Goal: Task Accomplishment & Management: Manage account settings

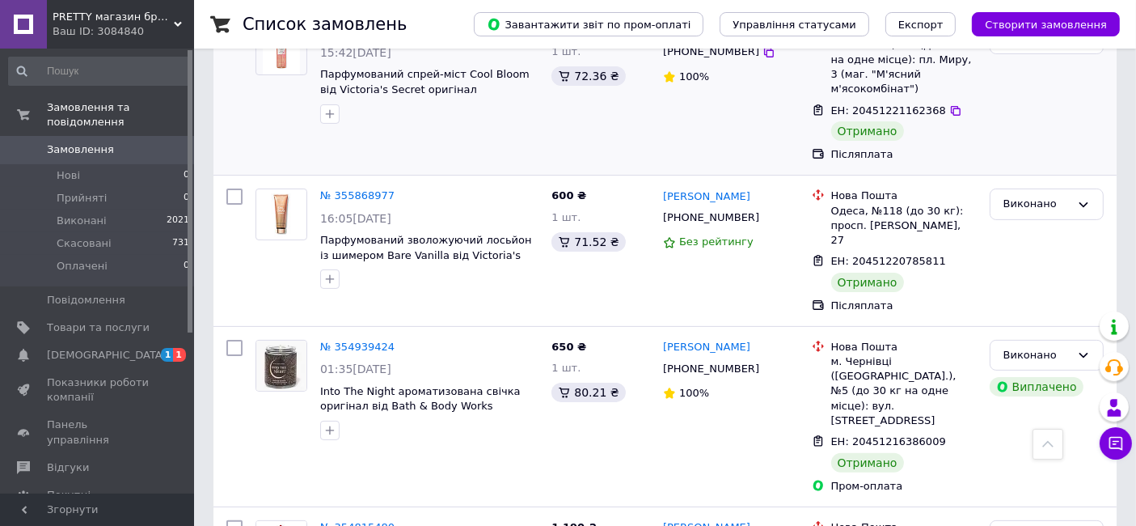
scroll to position [449, 0]
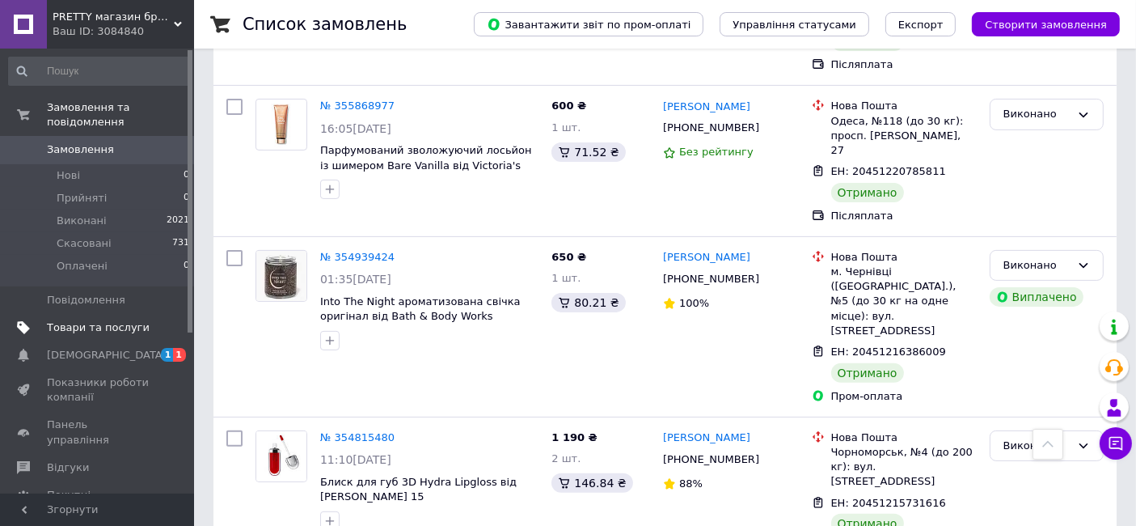
click at [76, 320] on span "Товари та послуги" at bounding box center [98, 327] width 103 height 15
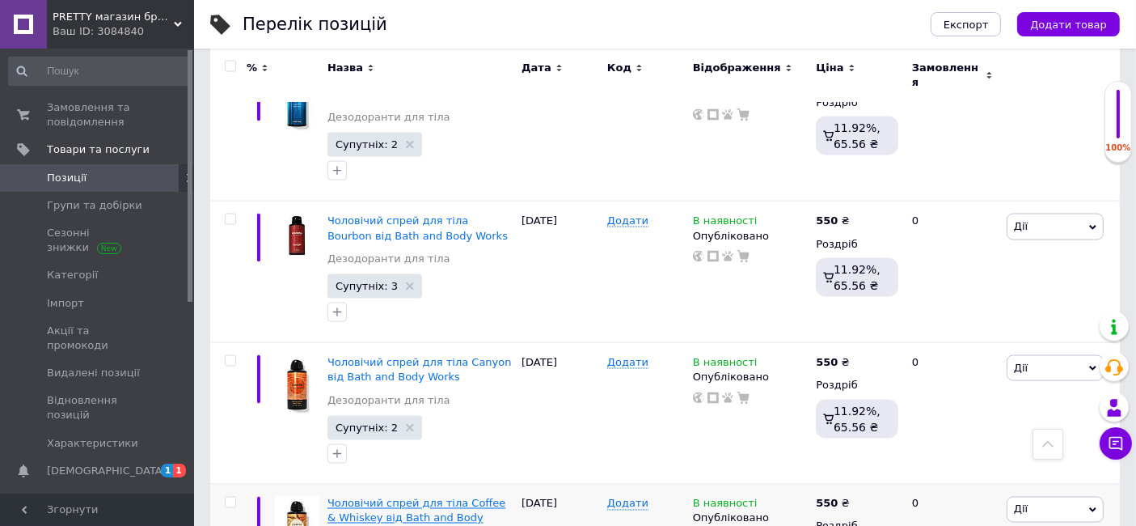
scroll to position [2630, 0]
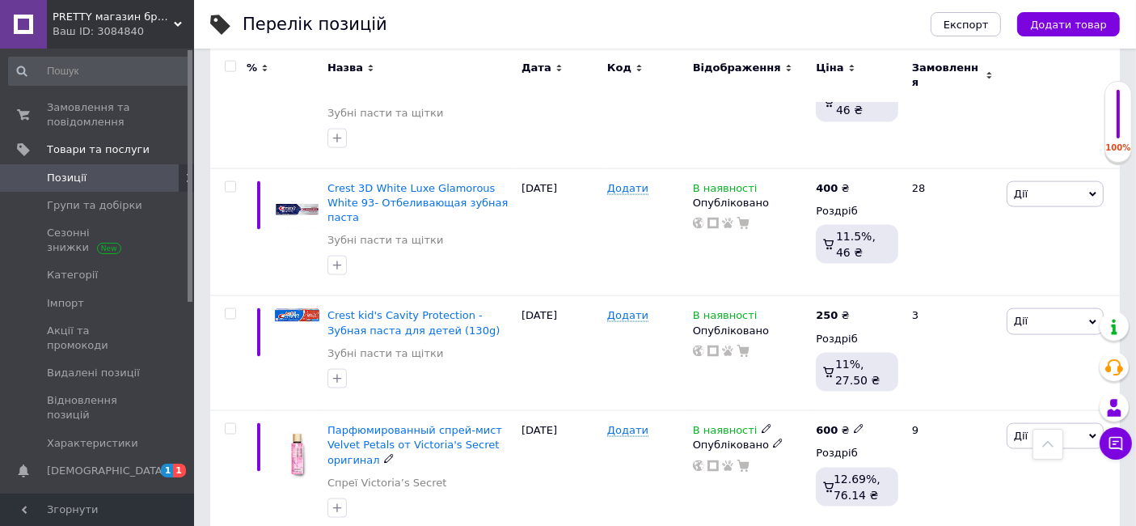
scroll to position [2190, 0]
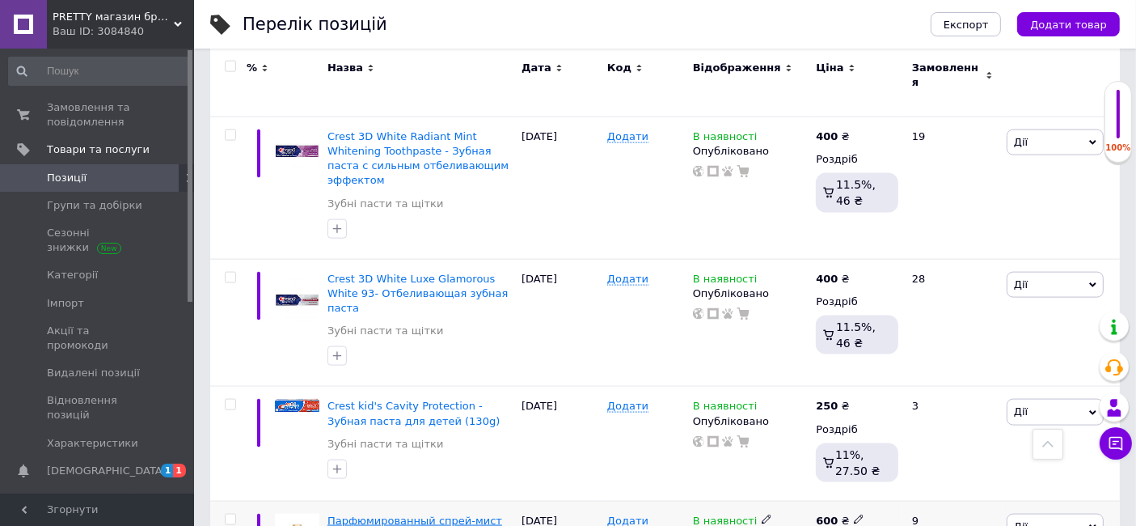
click at [381, 514] on span "Парфюмированный спрей-мист Velvet Petals от Victoria's Secret оригинал" at bounding box center [414, 534] width 175 height 41
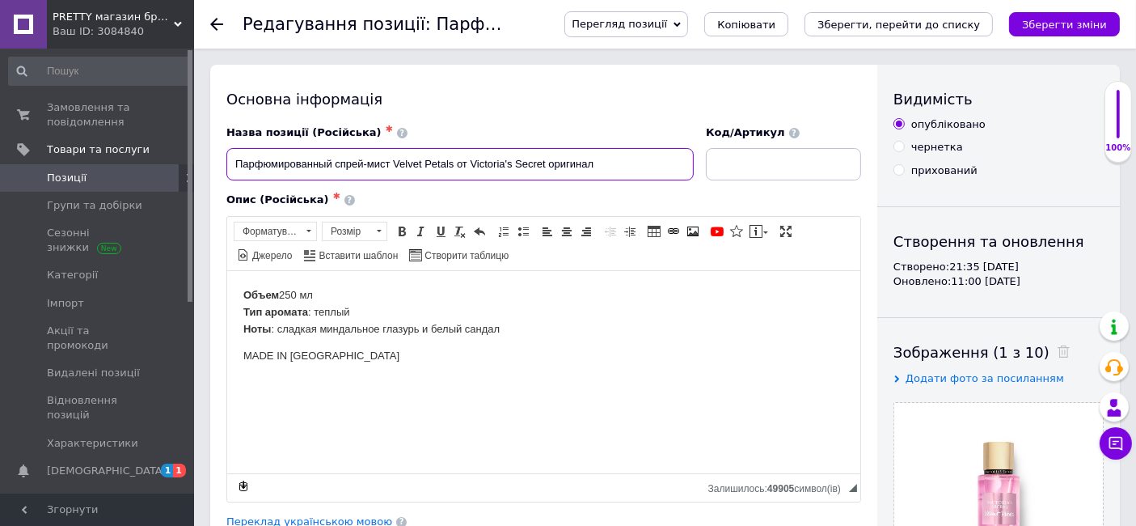
drag, startPoint x: 393, startPoint y: 158, endPoint x: 454, endPoint y: 194, distance: 71.4
click at [454, 194] on div "Назва позиції (Російська) ✱ Парфюмированный спрей-мист Velvet Petals от Victori…" at bounding box center [543, 313] width 635 height 376
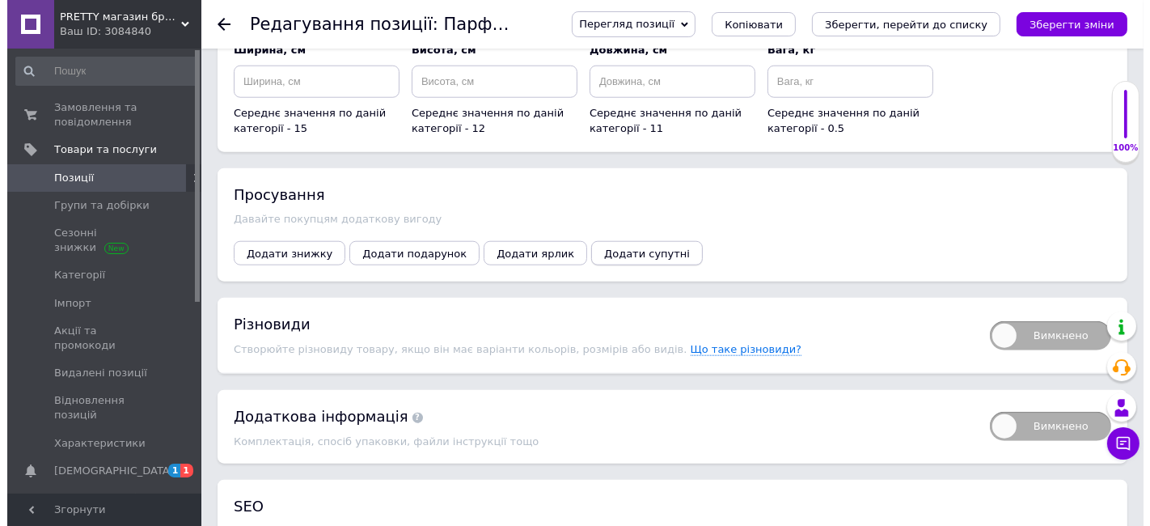
scroll to position [1709, 0]
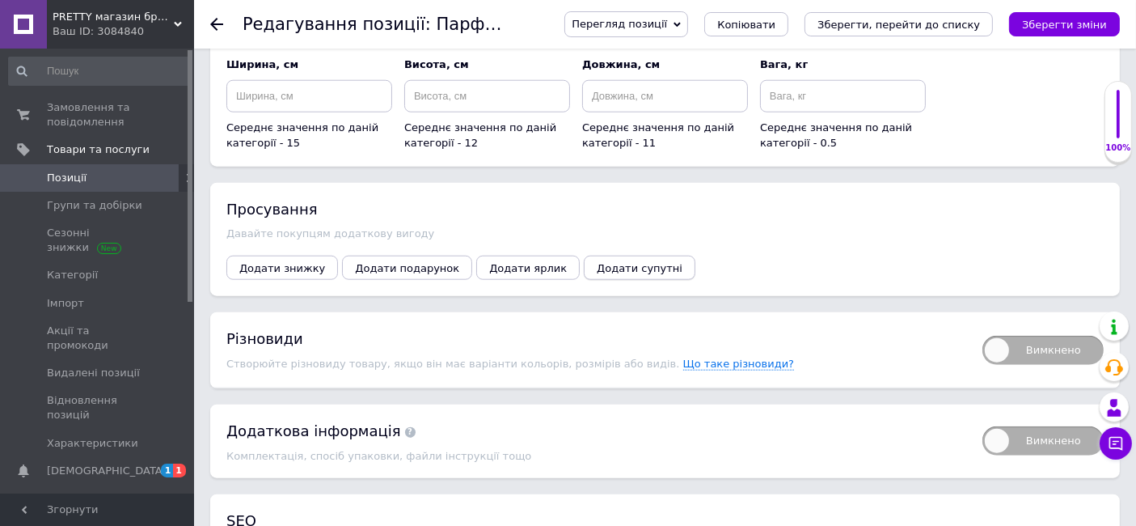
click at [600, 262] on span "Додати супутні" at bounding box center [640, 268] width 86 height 12
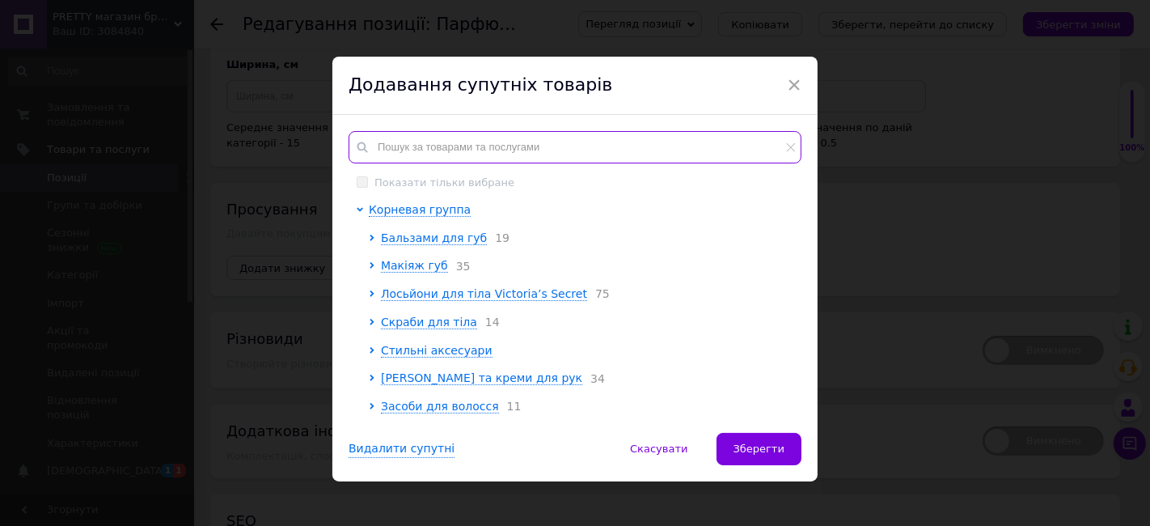
click at [385, 139] on input "text" at bounding box center [575, 147] width 453 height 32
paste input "Velvet Petals"
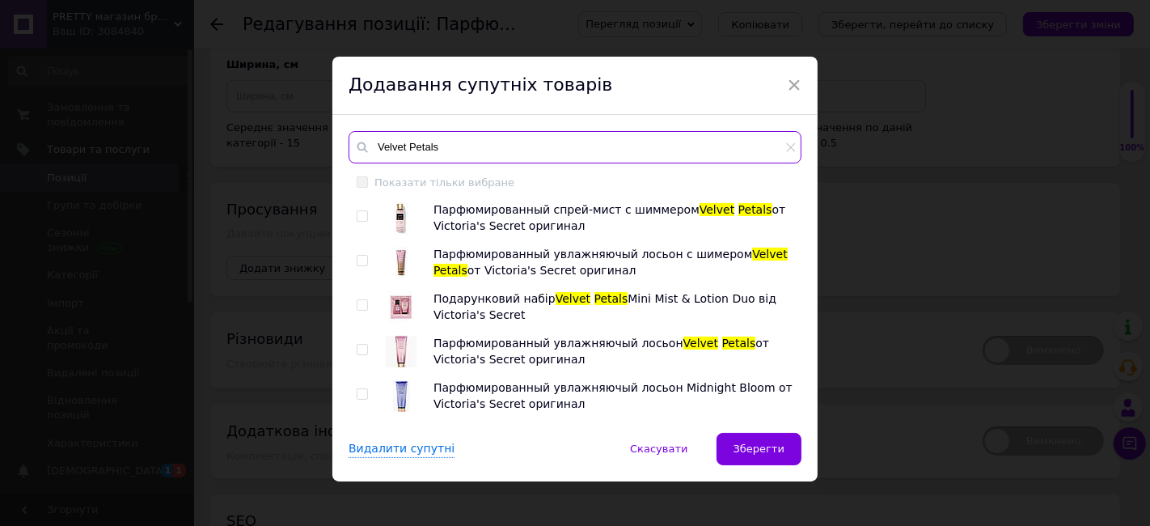
type input "Velvet Petals"
click at [359, 215] on input "checkbox" at bounding box center [362, 216] width 11 height 11
checkbox input "true"
click at [357, 258] on input "checkbox" at bounding box center [362, 261] width 11 height 11
checkbox input "true"
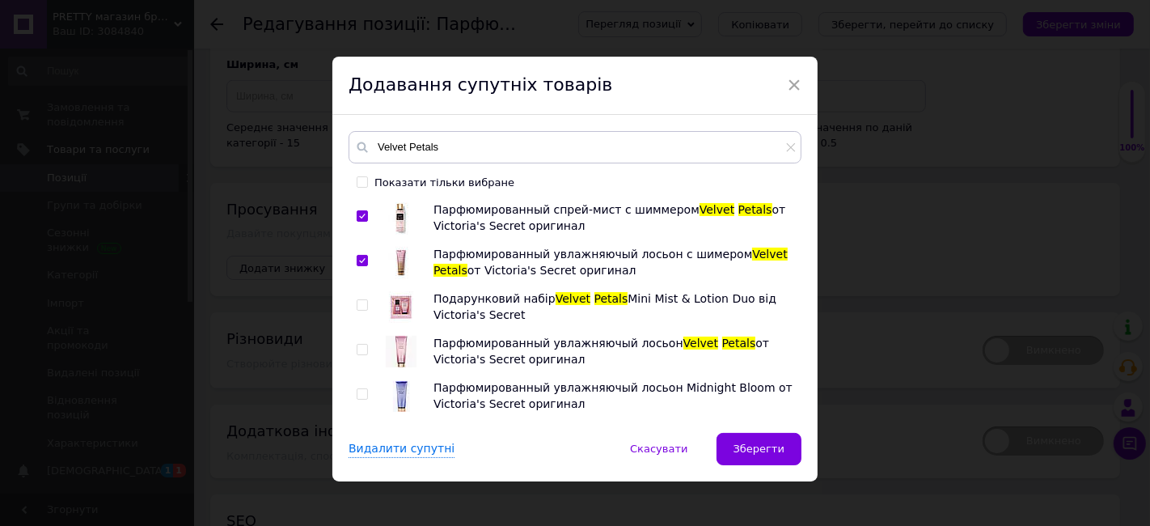
click at [357, 303] on input "checkbox" at bounding box center [362, 305] width 11 height 11
checkbox input "true"
click at [357, 346] on input "checkbox" at bounding box center [362, 349] width 11 height 11
checkbox input "true"
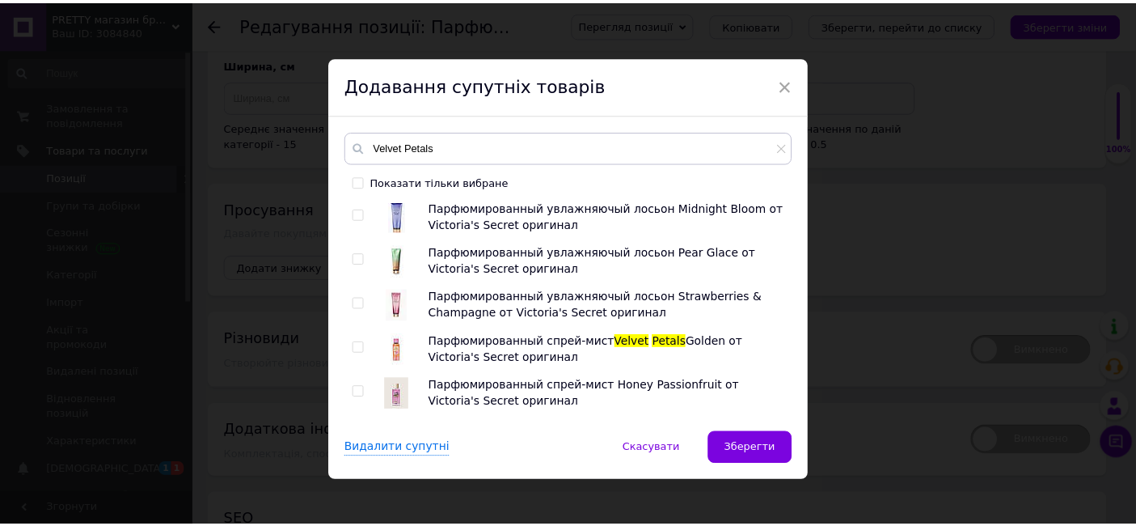
scroll to position [440, 0]
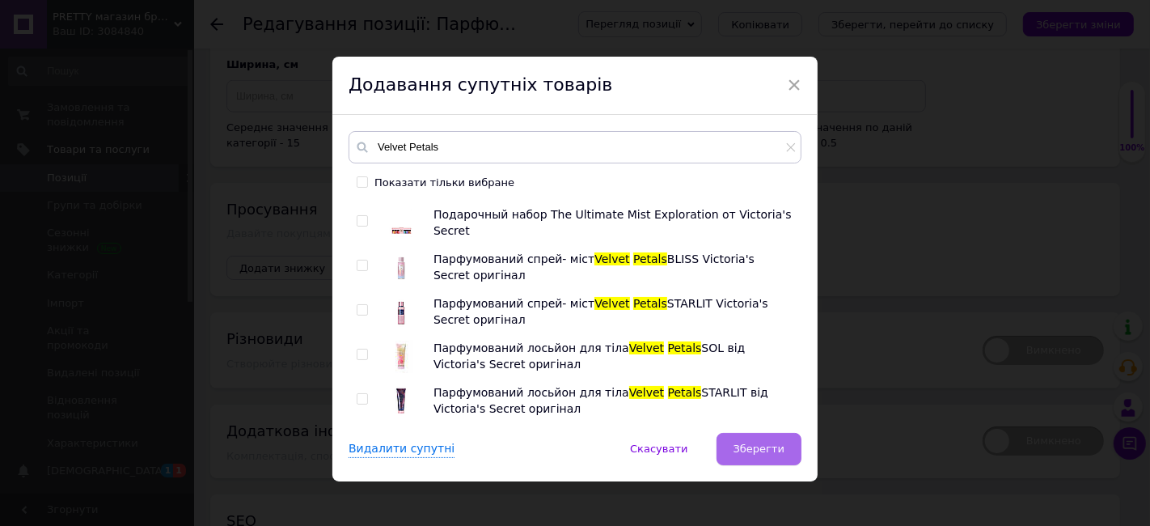
click at [770, 454] on span "Зберегти" at bounding box center [758, 448] width 51 height 12
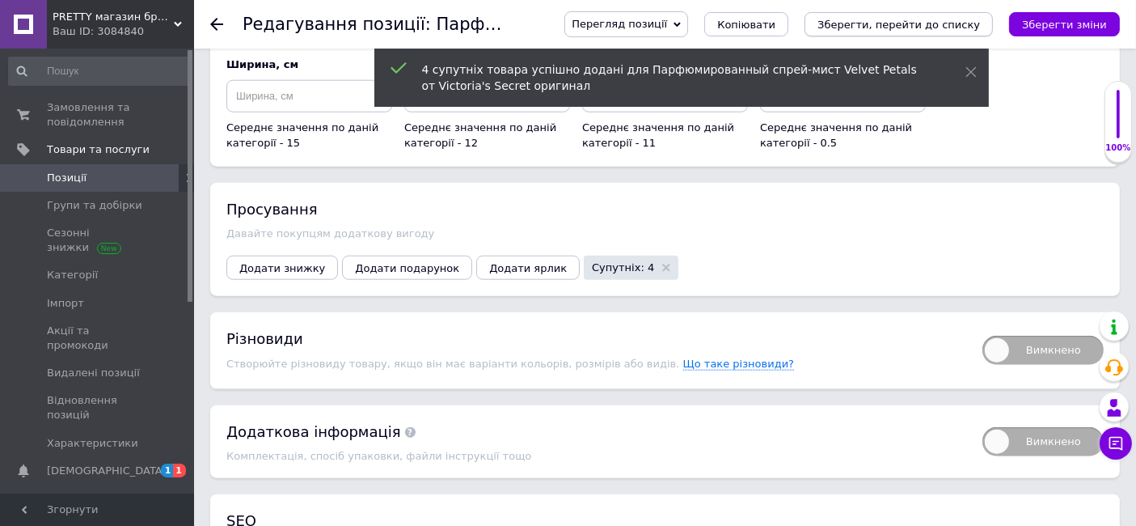
click at [902, 22] on icon "Зберегти, перейти до списку" at bounding box center [898, 25] width 163 height 12
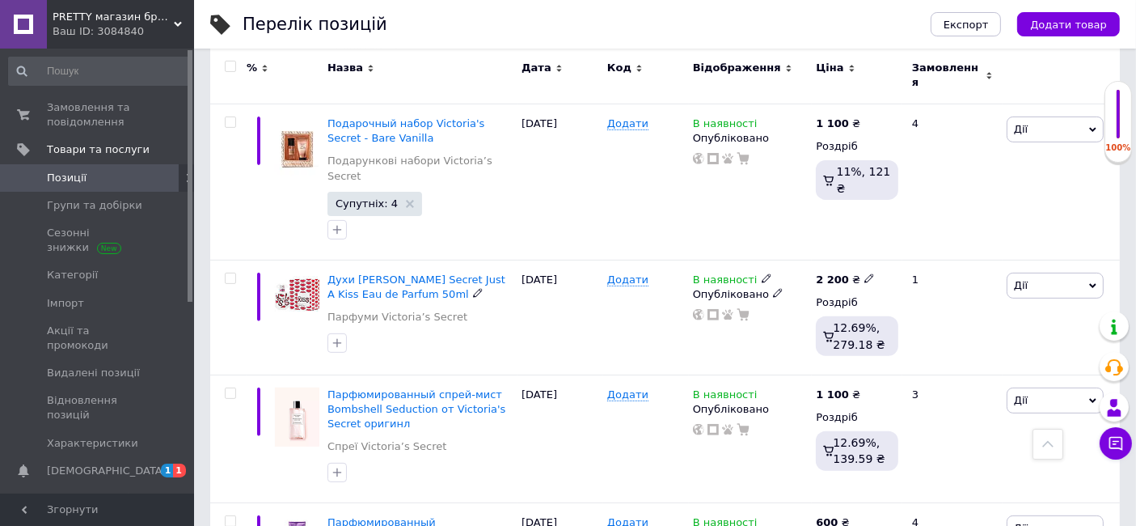
scroll to position [628, 0]
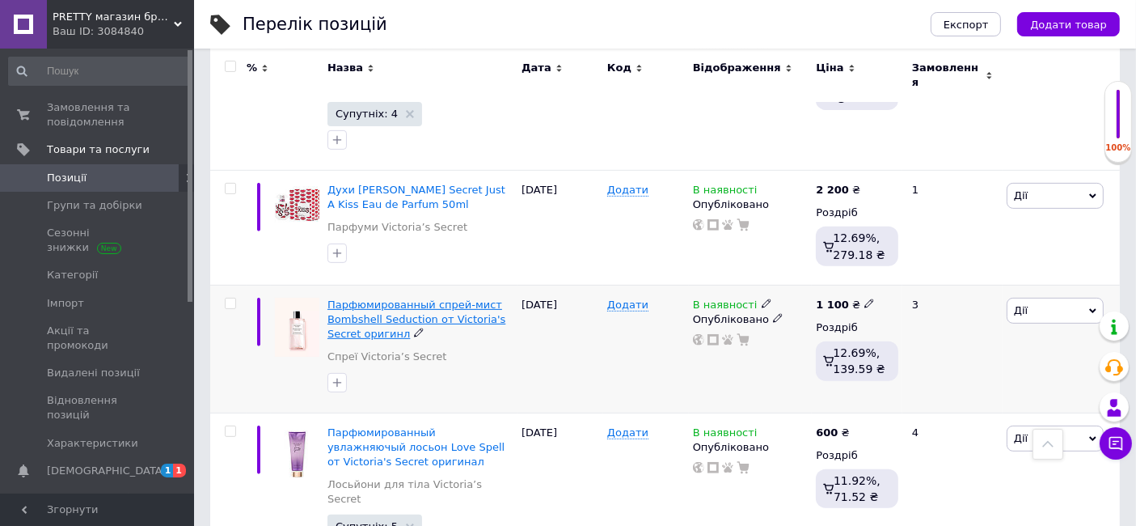
click at [365, 298] on span "Парфюмированный спрей-мист Bombshell Seduction от Victoria's Secret оригинл" at bounding box center [416, 318] width 178 height 41
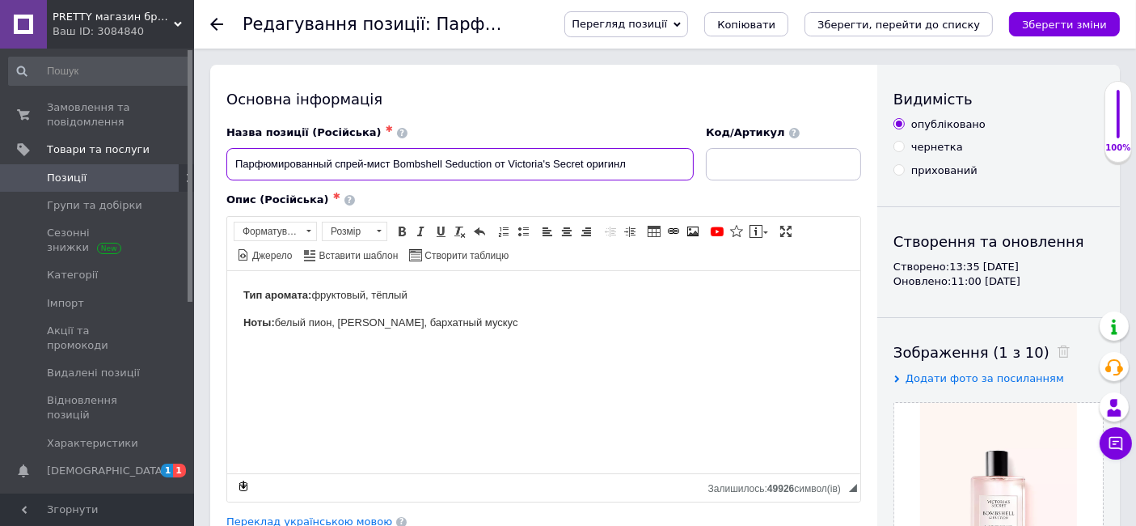
drag, startPoint x: 389, startPoint y: 160, endPoint x: 493, endPoint y: 188, distance: 108.1
click at [493, 188] on div "Назва позиції (Російська) ✱ Парфюмированный спрей-мист Bombshell Seduction от V…" at bounding box center [543, 313] width 635 height 376
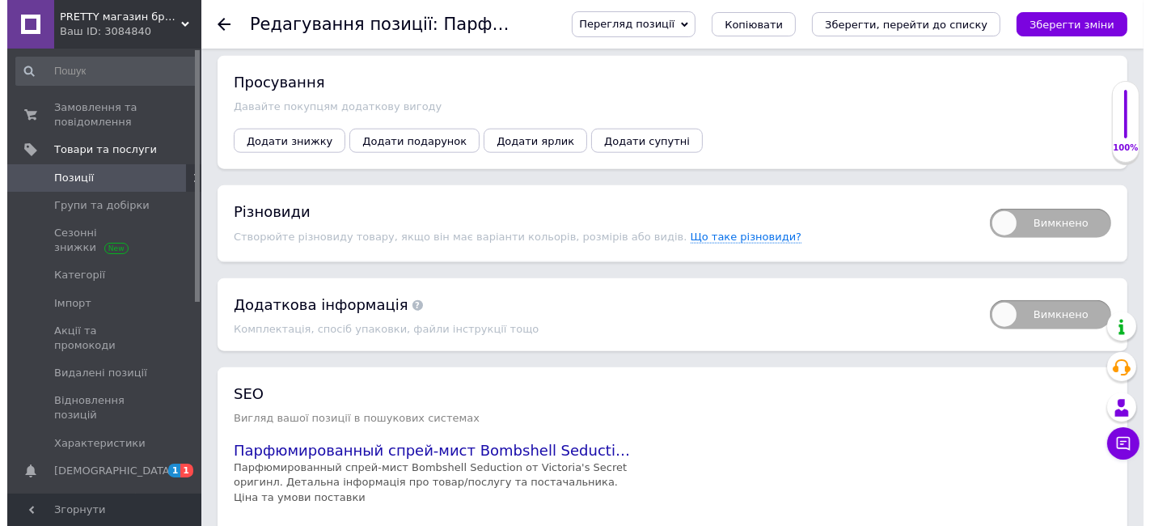
scroll to position [1780, 0]
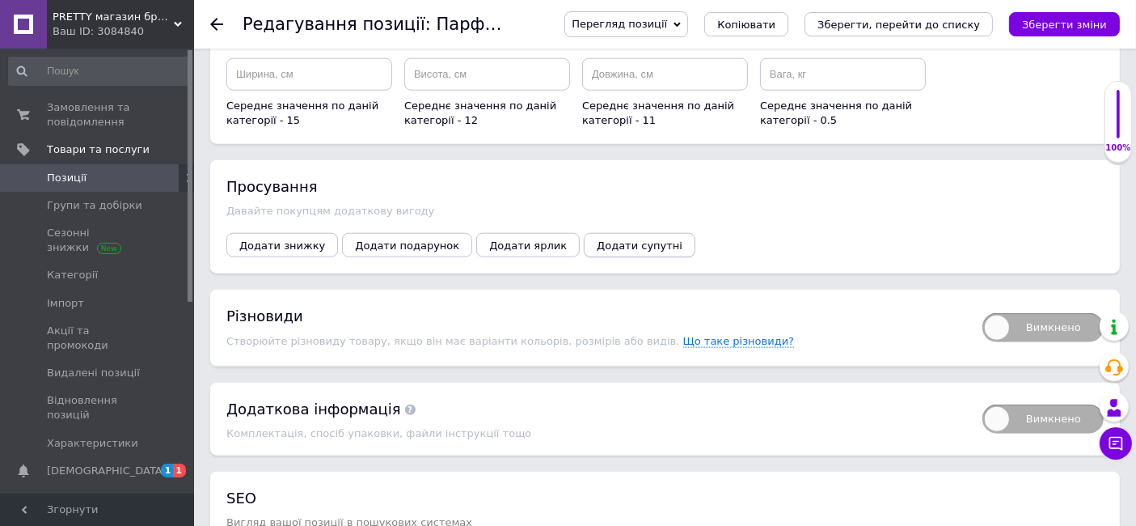
click at [597, 239] on span "Додати супутні" at bounding box center [640, 245] width 86 height 12
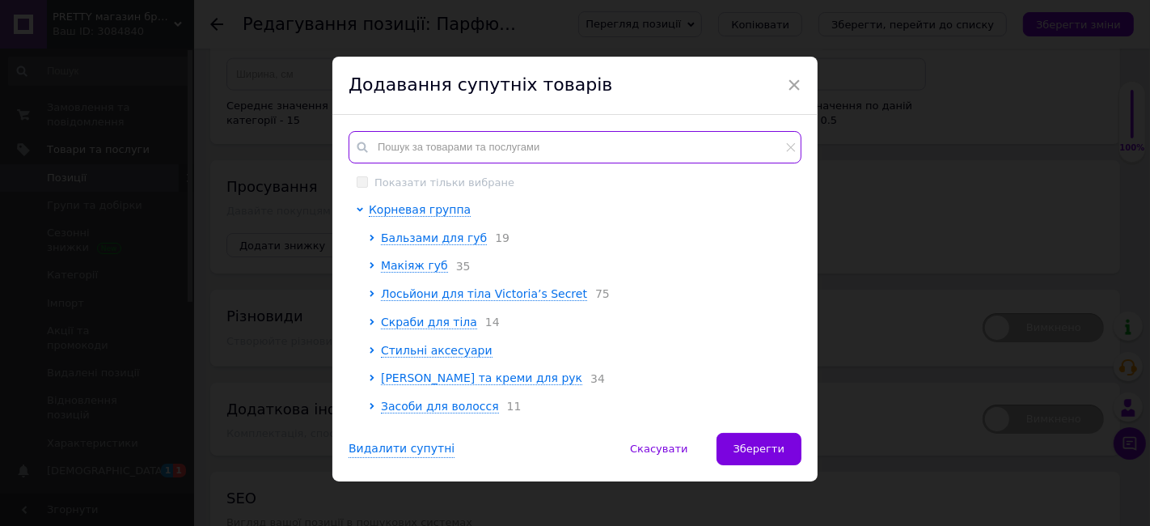
click at [390, 142] on input "text" at bounding box center [575, 147] width 453 height 32
paste input "Bombshell Seduction"
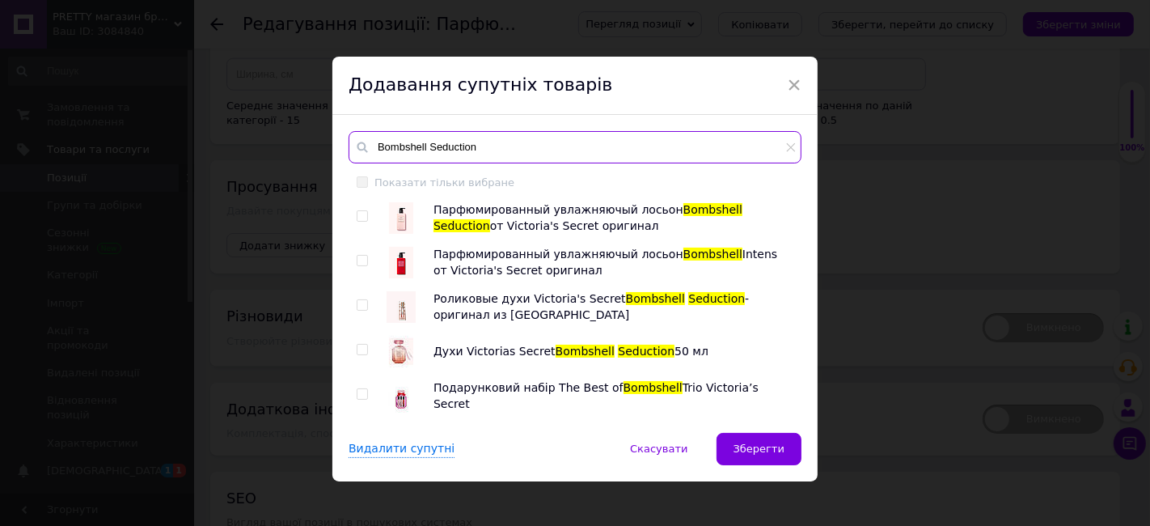
type input "Bombshell Seduction"
click at [360, 214] on input "checkbox" at bounding box center [362, 216] width 11 height 11
checkbox input "true"
click at [362, 306] on input "checkbox" at bounding box center [362, 305] width 11 height 11
checkbox input "true"
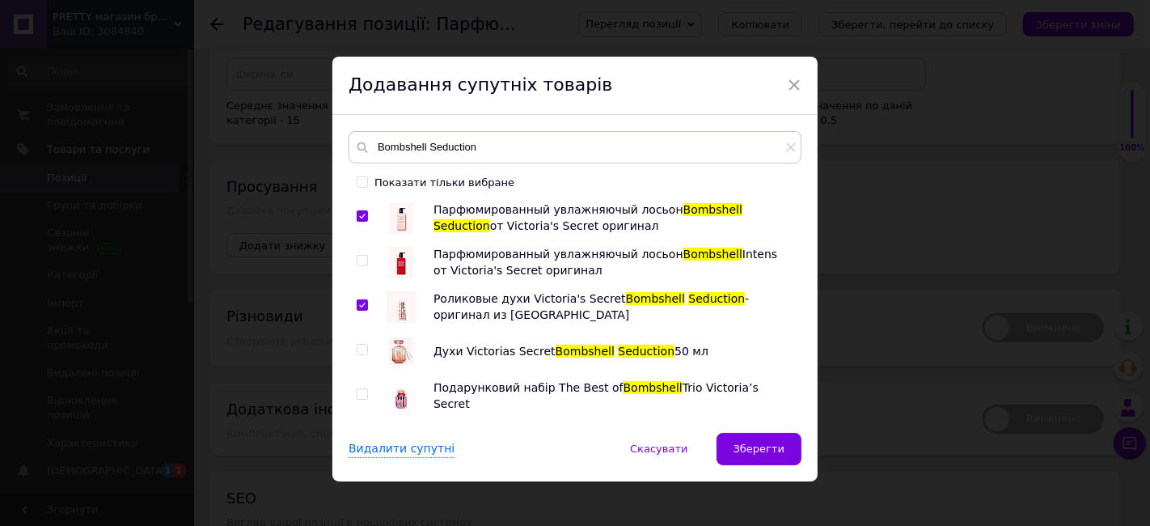
click at [361, 345] on input "checkbox" at bounding box center [362, 349] width 11 height 11
checkbox input "true"
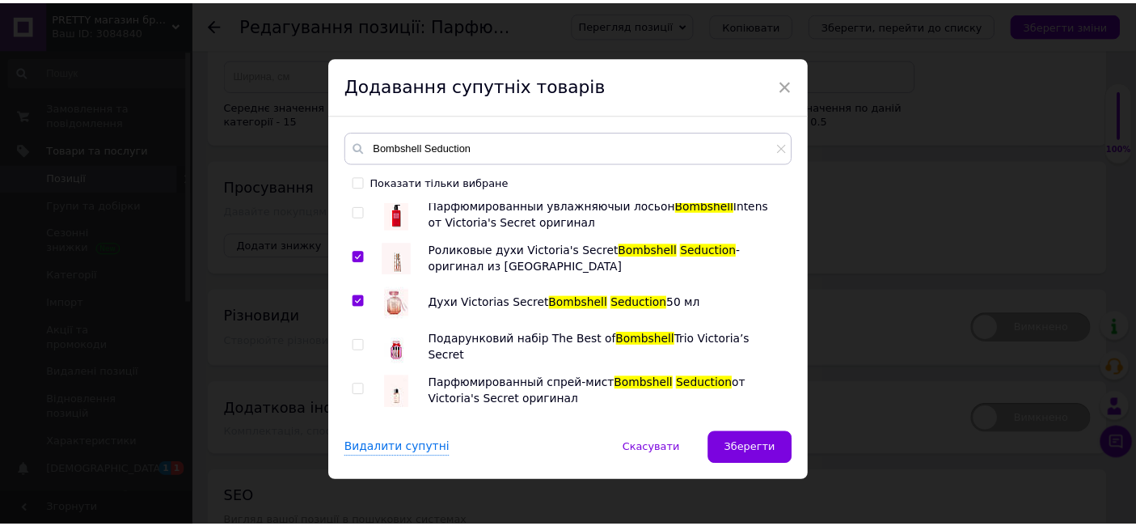
scroll to position [84, 0]
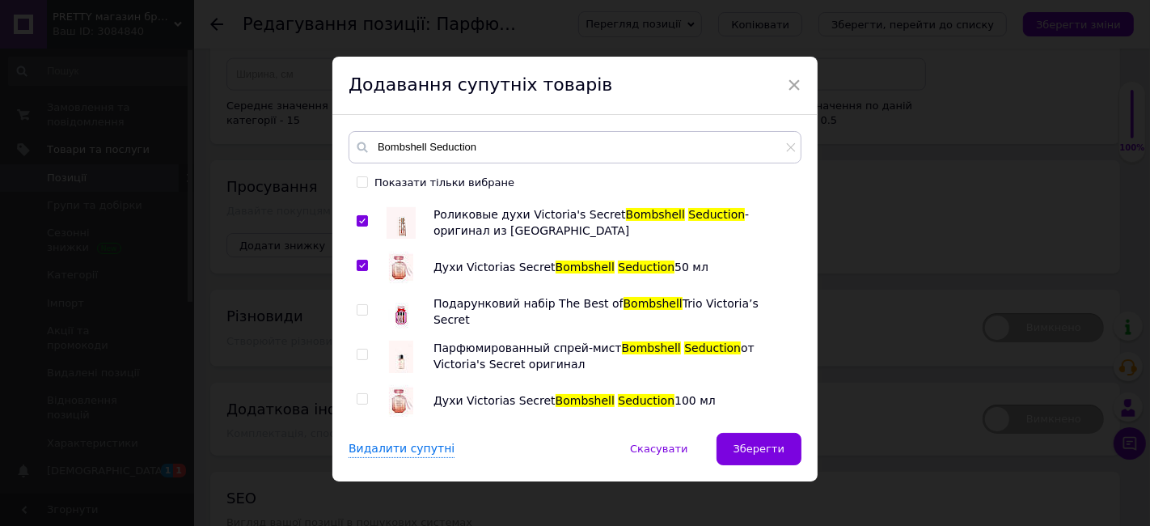
click at [359, 349] on input "checkbox" at bounding box center [362, 354] width 11 height 11
checkbox input "true"
click at [358, 399] on input "checkbox" at bounding box center [362, 399] width 11 height 11
checkbox input "true"
click at [745, 457] on button "Зберегти" at bounding box center [758, 449] width 85 height 32
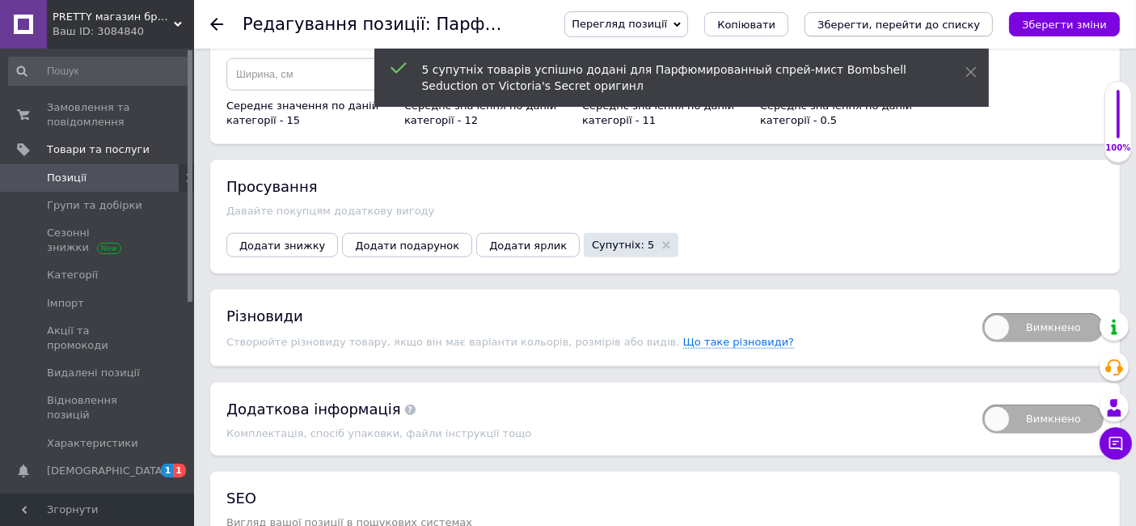
click at [904, 27] on icon "Зберегти, перейти до списку" at bounding box center [898, 25] width 163 height 12
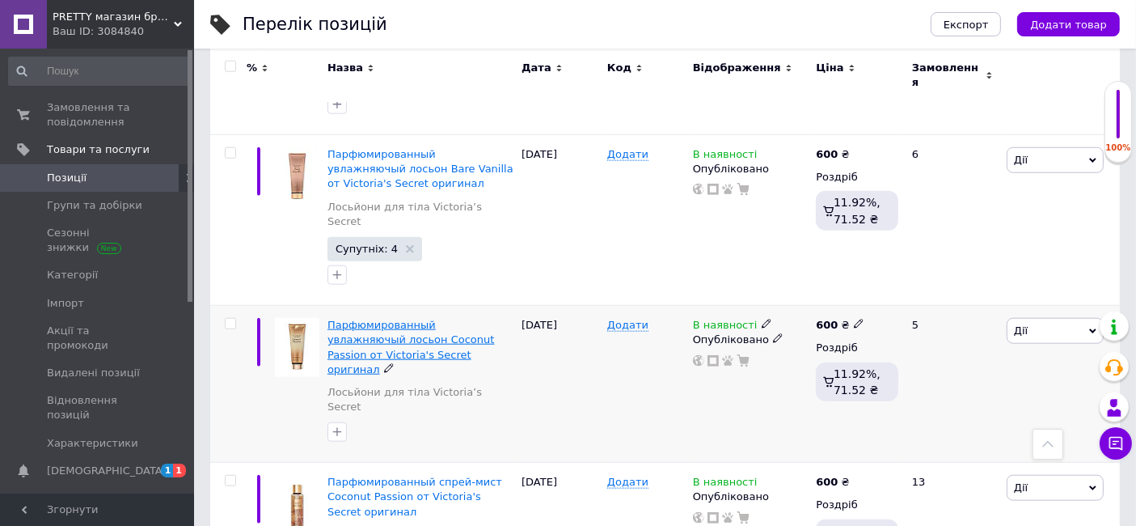
scroll to position [1617, 0]
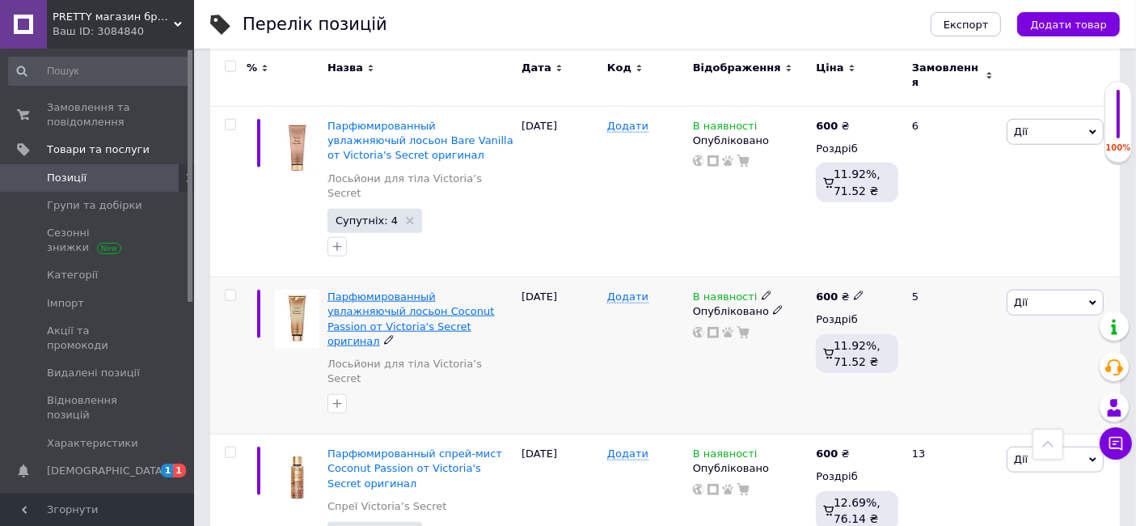
click at [391, 290] on span "Парфюмированный увлажняючый лосьон Coconut Passion от Victoria's Secret оригинал" at bounding box center [410, 318] width 167 height 57
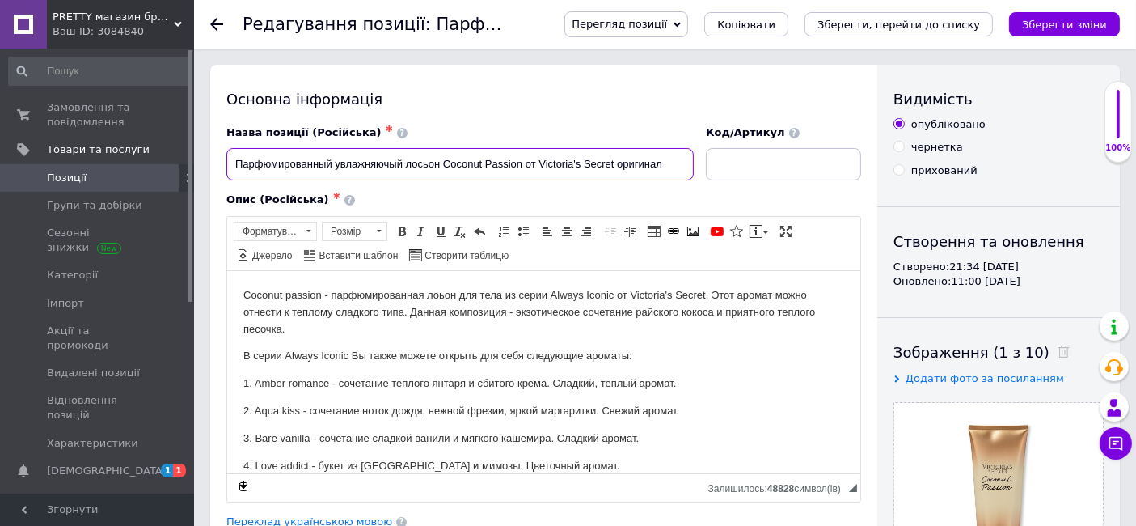
drag, startPoint x: 442, startPoint y: 160, endPoint x: 522, endPoint y: 171, distance: 79.9
click at [522, 171] on input "Парфюмированный увлажняючый лосьон Coconut Passion от Victoria's Secret оригинал" at bounding box center [459, 164] width 467 height 32
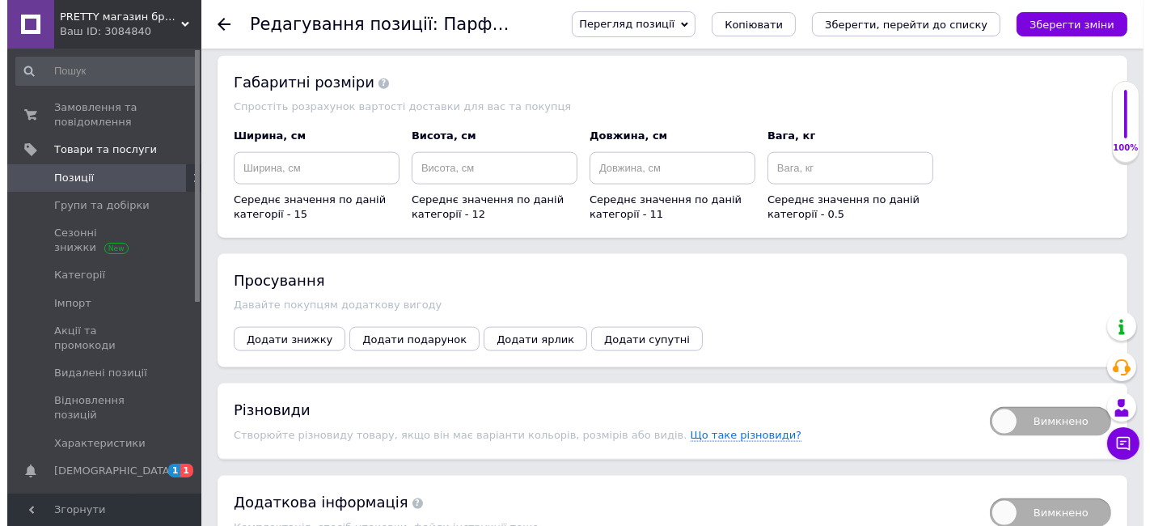
scroll to position [2066, 0]
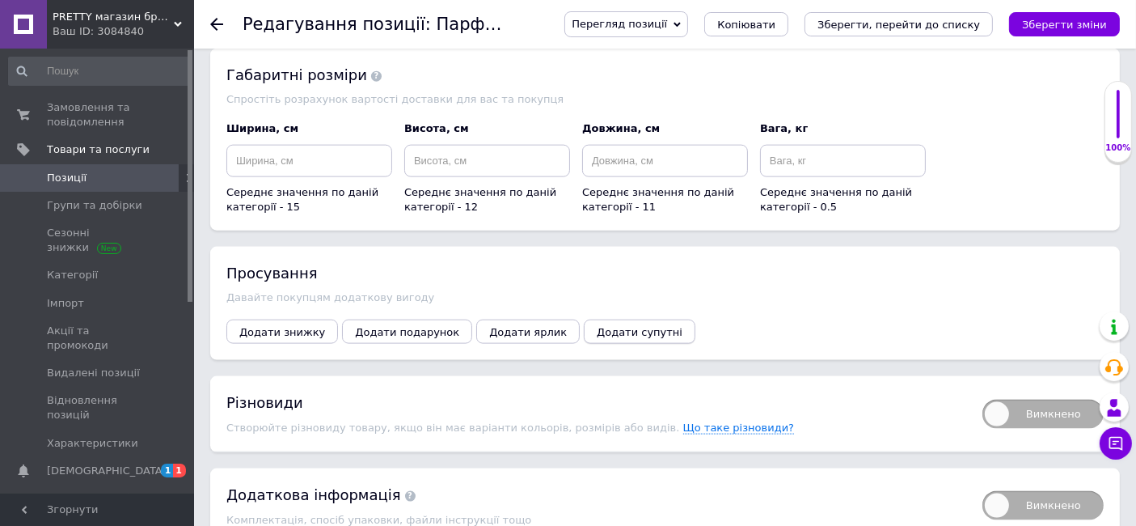
click at [597, 326] on span "Додати супутні" at bounding box center [640, 332] width 86 height 12
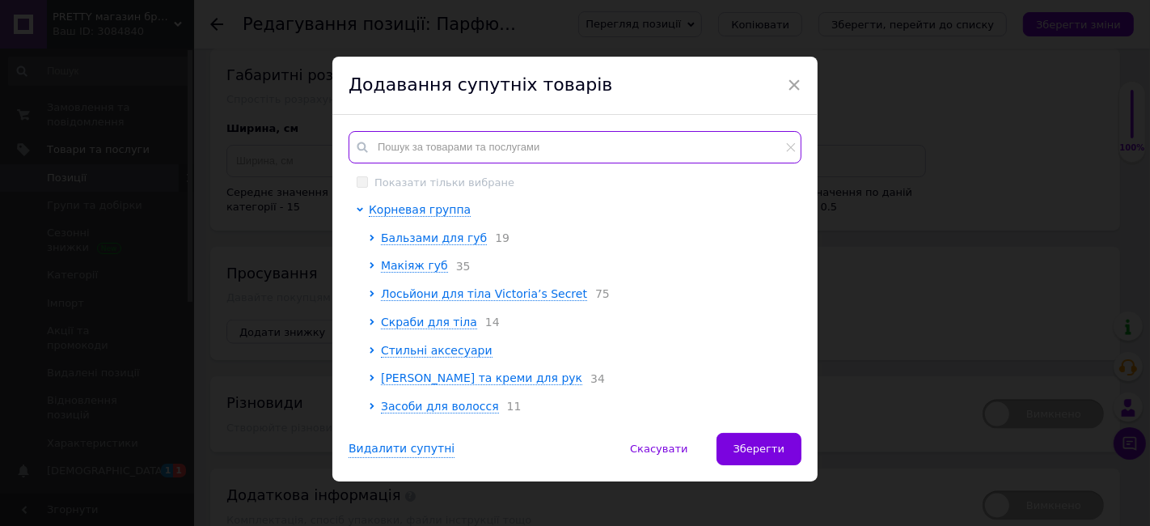
click at [387, 150] on input "text" at bounding box center [575, 147] width 453 height 32
paste input "Coconut Passion"
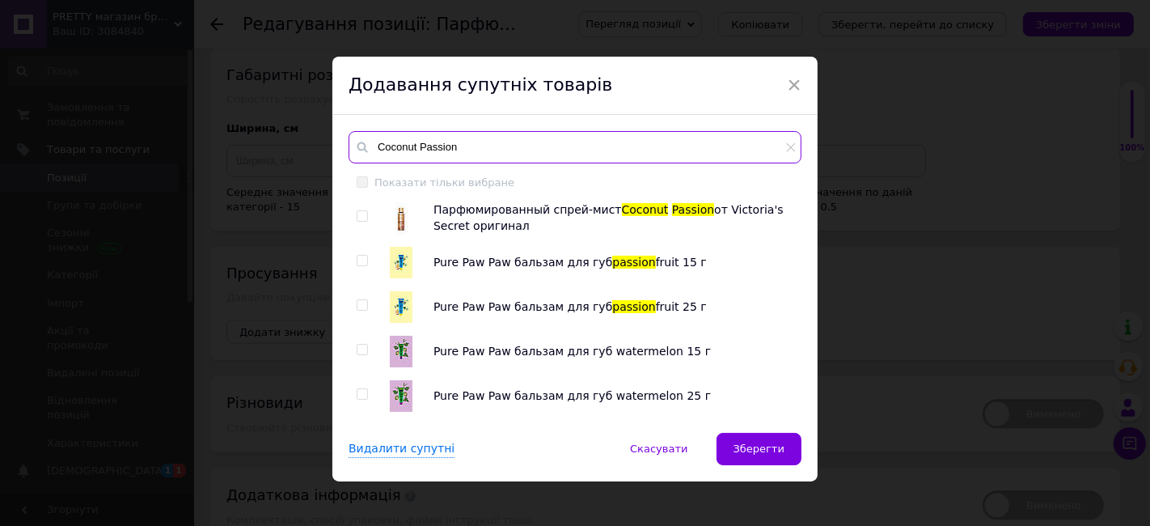
type input "Coconut Passion"
click at [361, 218] on input "checkbox" at bounding box center [362, 216] width 11 height 11
checkbox input "true"
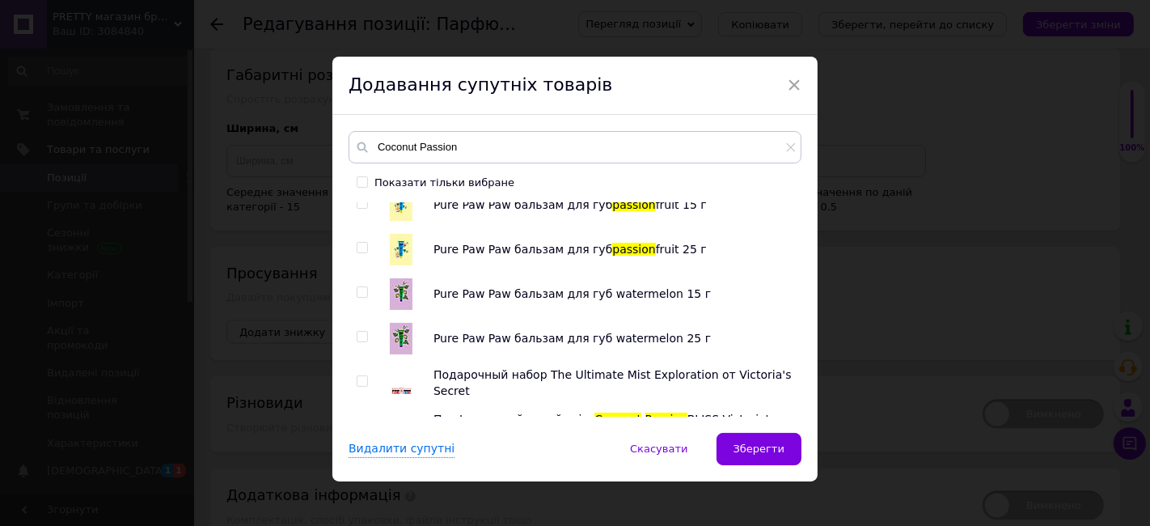
scroll to position [84, 0]
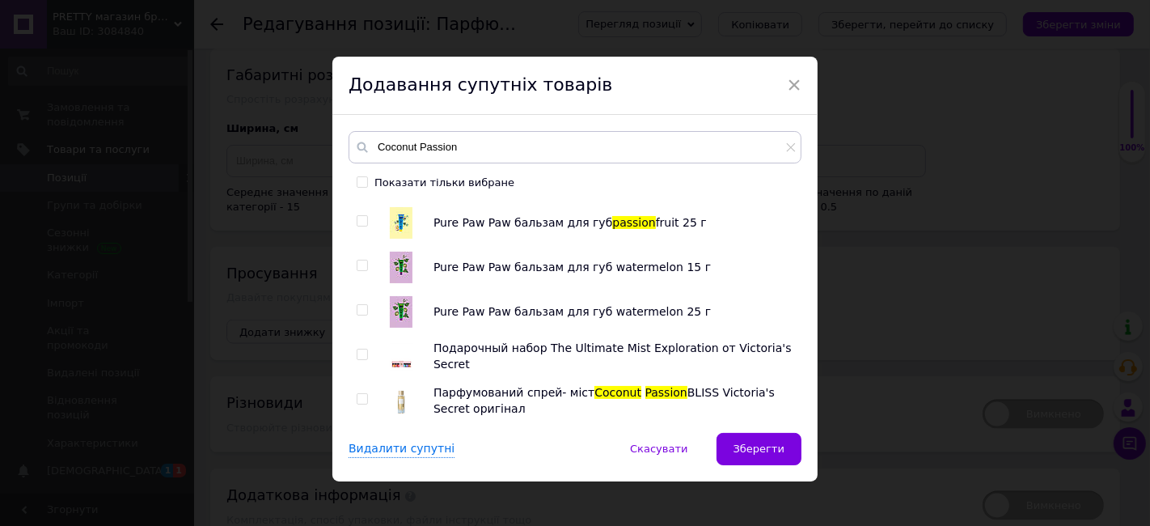
click at [358, 351] on input "checkbox" at bounding box center [362, 354] width 11 height 11
checkbox input "true"
click at [762, 451] on span "Зберегти" at bounding box center [758, 448] width 51 height 12
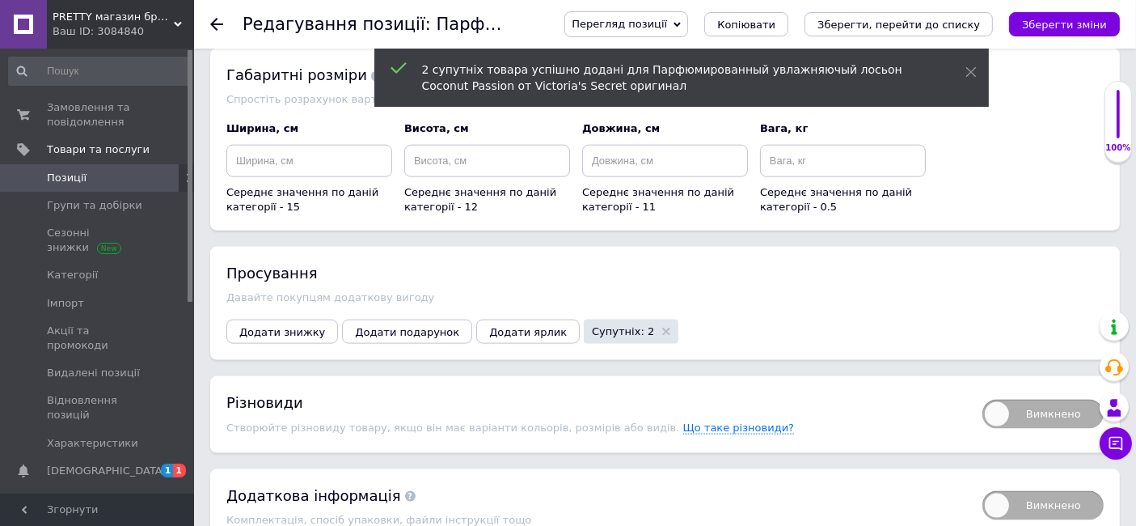
click at [584, 319] on span "Супутніх: 2" at bounding box center [631, 331] width 95 height 24
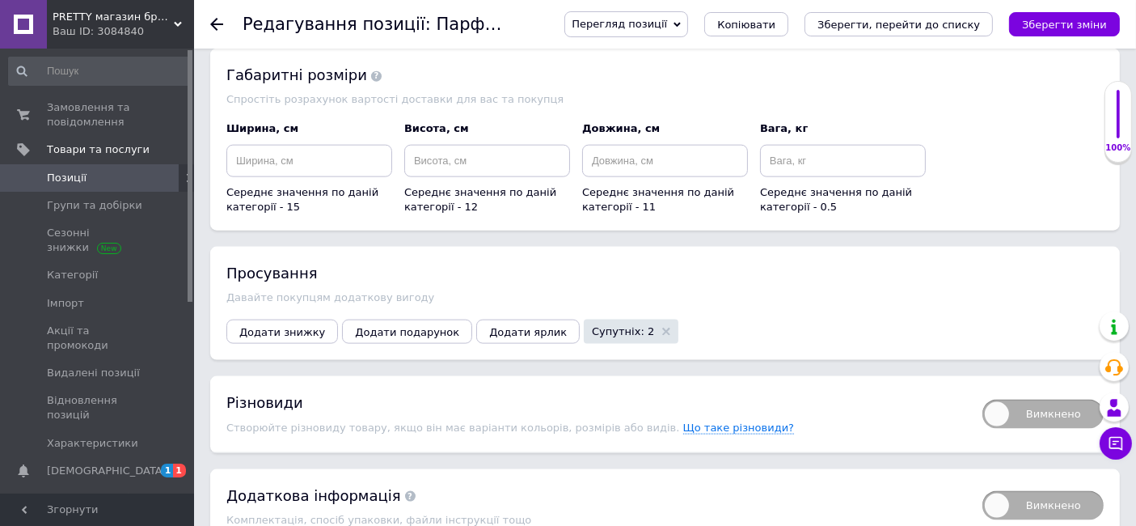
click at [584, 319] on span "Супутніх: 2" at bounding box center [631, 331] width 95 height 24
click at [592, 326] on span "Супутніх: 2" at bounding box center [623, 331] width 62 height 11
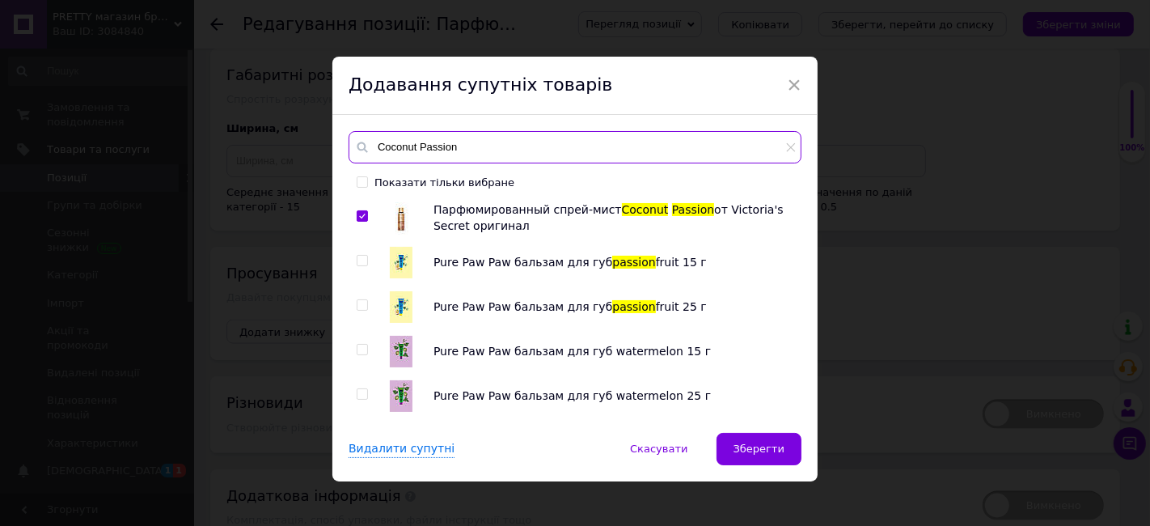
click at [457, 143] on input "Coconut Passion" at bounding box center [575, 147] width 453 height 32
type input "C"
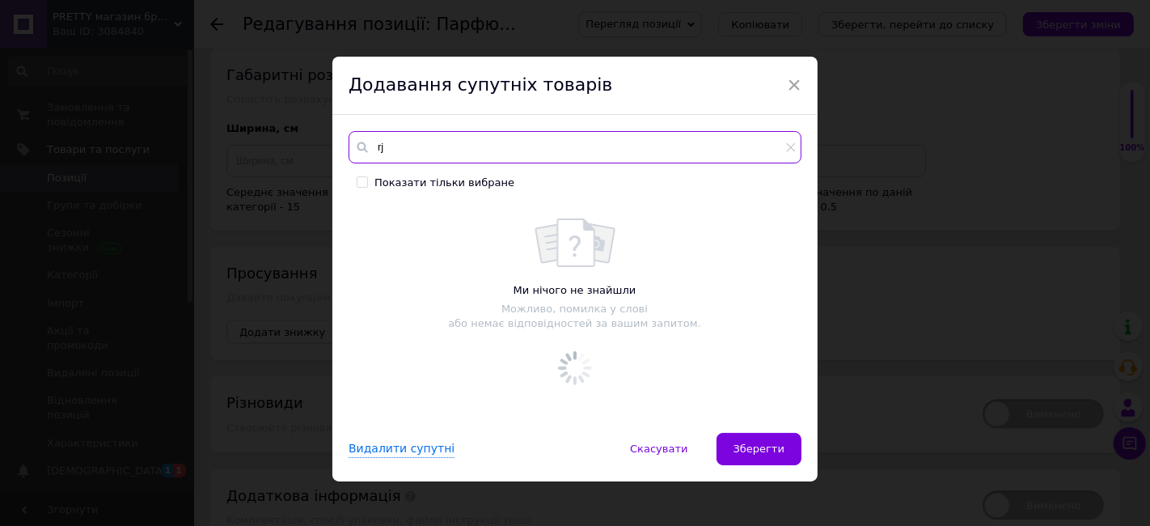
type input "r"
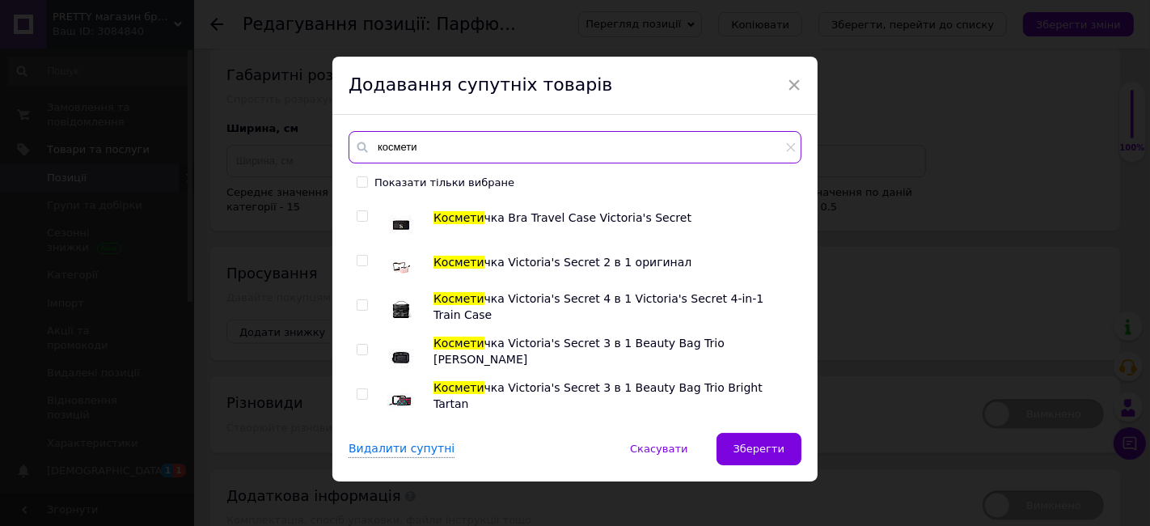
type input "космети"
click at [362, 260] on input "checkbox" at bounding box center [362, 261] width 11 height 11
checkbox input "true"
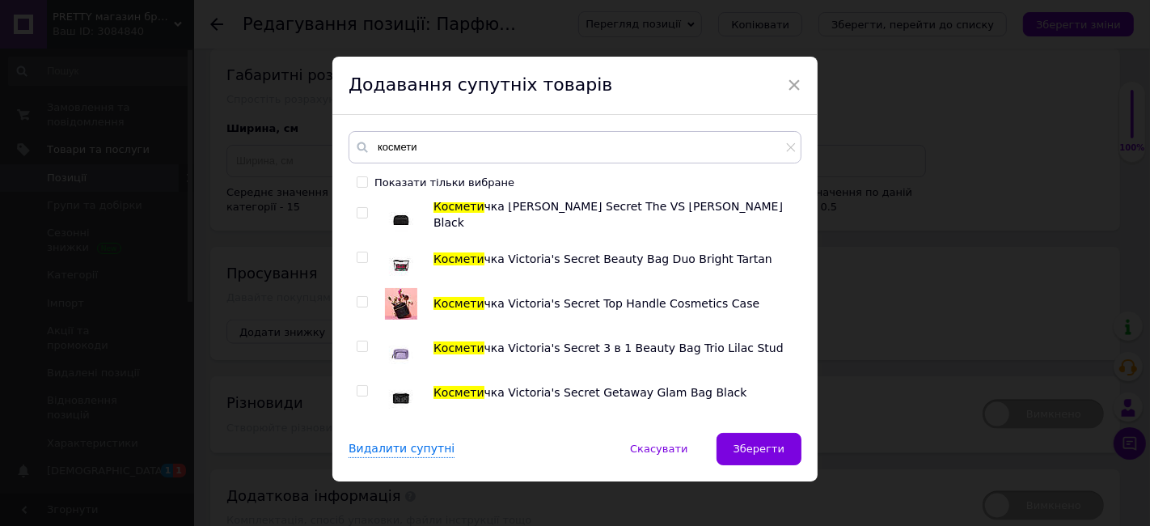
click at [357, 341] on input "checkbox" at bounding box center [362, 346] width 11 height 11
checkbox input "true"
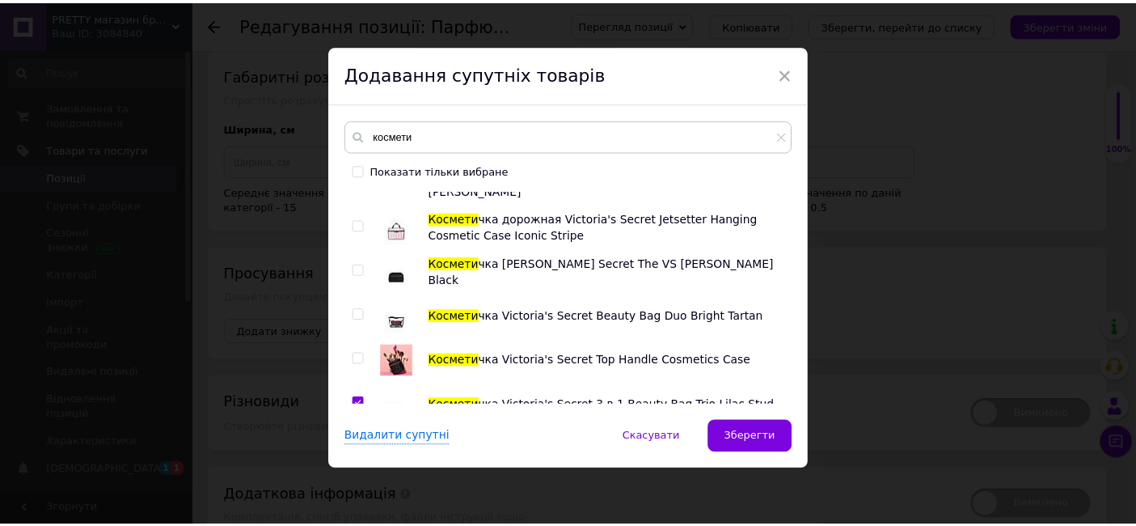
scroll to position [216, 0]
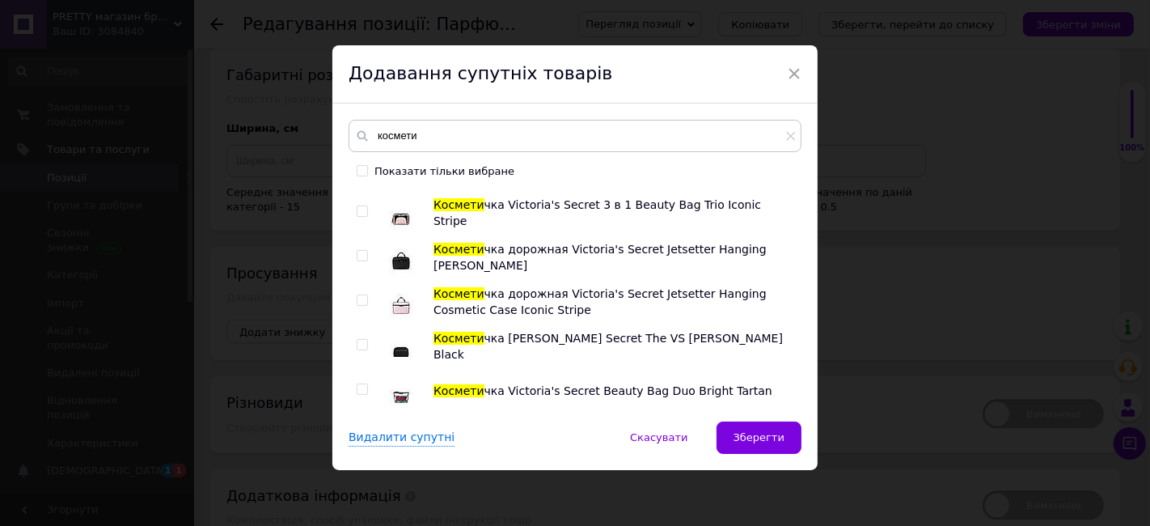
click at [357, 295] on input "checkbox" at bounding box center [362, 300] width 11 height 11
checkbox input "true"
click at [746, 436] on span "Зберегти" at bounding box center [758, 437] width 51 height 12
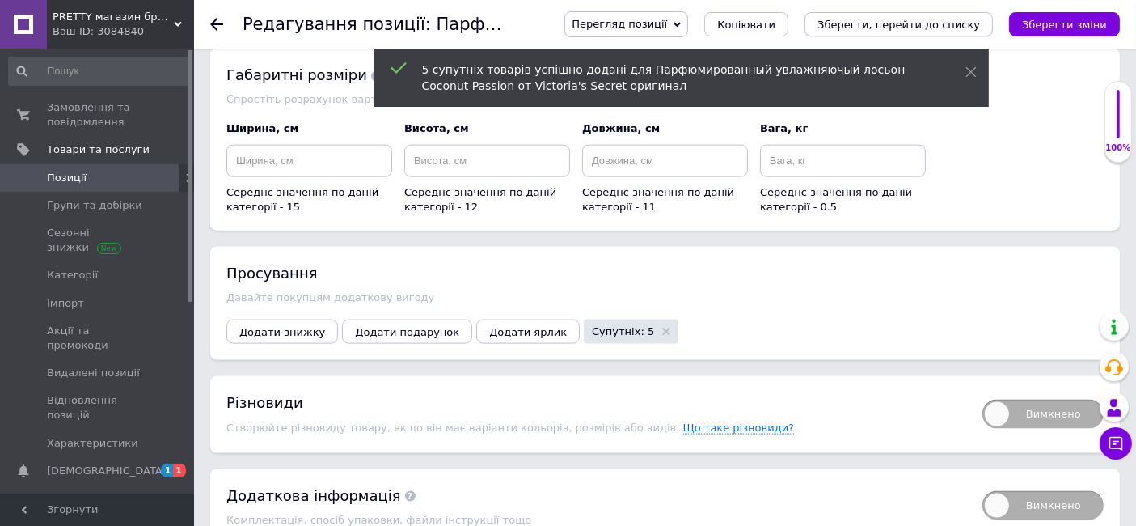
click at [907, 28] on icon "Зберегти, перейти до списку" at bounding box center [898, 25] width 163 height 12
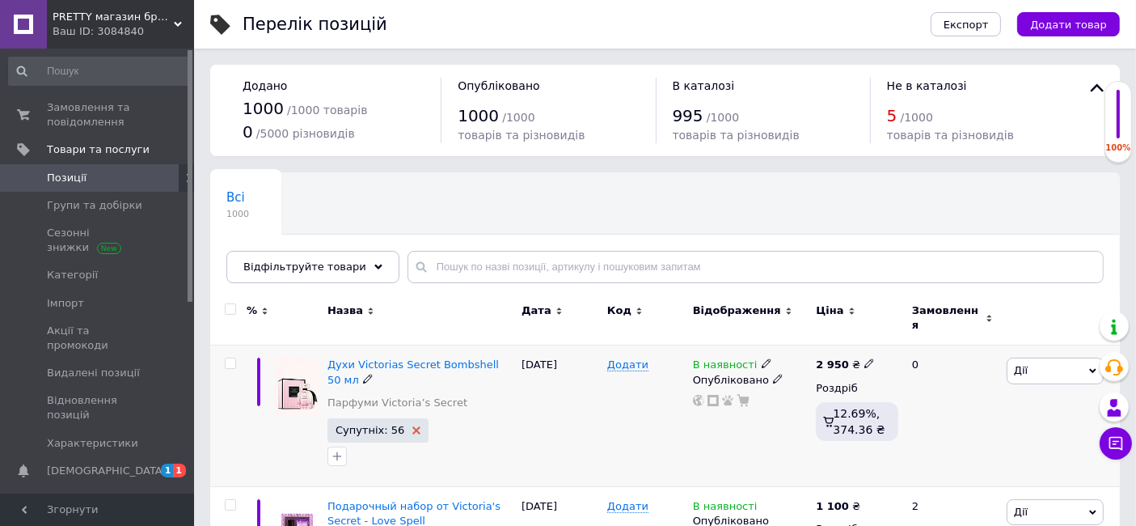
click at [412, 426] on use at bounding box center [416, 430] width 8 height 8
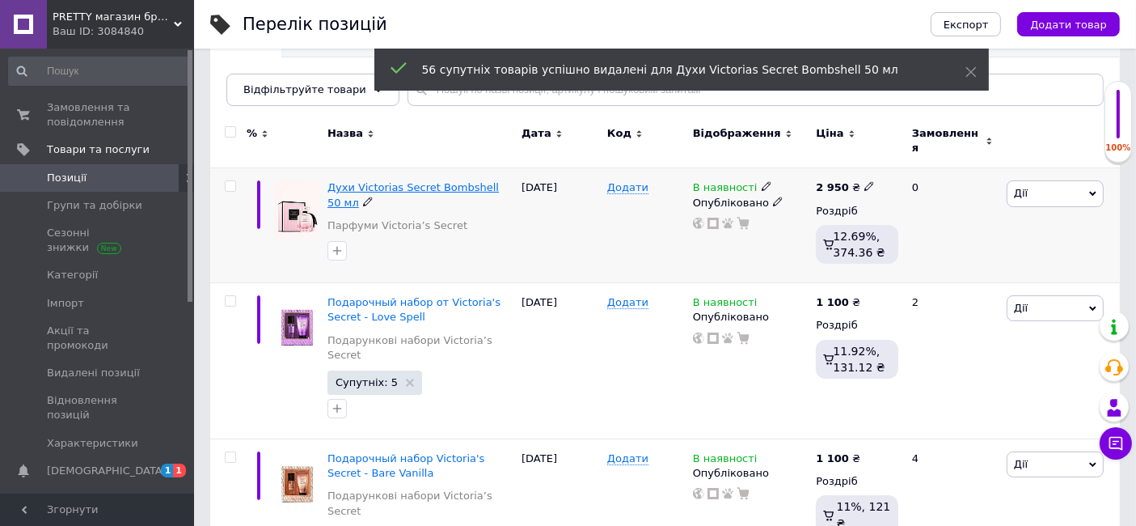
scroll to position [180, 0]
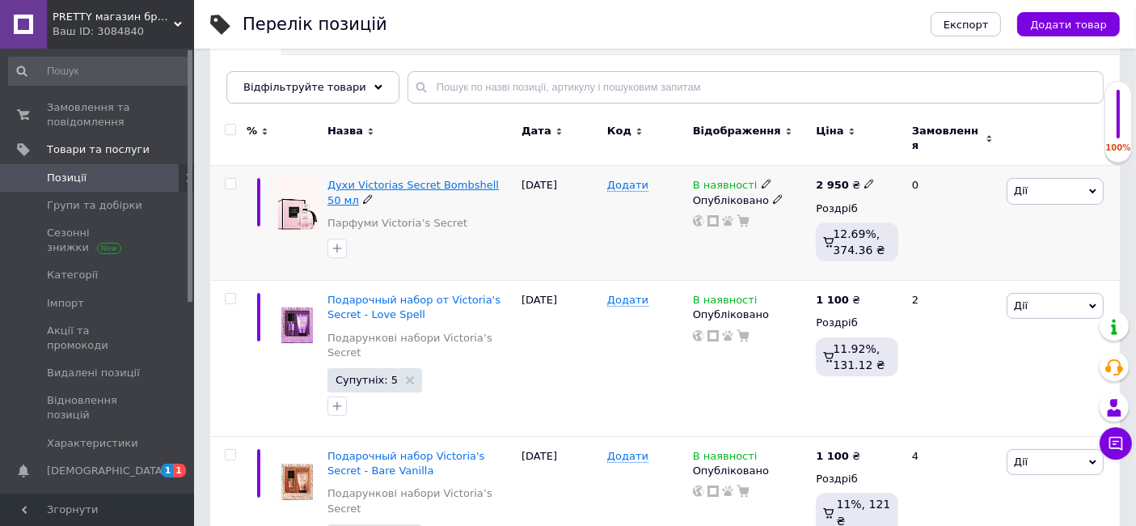
click at [361, 179] on span "Духи Victorias Secret Bombshell 50 мл" at bounding box center [412, 192] width 171 height 27
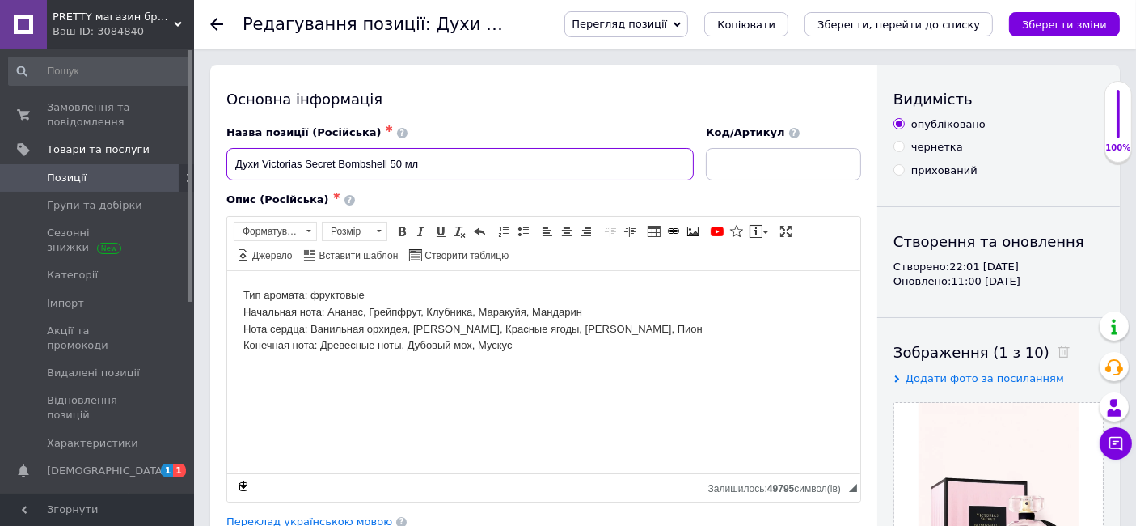
drag, startPoint x: 338, startPoint y: 160, endPoint x: 388, endPoint y: 181, distance: 54.4
click at [388, 181] on div "Назва позиції (Російська) ✱ Духи Victorias Secret Bombshell 50 мл" at bounding box center [460, 153] width 479 height 67
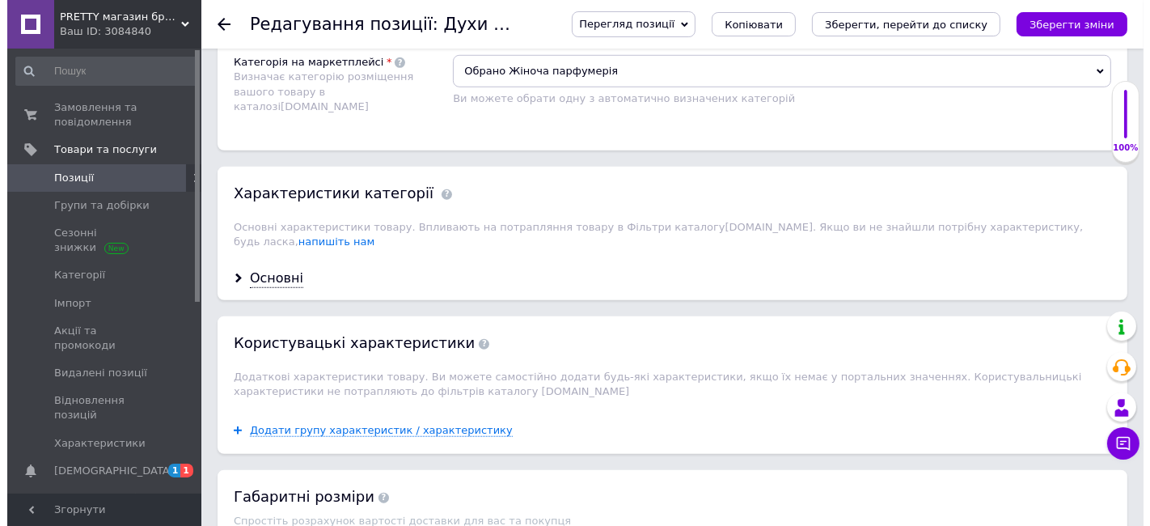
scroll to position [1527, 0]
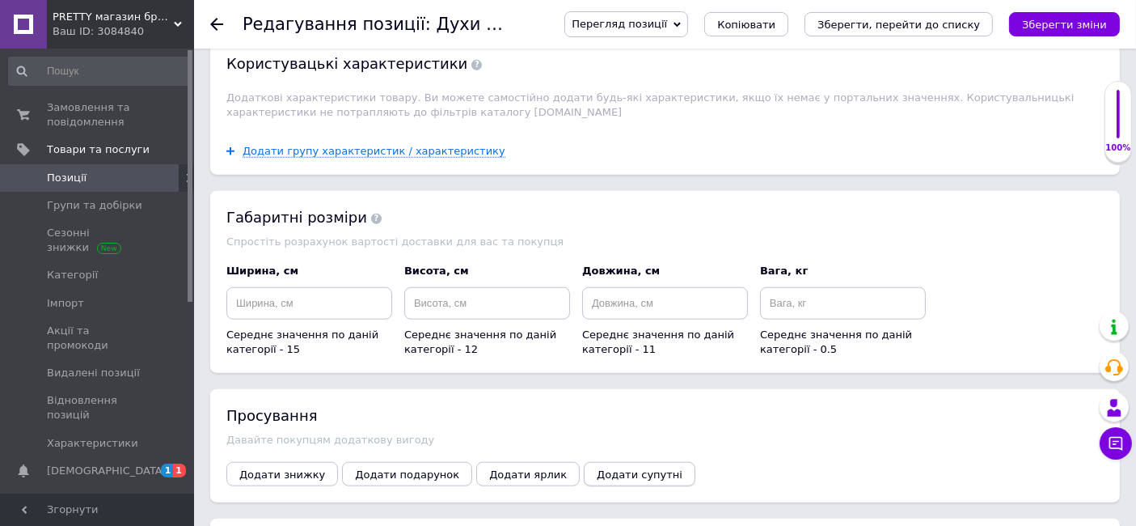
click at [597, 468] on span "Додати супутні" at bounding box center [640, 474] width 86 height 12
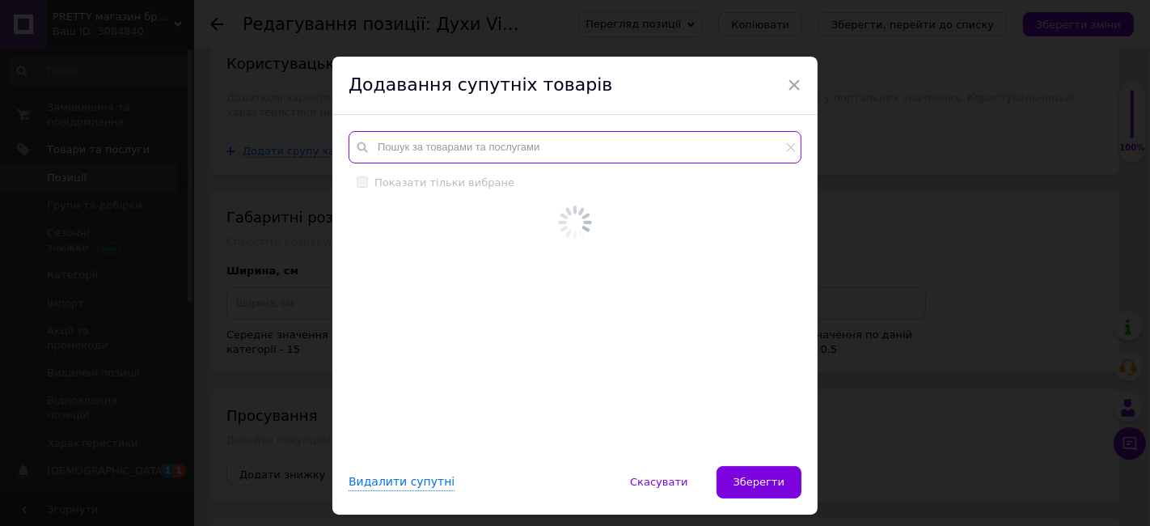
click at [378, 149] on input "text" at bounding box center [575, 147] width 453 height 32
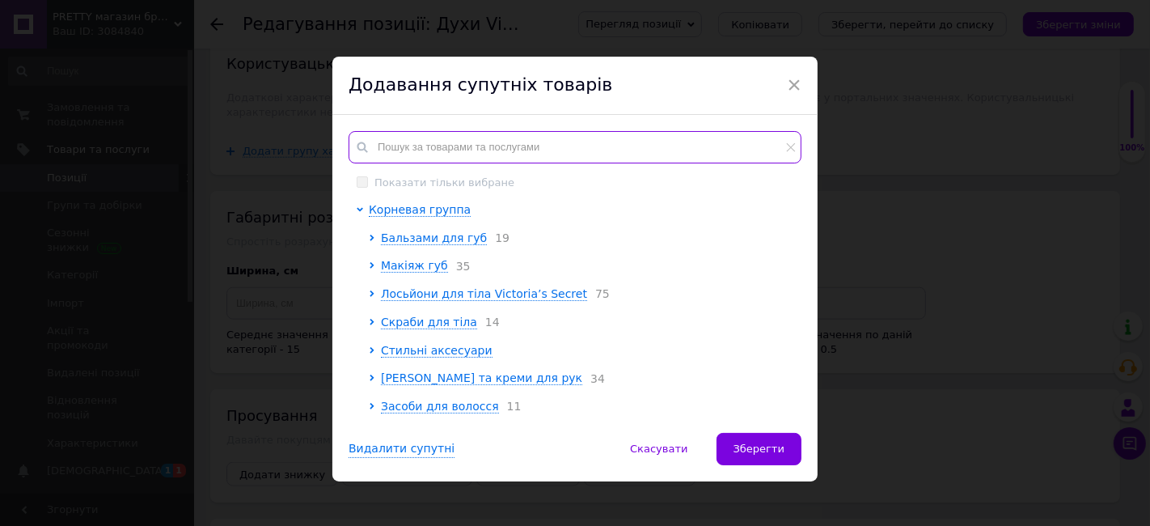
paste input "Bombshell"
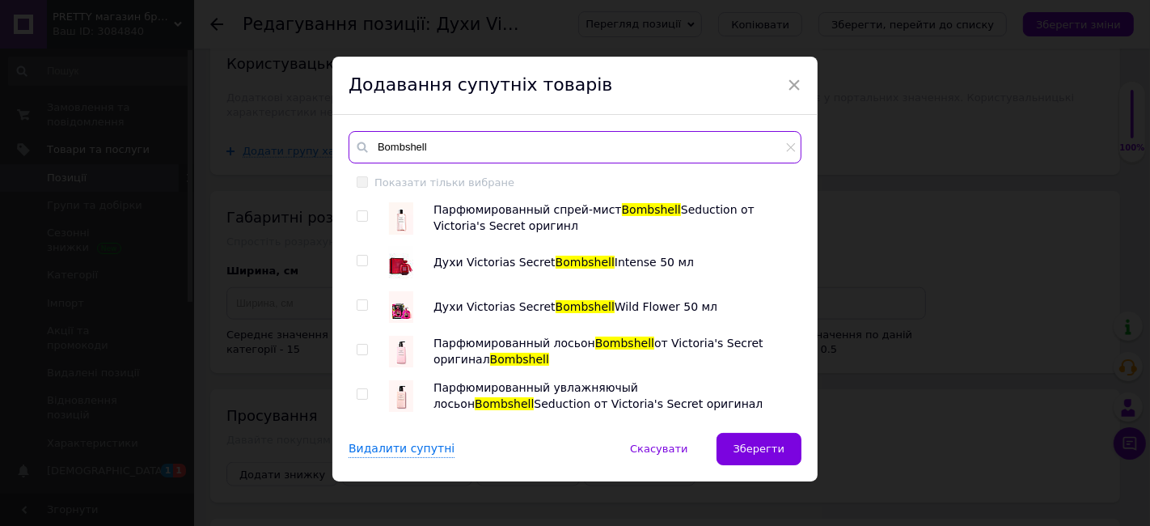
type input "Bombshell"
click at [358, 348] on input "checkbox" at bounding box center [362, 349] width 11 height 11
checkbox input "true"
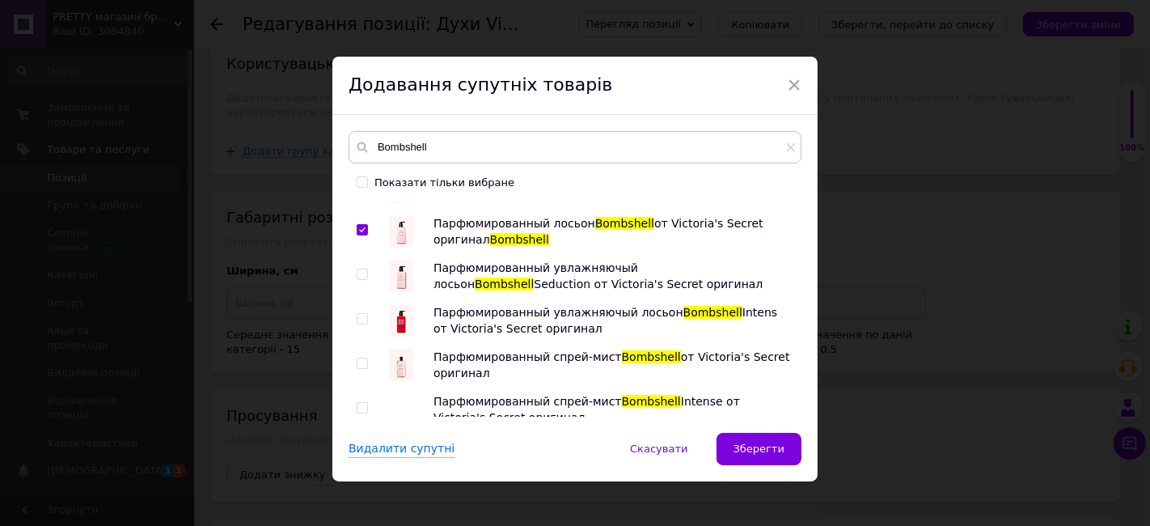
scroll to position [180, 0]
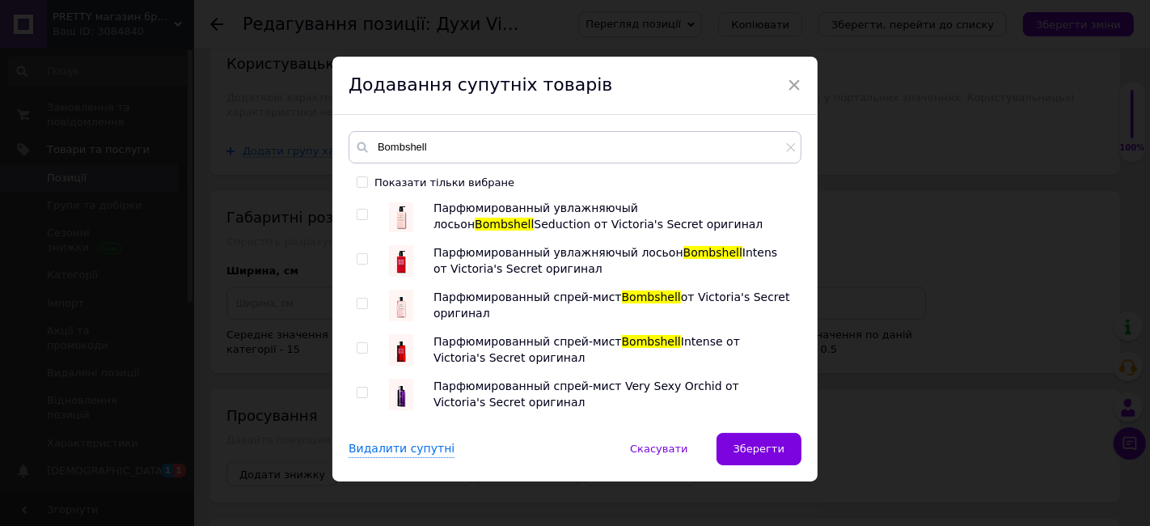
click at [357, 302] on input "checkbox" at bounding box center [362, 303] width 11 height 11
checkbox input "true"
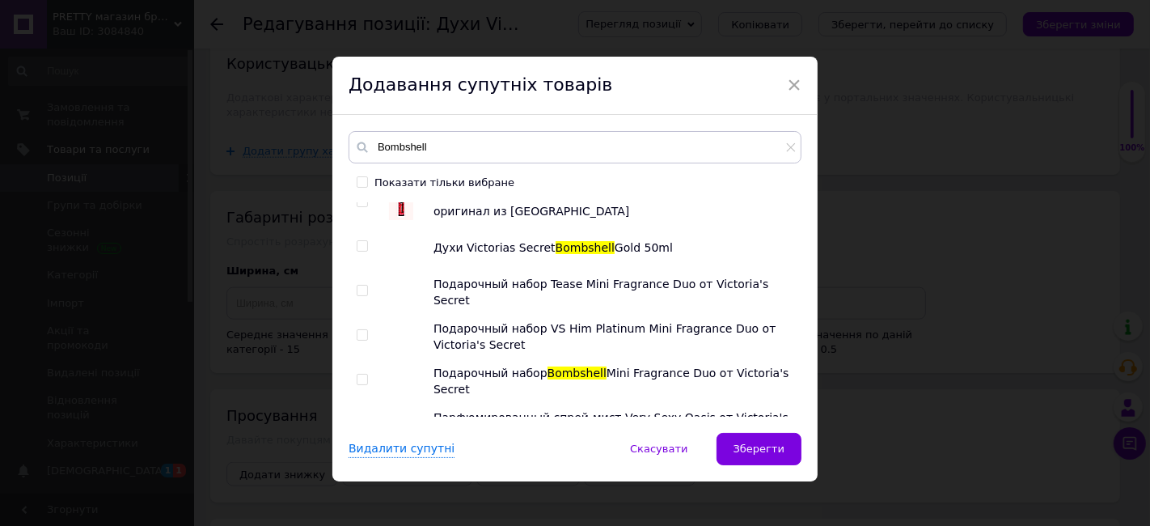
scroll to position [628, 0]
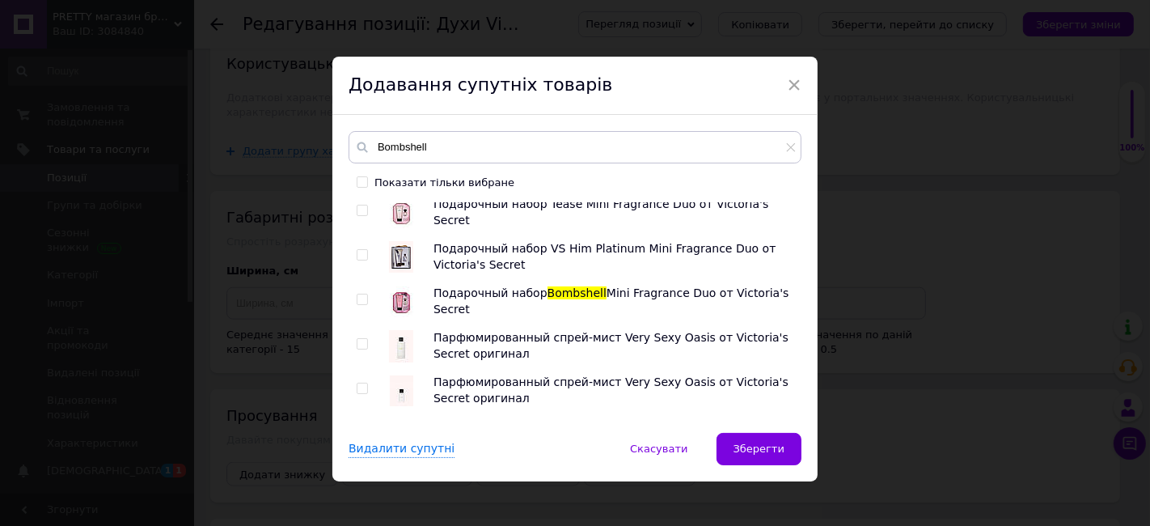
click at [357, 294] on input "checkbox" at bounding box center [362, 299] width 11 height 11
checkbox input "true"
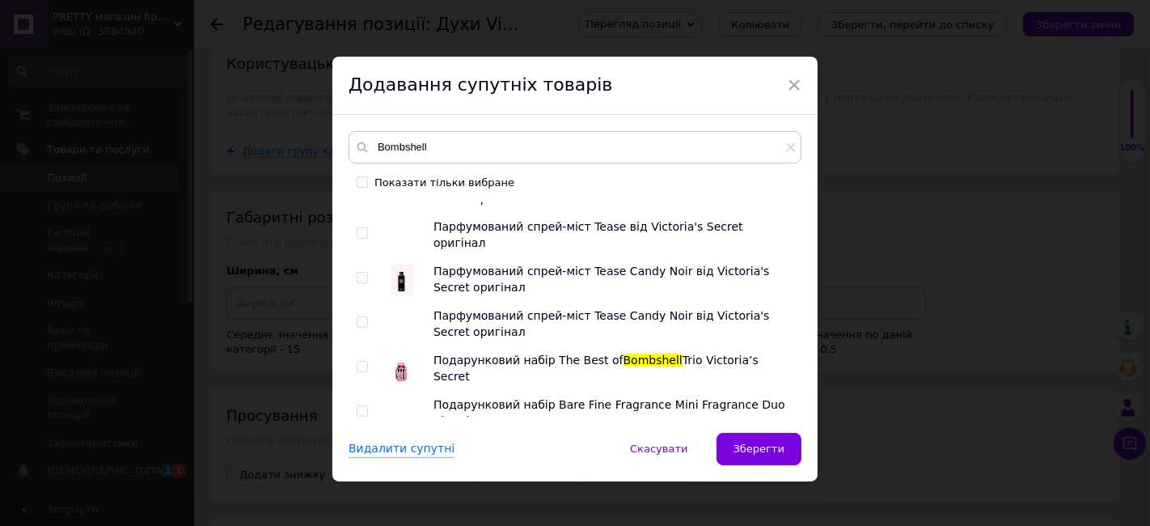
scroll to position [1168, 0]
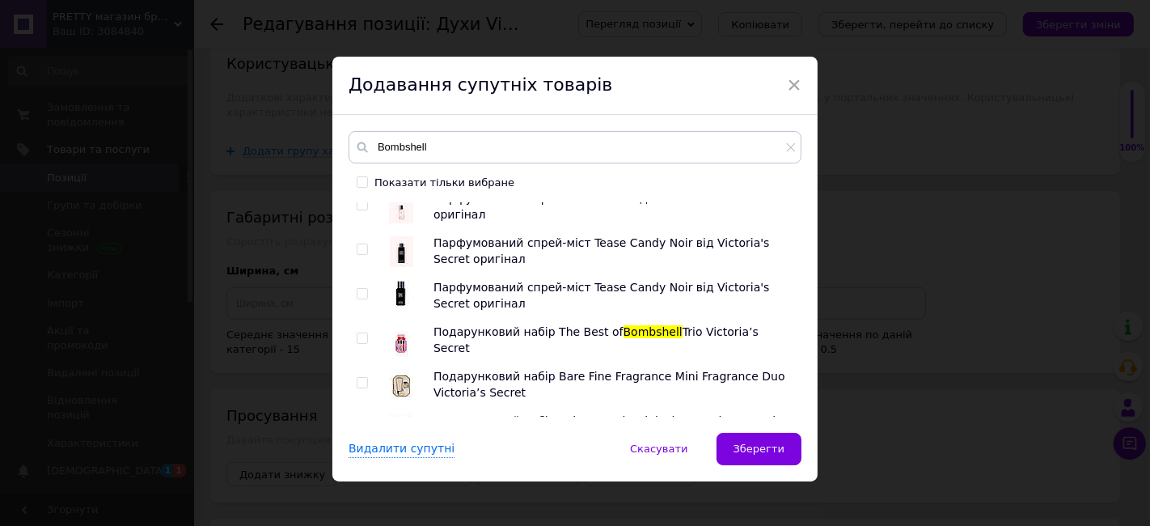
click at [361, 337] on input "checkbox" at bounding box center [362, 338] width 11 height 11
checkbox input "true"
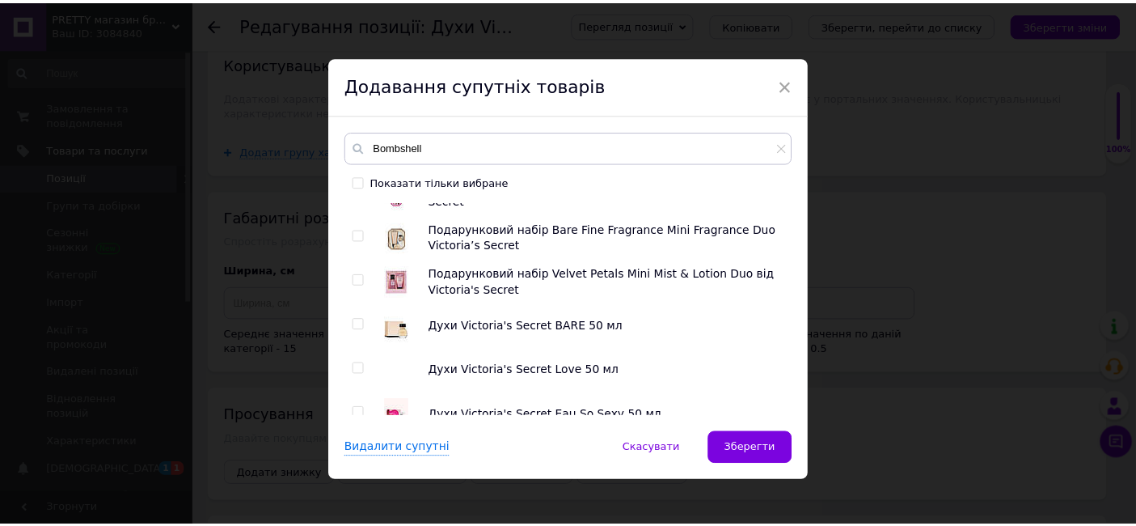
scroll to position [1437, 0]
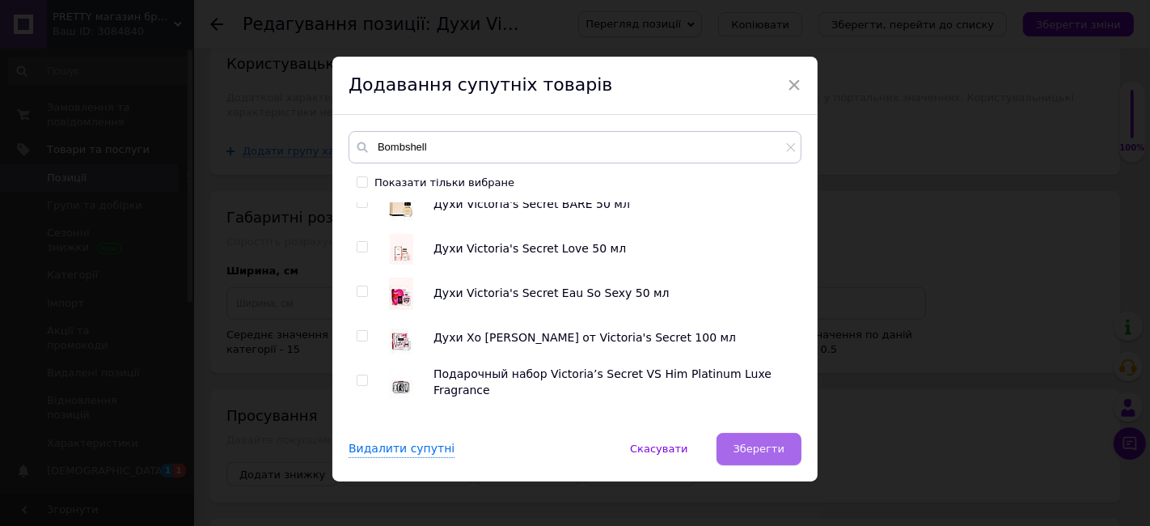
click at [765, 451] on span "Зберегти" at bounding box center [758, 448] width 51 height 12
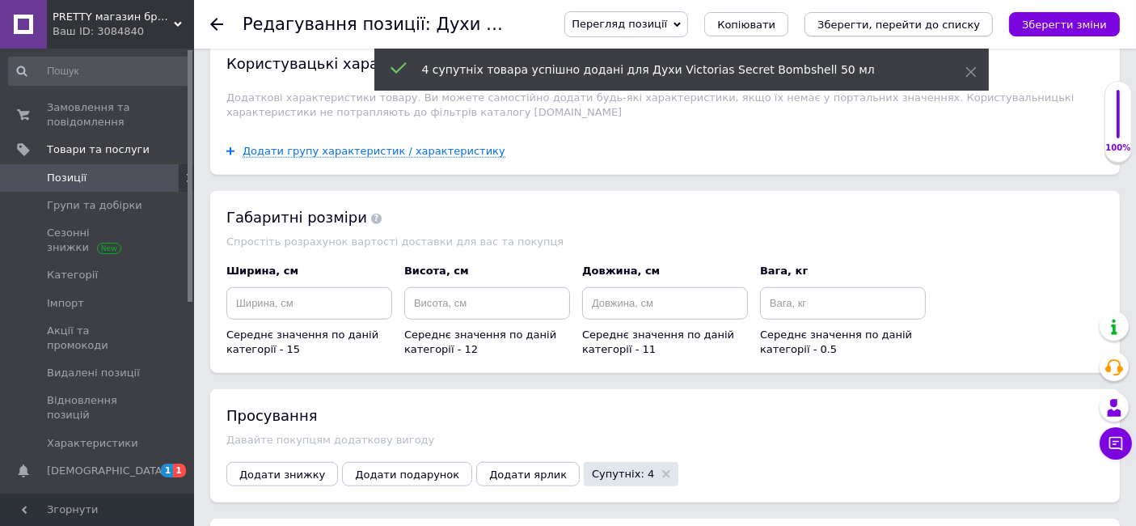
click at [923, 28] on icon "Зберегти, перейти до списку" at bounding box center [898, 25] width 163 height 12
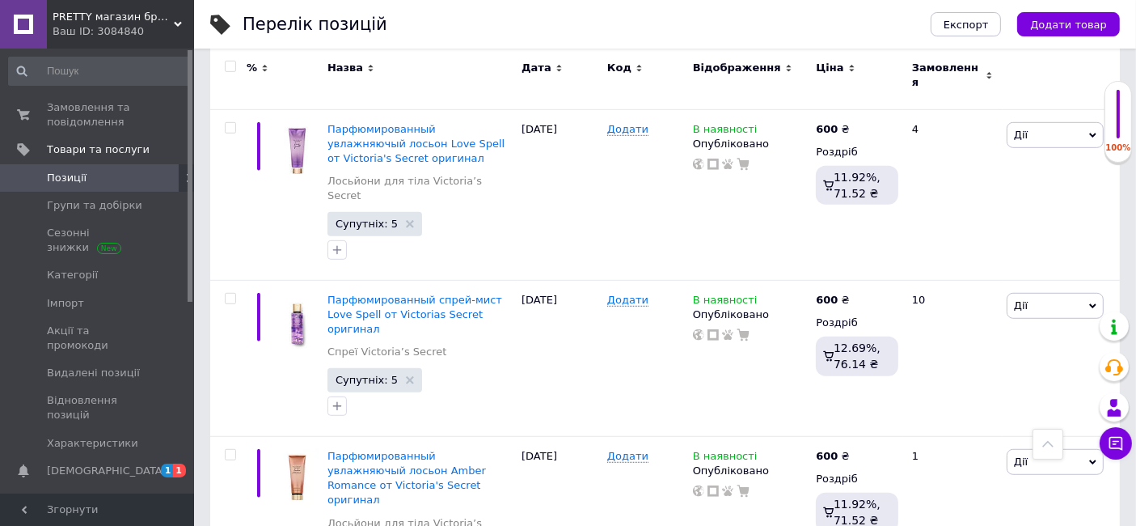
scroll to position [988, 0]
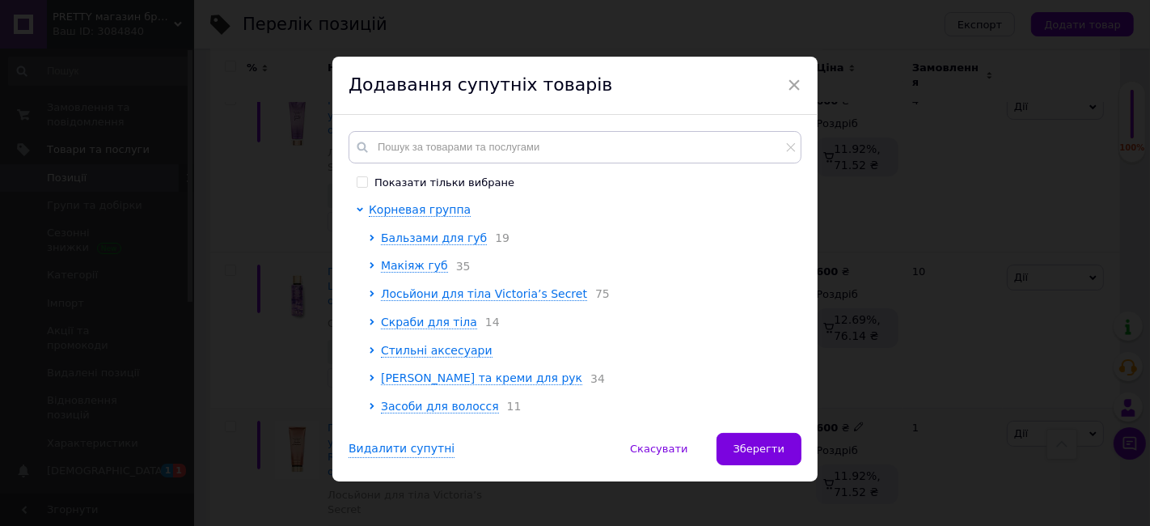
click at [340, 148] on div "Показати тільки вибране Корневая группа Бальзами для губ 19 Макіяж губ 35 Лосьй…" at bounding box center [574, 274] width 485 height 318
drag, startPoint x: 379, startPoint y: 149, endPoint x: 738, endPoint y: 249, distance: 372.8
click at [382, 149] on input "text" at bounding box center [575, 147] width 453 height 32
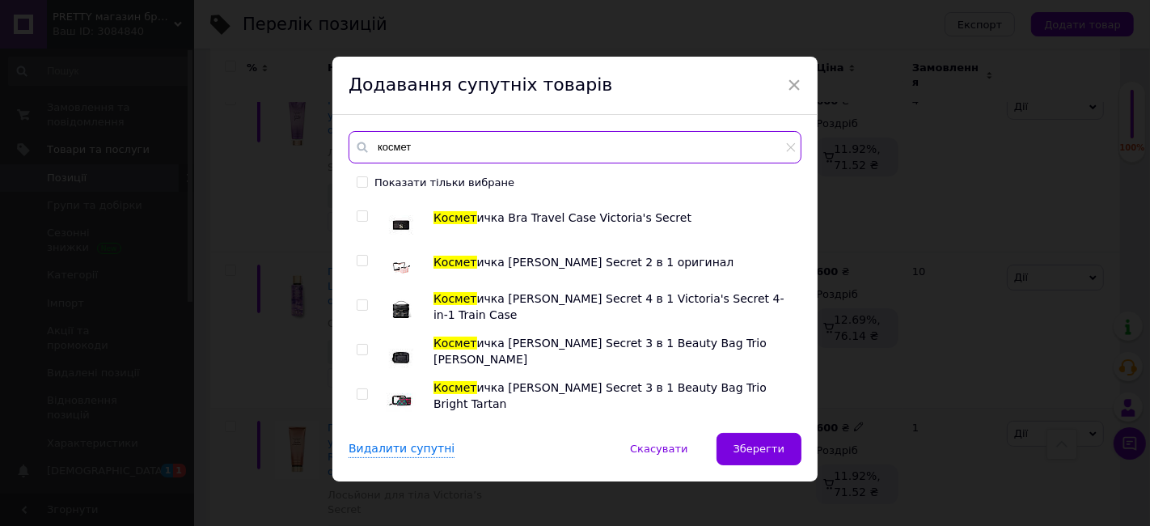
type input "космет"
click at [359, 213] on input "checkbox" at bounding box center [362, 216] width 11 height 11
checkbox input "true"
click at [357, 346] on input "checkbox" at bounding box center [362, 349] width 11 height 11
checkbox input "true"
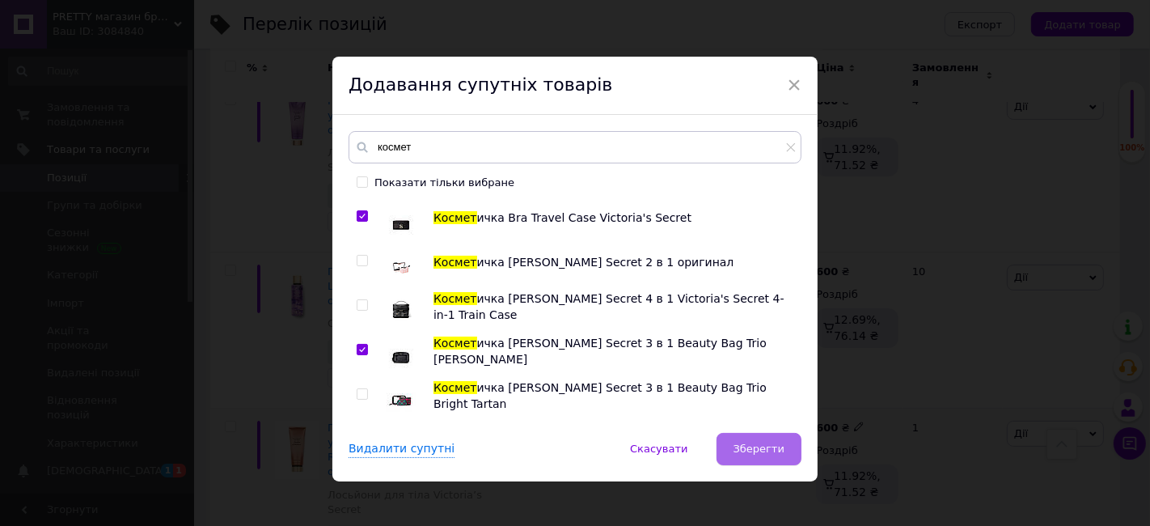
click at [756, 445] on span "Зберегти" at bounding box center [758, 448] width 51 height 12
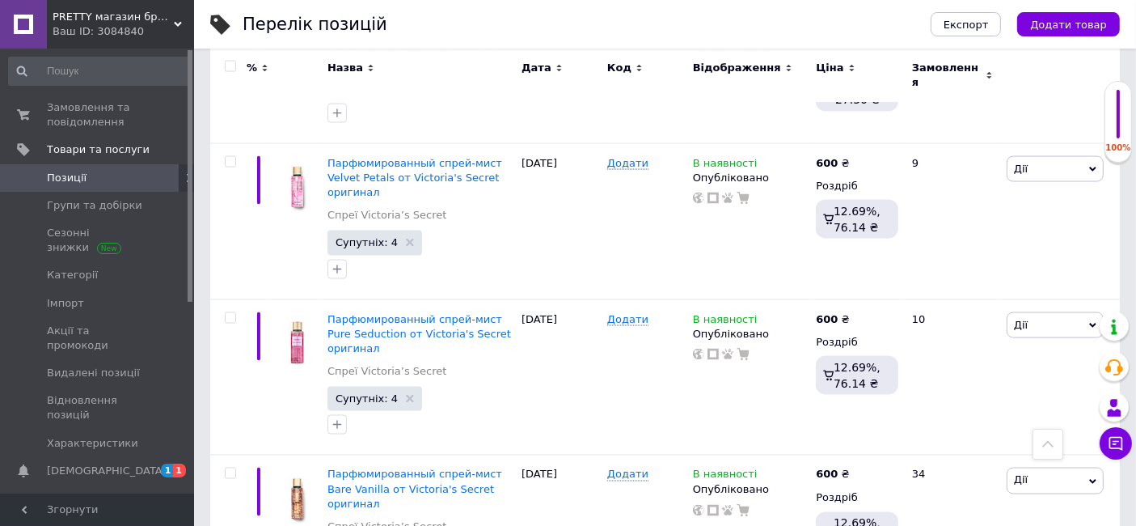
scroll to position [2635, 0]
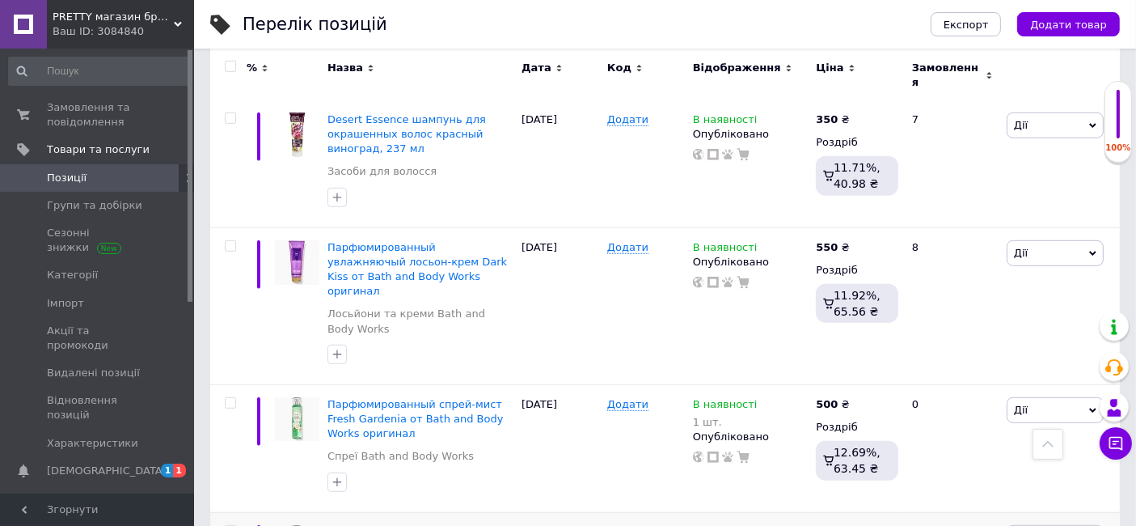
scroll to position [839, 0]
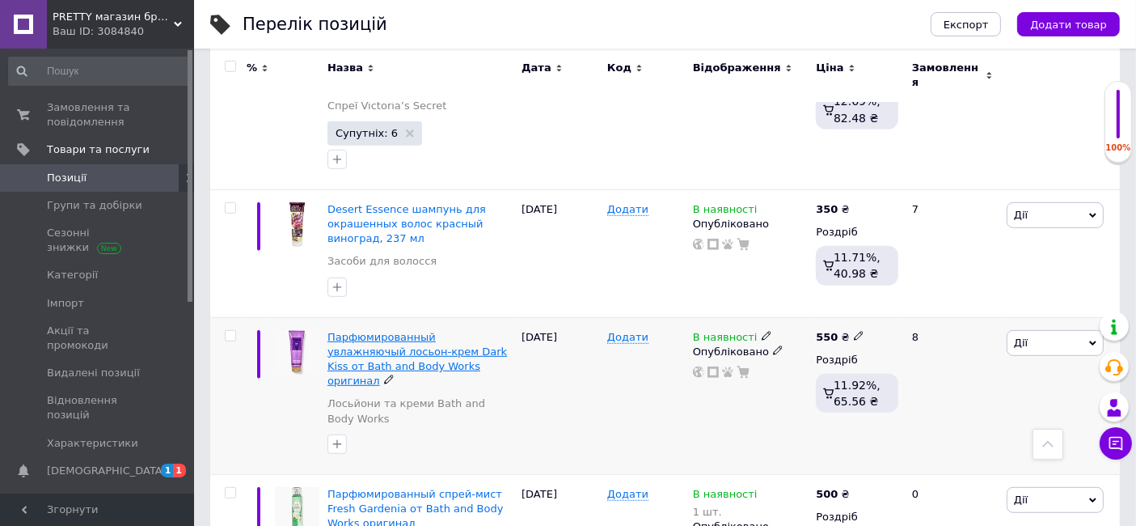
click at [351, 331] on span "Парфюмированный увлажняючый лосьон-крем Dark Kiss от Bath and Body Works оригин…" at bounding box center [417, 359] width 180 height 57
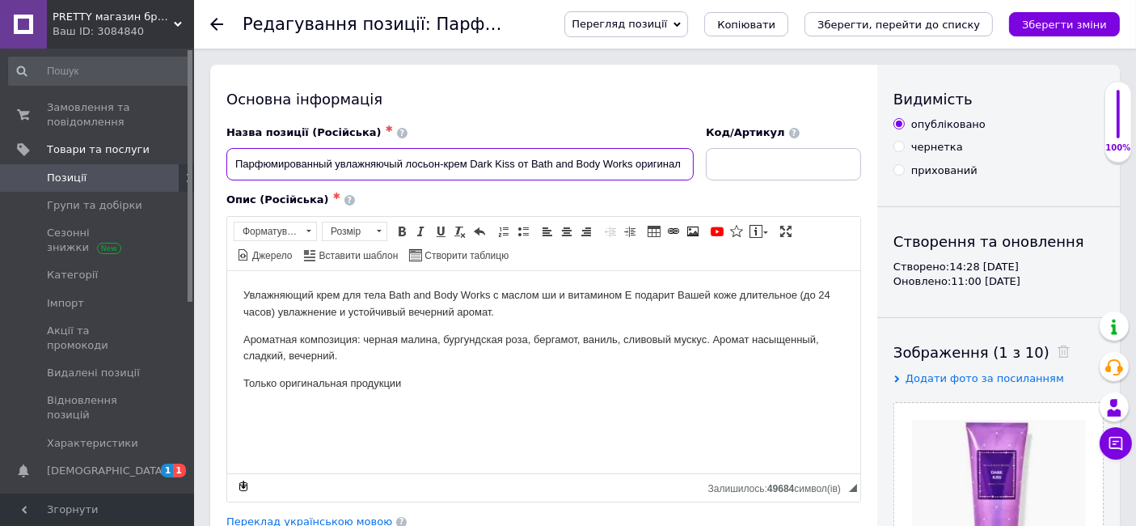
drag, startPoint x: 471, startPoint y: 160, endPoint x: 512, endPoint y: 184, distance: 47.8
click at [512, 184] on div "Назва позиції (Російська) ✱ Парфюмированный увлажняючый лосьон-крем Dark Kiss о…" at bounding box center [543, 313] width 635 height 376
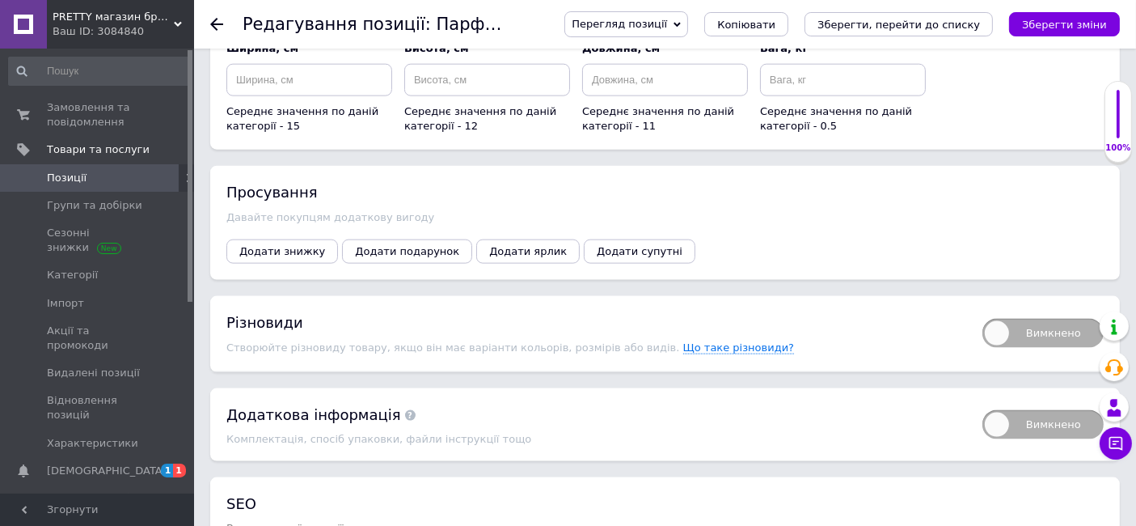
scroll to position [2066, 0]
click at [600, 244] on span "Додати супутні" at bounding box center [640, 250] width 86 height 12
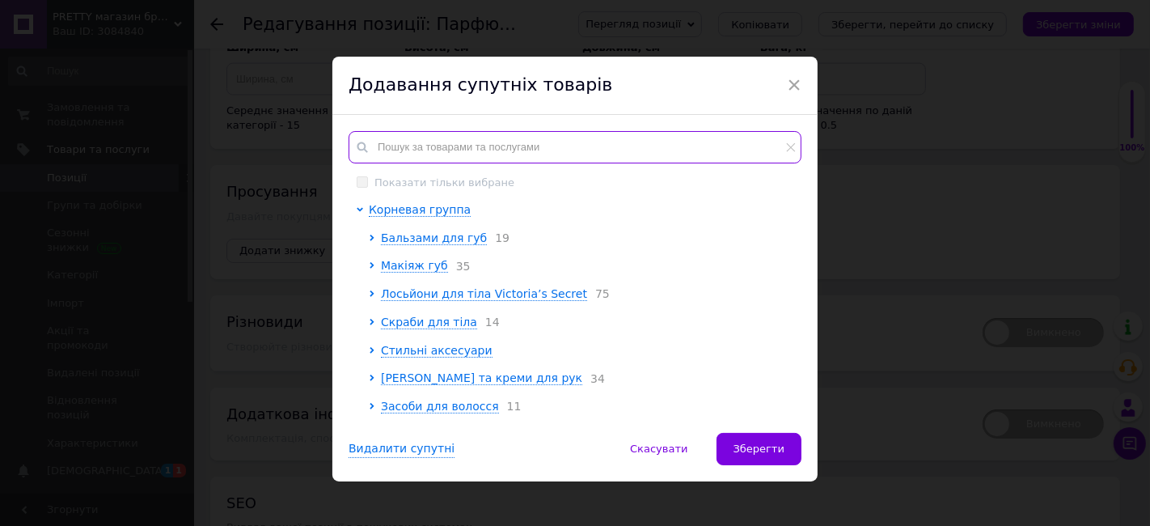
click at [400, 135] on input "text" at bounding box center [575, 147] width 453 height 32
paste input "Dark Kiss"
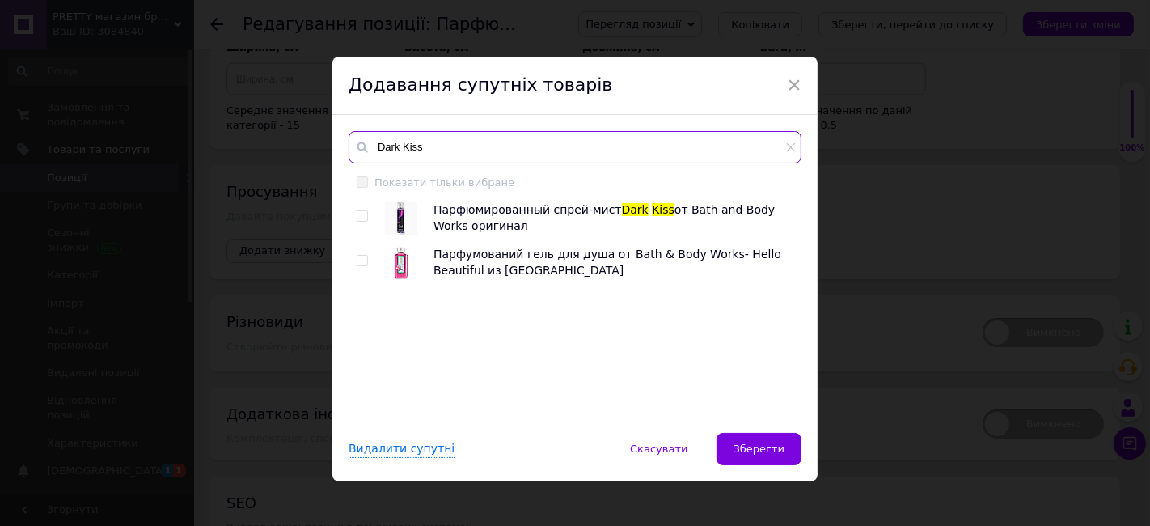
type input "Dark Kiss"
click at [359, 213] on input "checkbox" at bounding box center [362, 216] width 11 height 11
checkbox input "true"
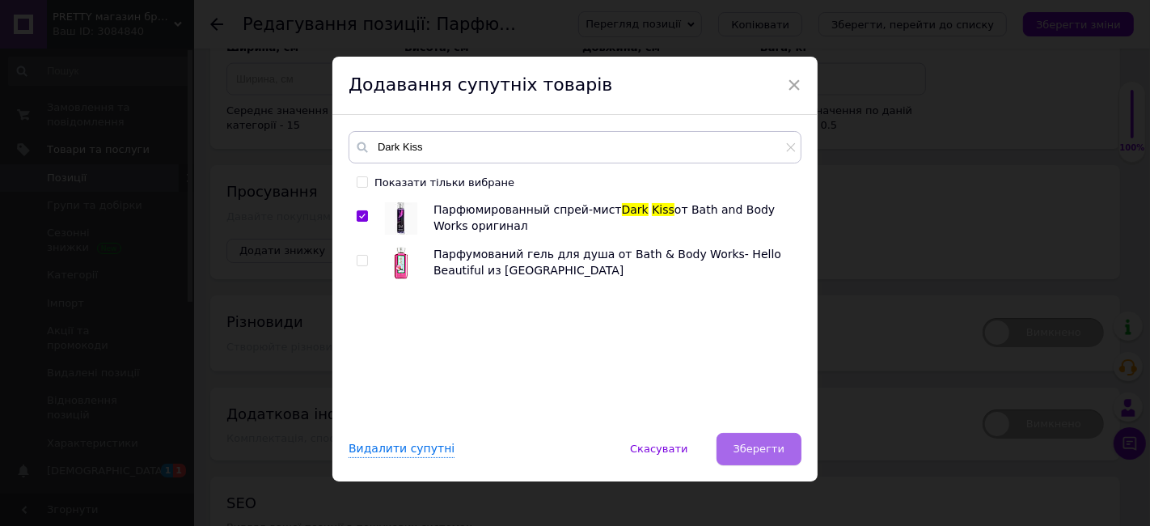
click at [755, 443] on span "Зберегти" at bounding box center [758, 448] width 51 height 12
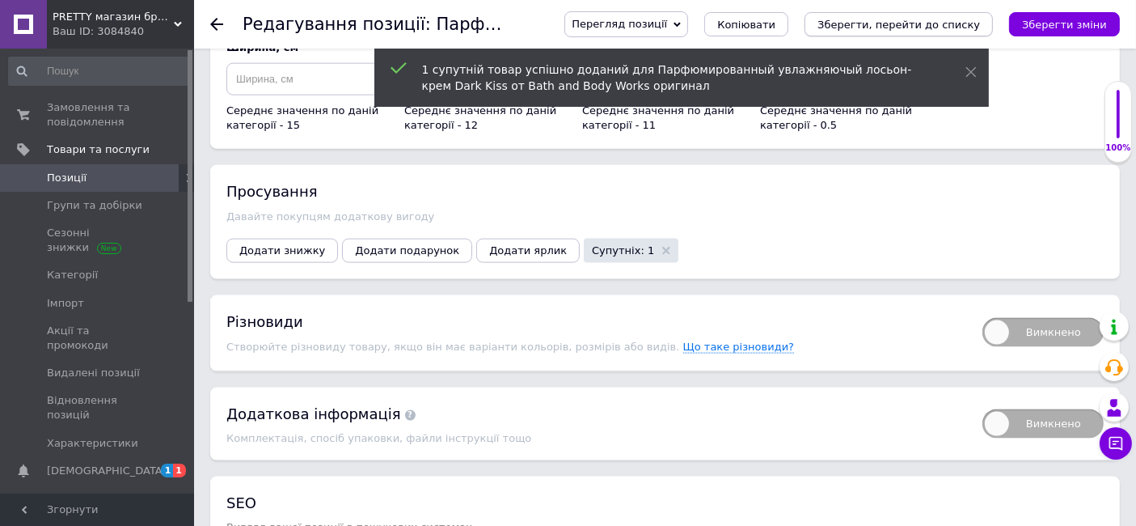
click at [931, 22] on icon "Зберегти, перейти до списку" at bounding box center [898, 25] width 163 height 12
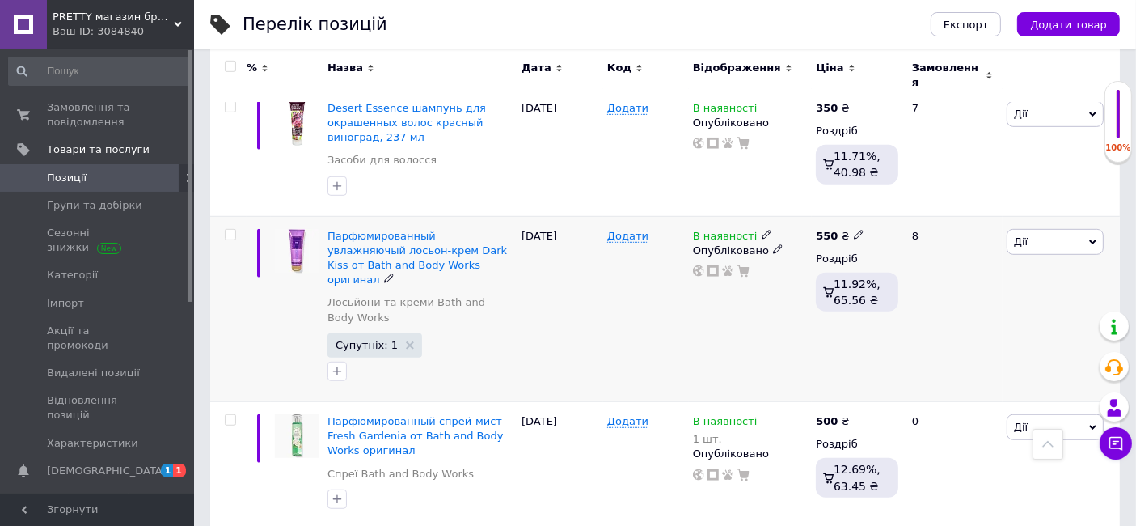
scroll to position [988, 0]
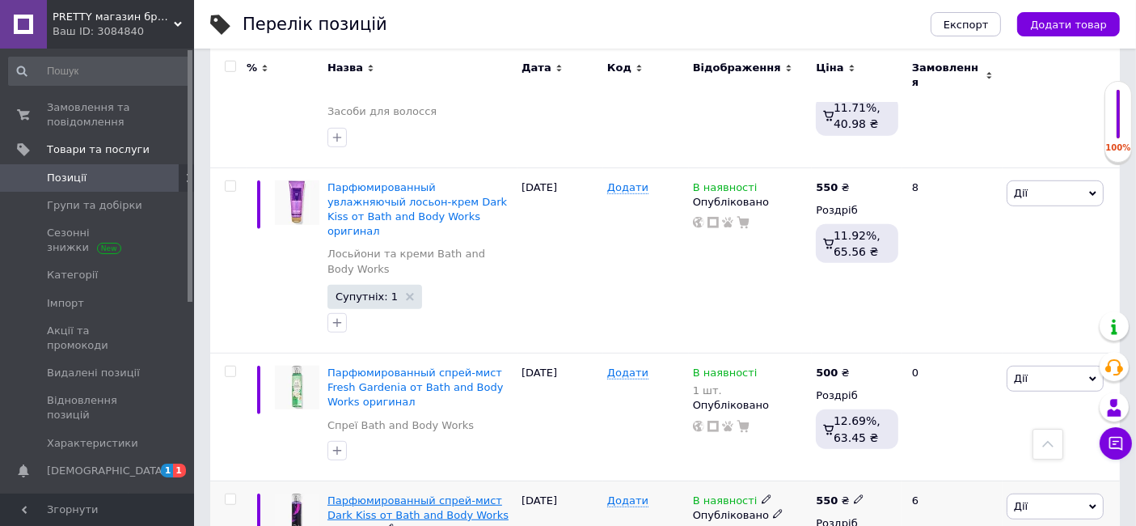
click at [404, 494] on span "Парфюмированный спрей-мист Dark Kiss от Bath and Body Works оригинал" at bounding box center [417, 514] width 181 height 41
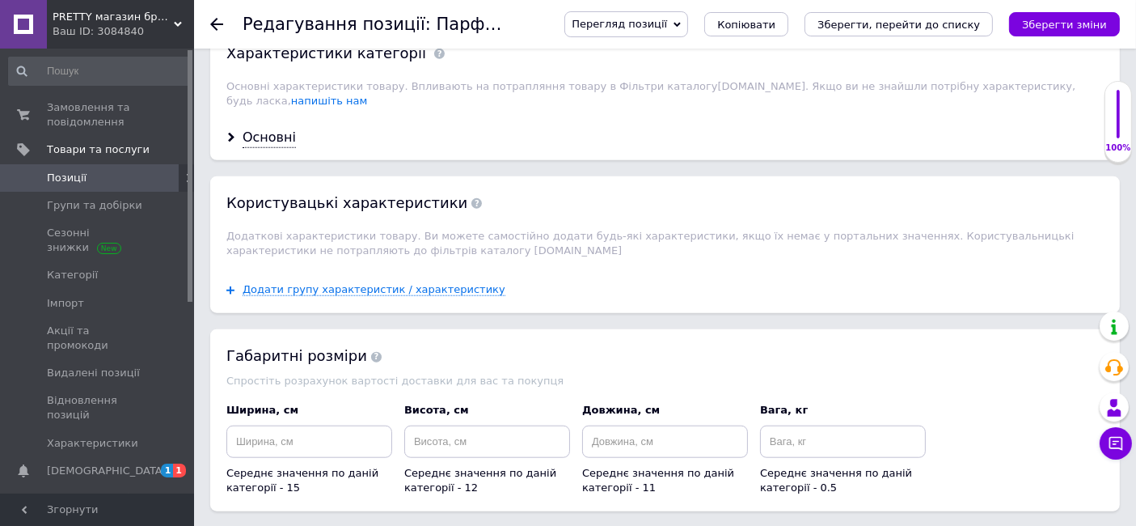
scroll to position [1707, 0]
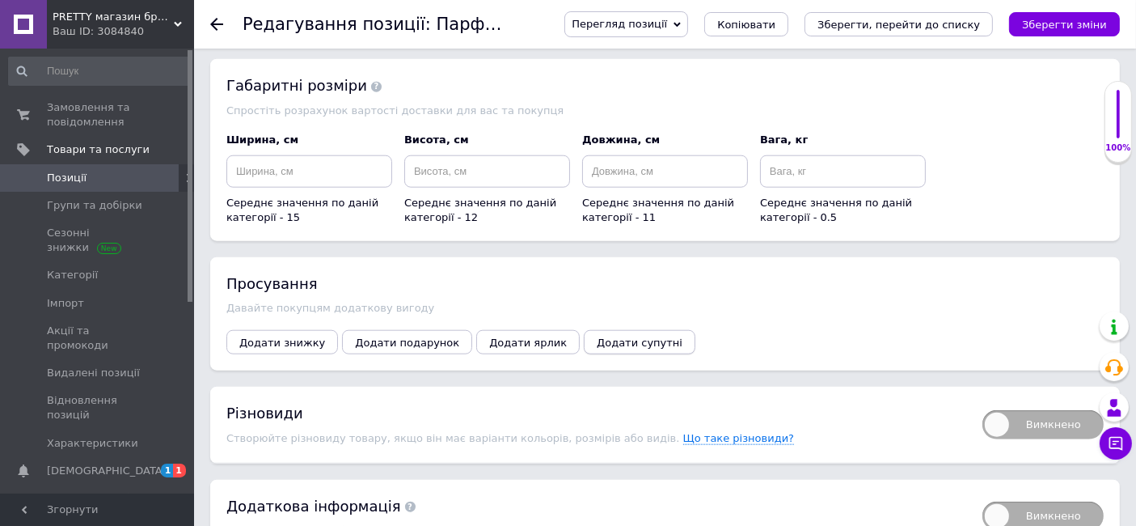
click at [597, 336] on span "Додати супутні" at bounding box center [640, 342] width 86 height 12
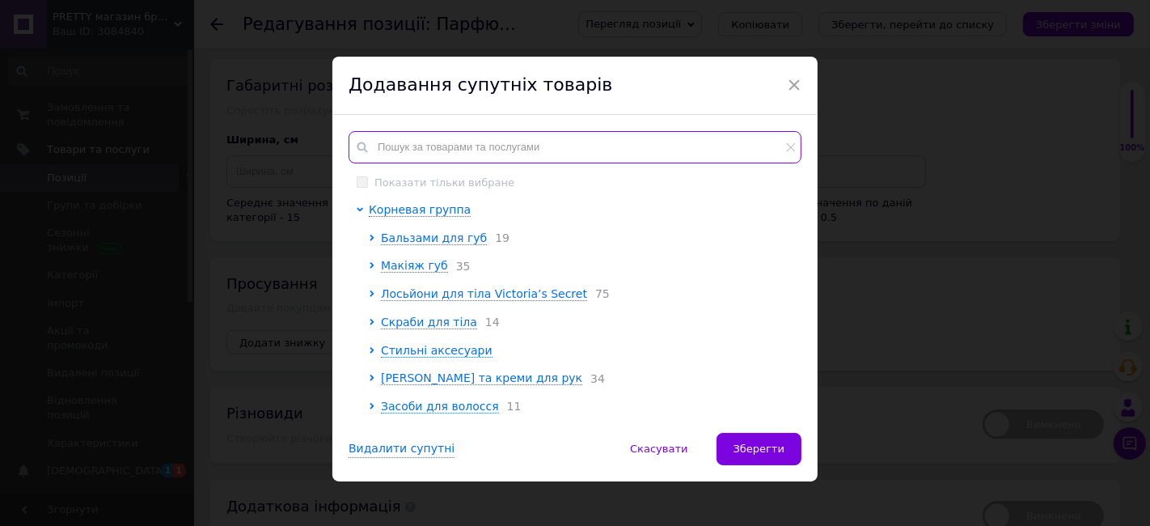
drag, startPoint x: 409, startPoint y: 155, endPoint x: 423, endPoint y: 188, distance: 35.9
click at [408, 154] on input "text" at bounding box center [575, 147] width 453 height 32
paste input "Dark Kiss"
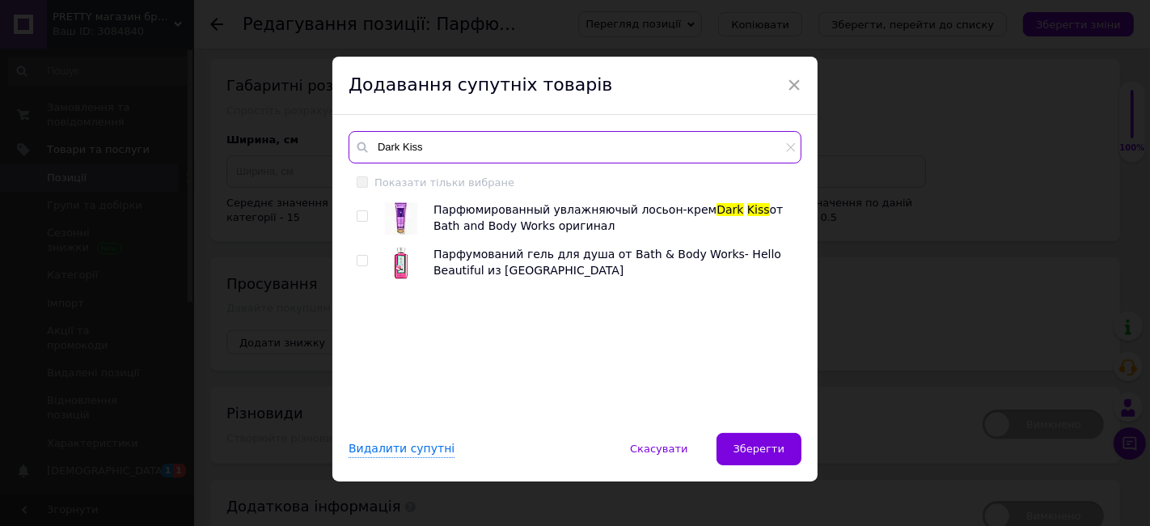
type input "Dark Kiss"
drag, startPoint x: 360, startPoint y: 211, endPoint x: 456, endPoint y: 336, distance: 157.4
click at [360, 211] on input "checkbox" at bounding box center [362, 216] width 11 height 11
checkbox input "true"
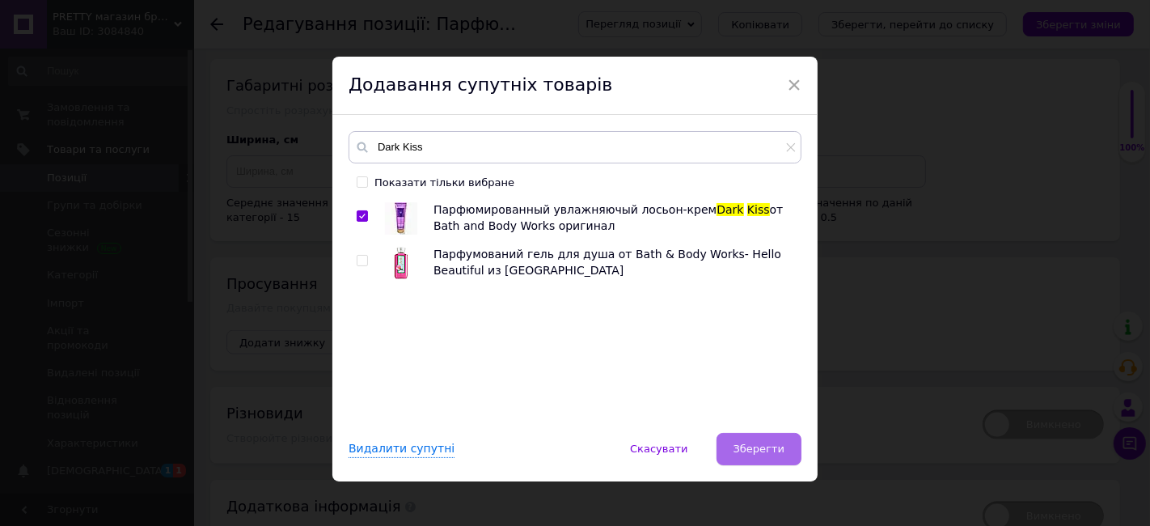
click at [759, 442] on span "Зберегти" at bounding box center [758, 448] width 51 height 12
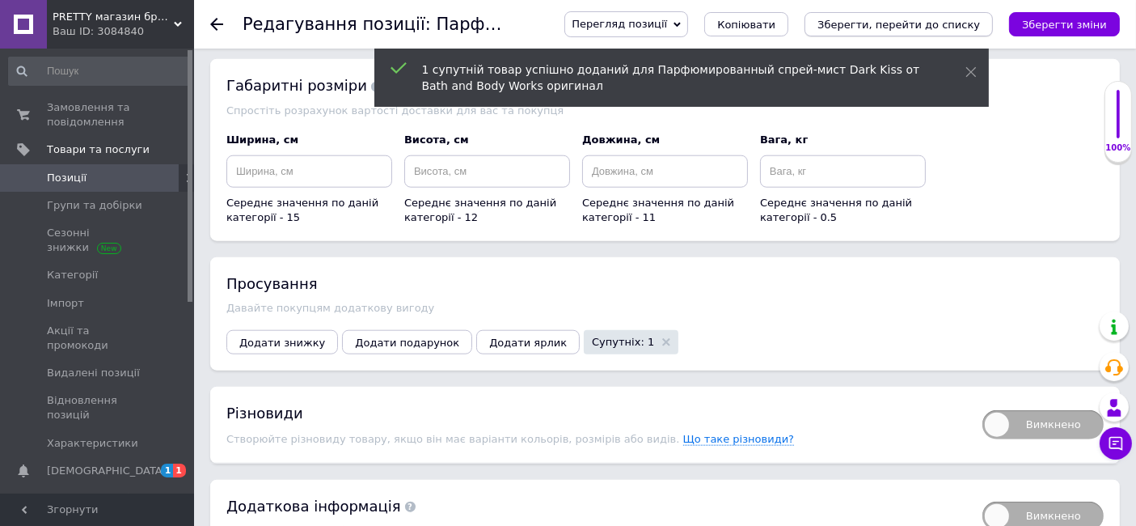
click at [881, 21] on icon "Зберегти, перейти до списку" at bounding box center [898, 25] width 163 height 12
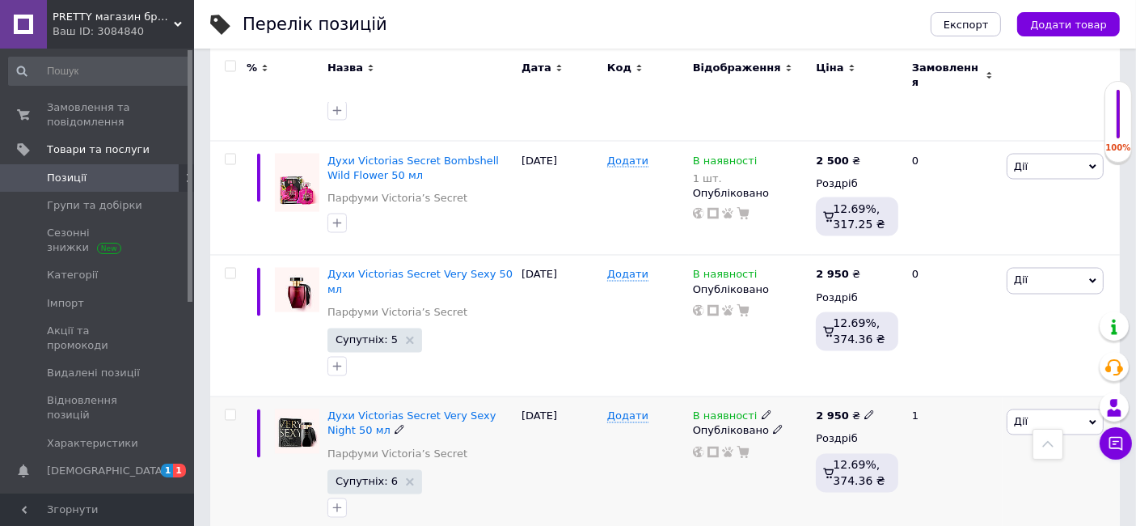
scroll to position [2835, 0]
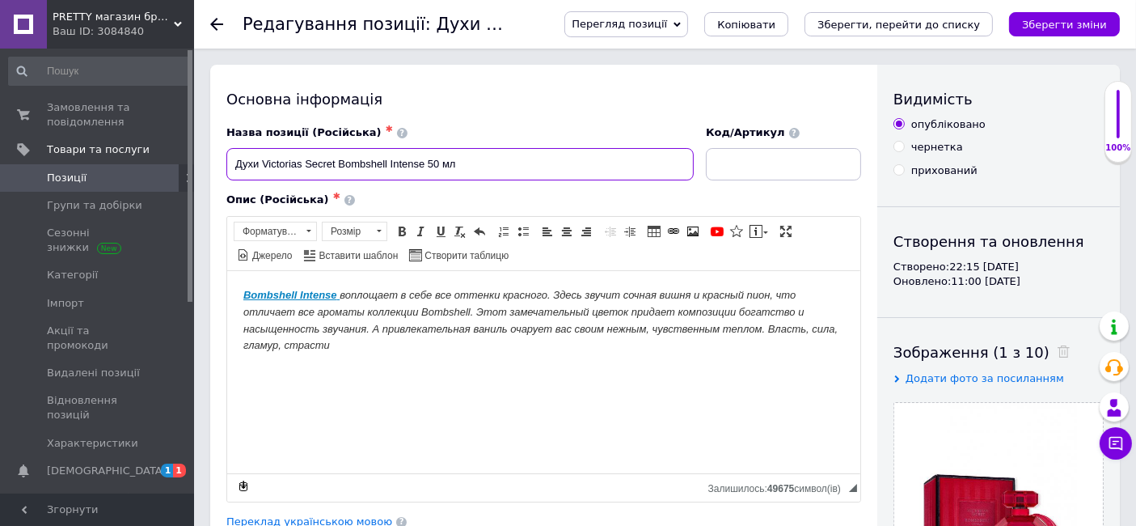
drag, startPoint x: 336, startPoint y: 161, endPoint x: 425, endPoint y: 205, distance: 98.7
click at [425, 205] on div "Назва позиції (Російська) ✱ Духи Victorias Secret Bombshell Intense 50 мл Код/А…" at bounding box center [543, 313] width 635 height 376
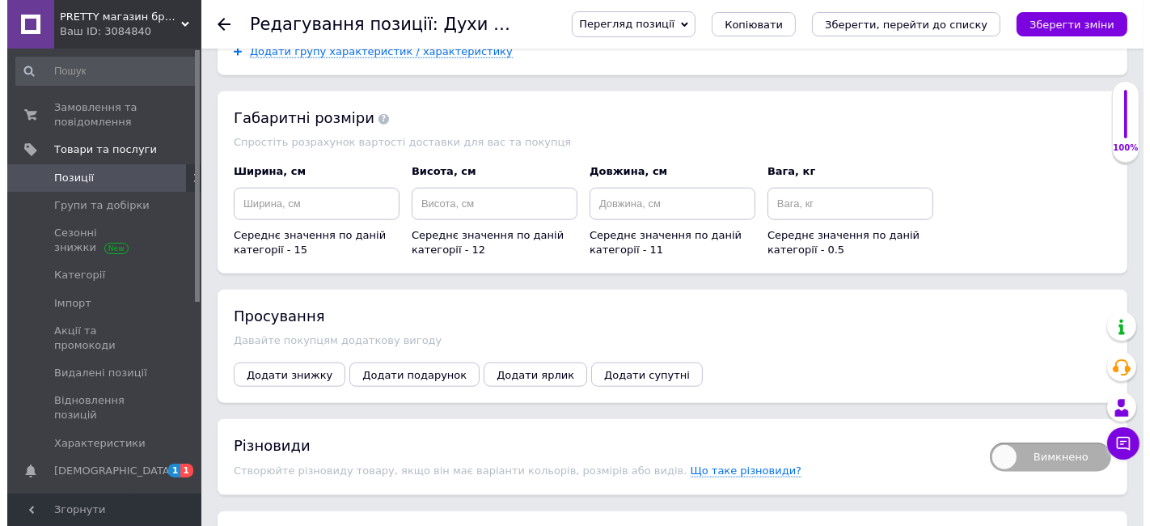
scroll to position [1797, 0]
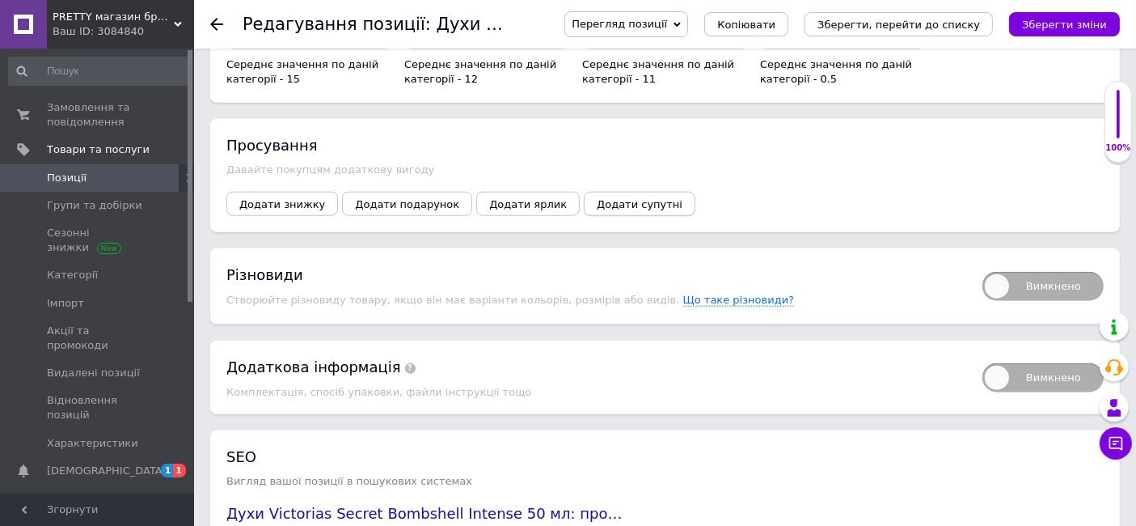
click at [597, 198] on span "Додати супутні" at bounding box center [640, 204] width 86 height 12
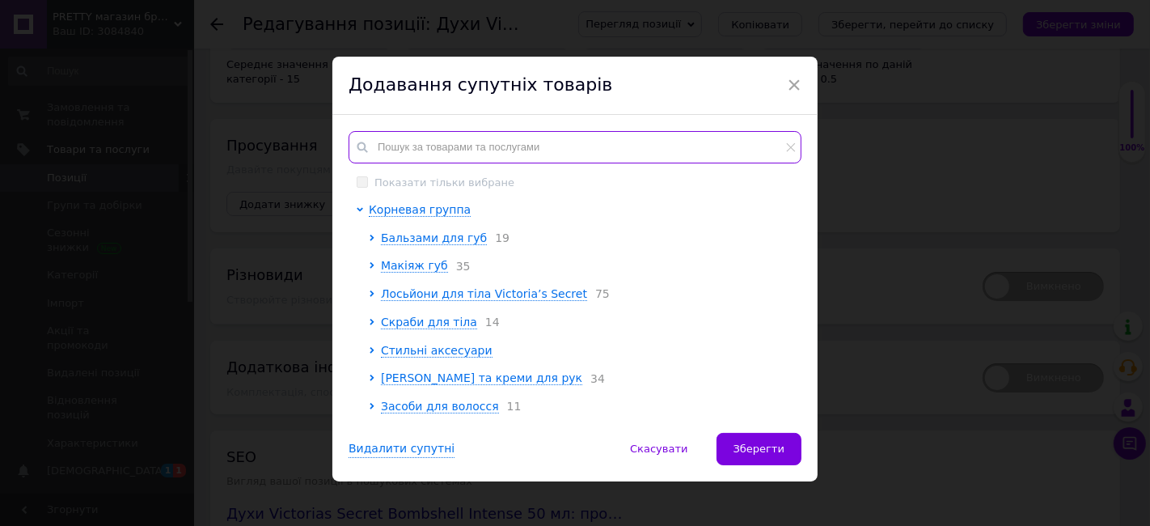
click at [379, 142] on input "text" at bounding box center [575, 147] width 453 height 32
paste input "Bombshell Intense"
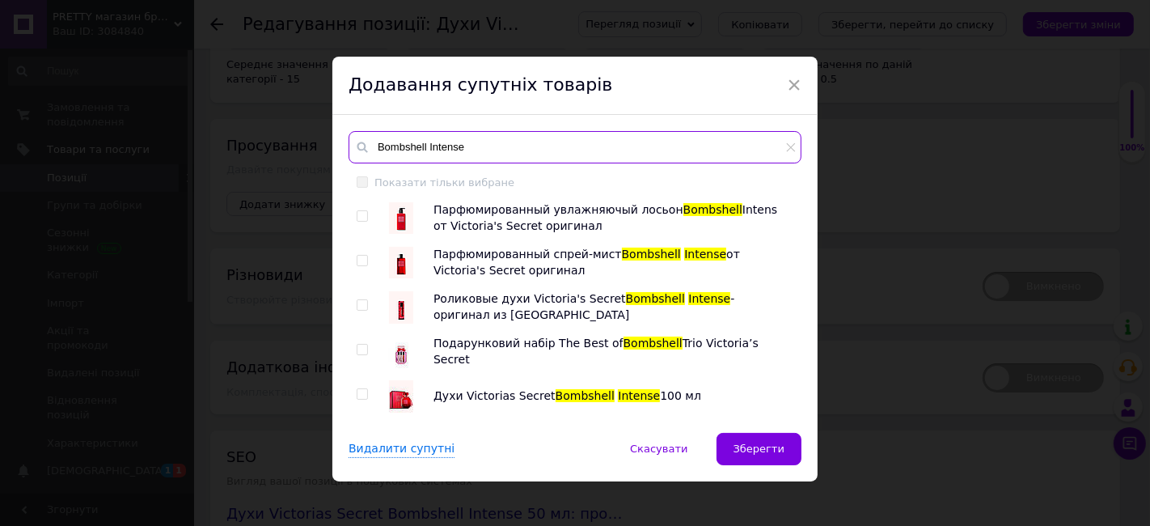
type input "Bombshell Intense"
click at [360, 215] on input "checkbox" at bounding box center [362, 216] width 11 height 11
checkbox input "true"
click at [362, 260] on input "checkbox" at bounding box center [362, 261] width 11 height 11
checkbox input "true"
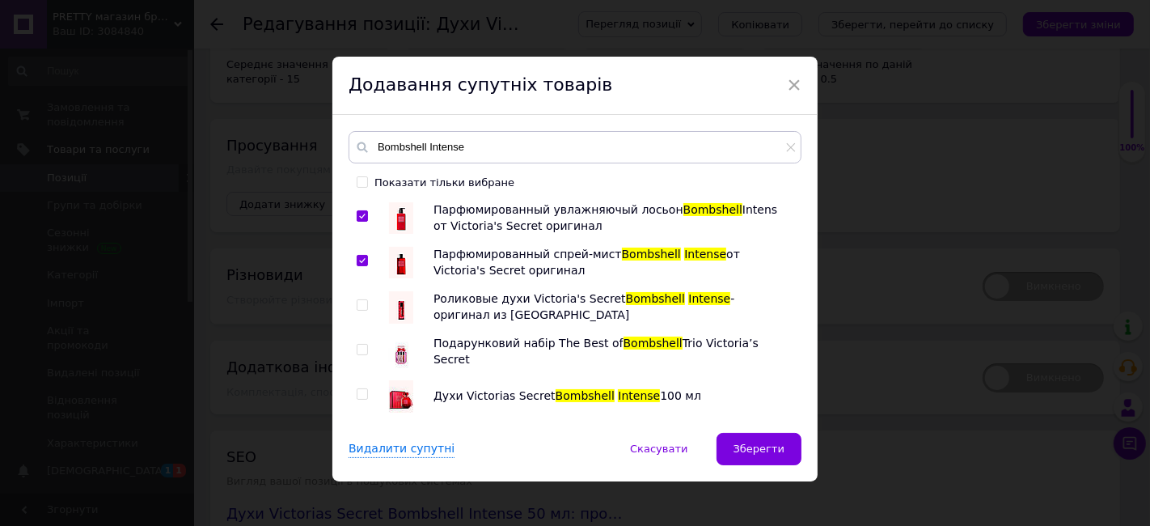
click at [357, 303] on input "checkbox" at bounding box center [362, 305] width 11 height 11
checkbox input "true"
click at [357, 392] on input "checkbox" at bounding box center [362, 394] width 11 height 11
checkbox input "true"
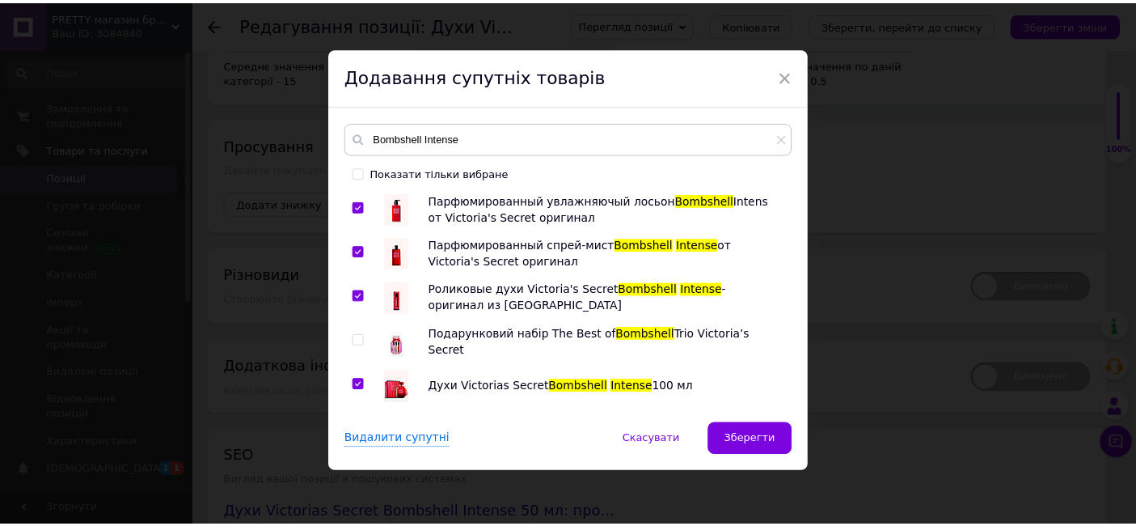
scroll to position [11, 0]
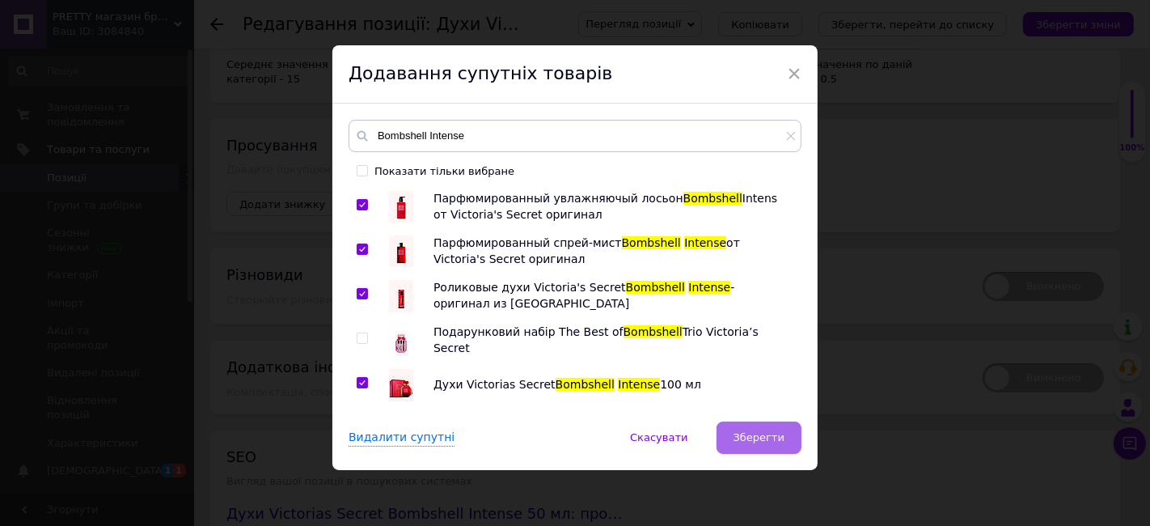
click at [767, 438] on span "Зберегти" at bounding box center [758, 437] width 51 height 12
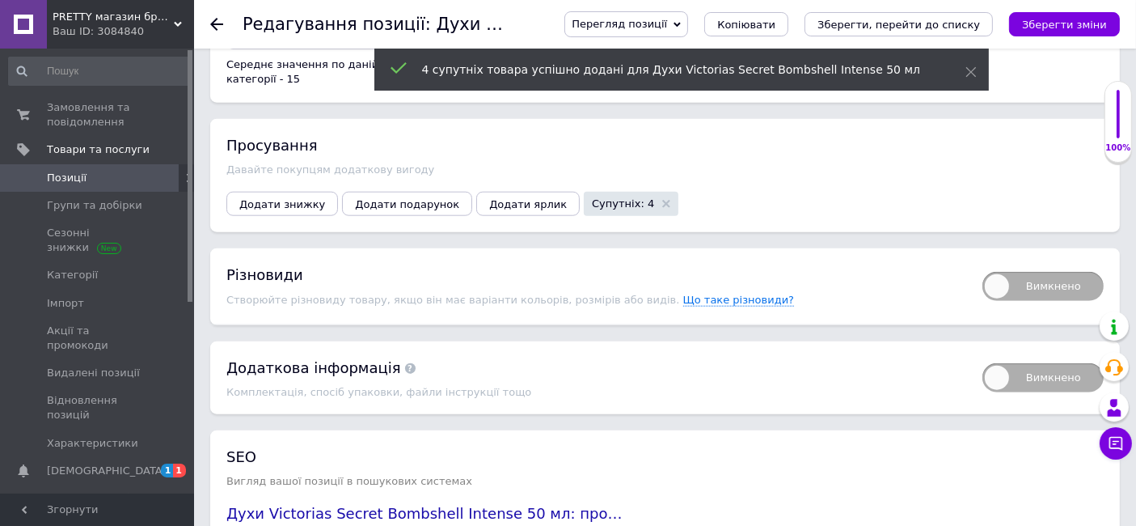
click at [889, 26] on icon "Зберегти, перейти до списку" at bounding box center [898, 25] width 163 height 12
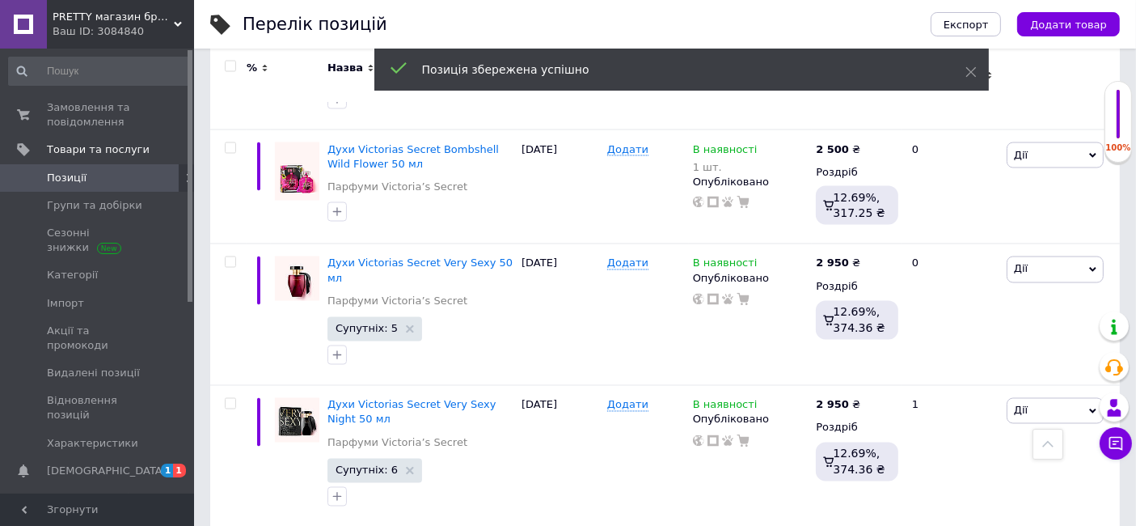
scroll to position [2862, 0]
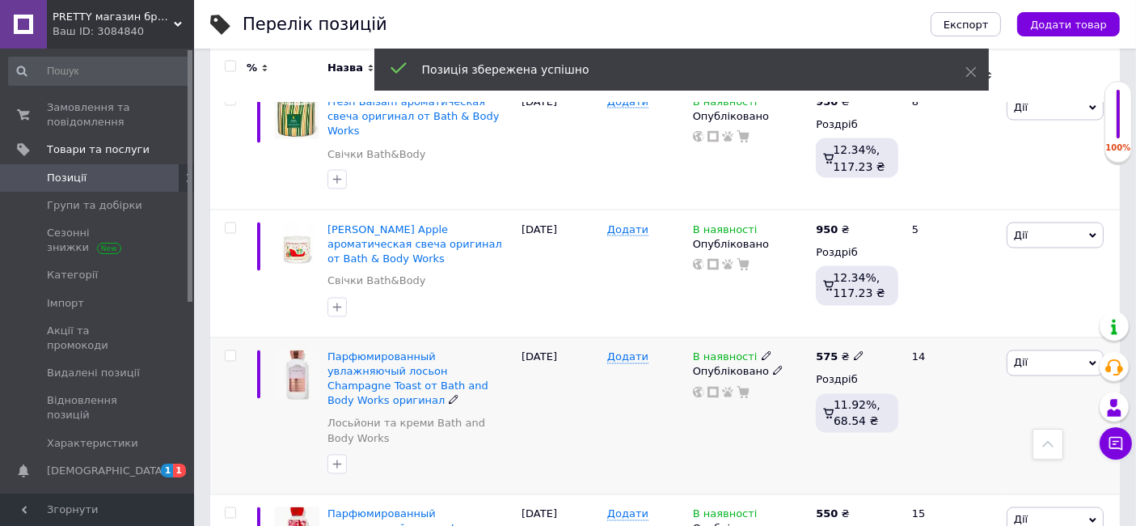
scroll to position [2693, 0]
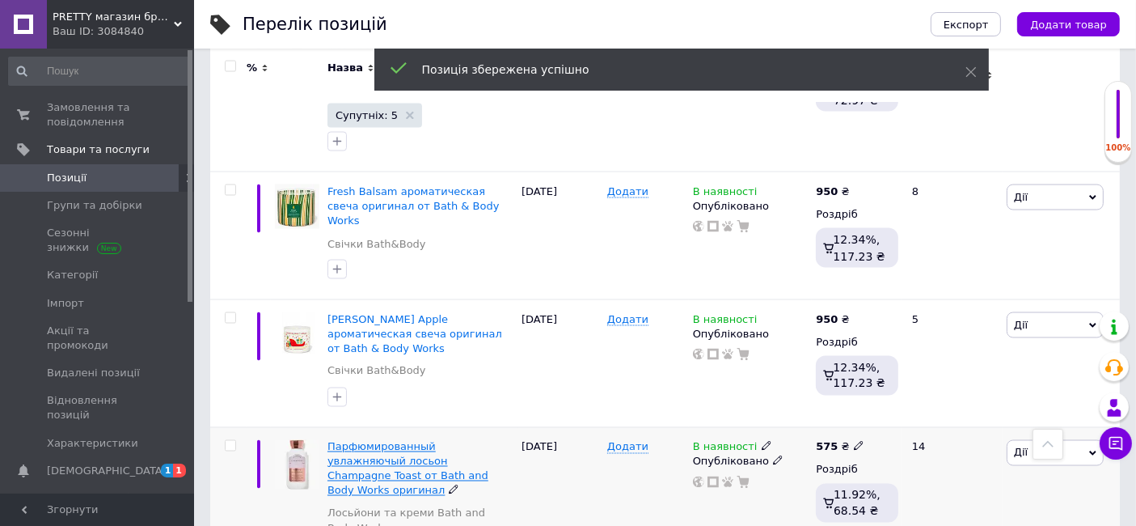
click at [361, 441] on span "Парфюмированный увлажняючый лосьон Champagne Toast от Bath and Body Works ориги…" at bounding box center [407, 469] width 161 height 57
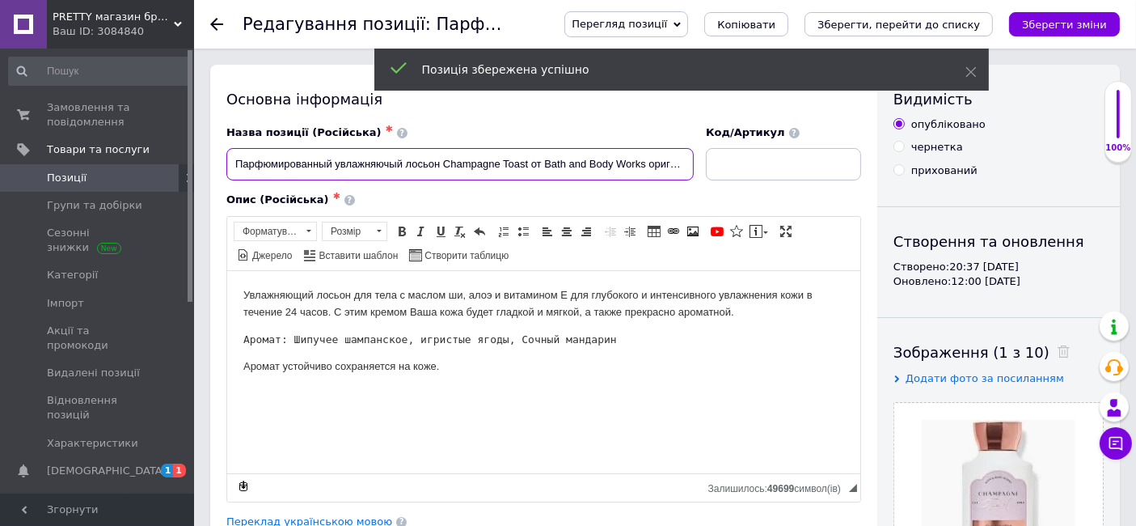
drag, startPoint x: 444, startPoint y: 165, endPoint x: 528, endPoint y: 198, distance: 90.4
click at [528, 198] on div "Назва позиції (Російська) ✱ Парфюмированный увлажняючый лосьон Champagne Toast …" at bounding box center [543, 313] width 635 height 376
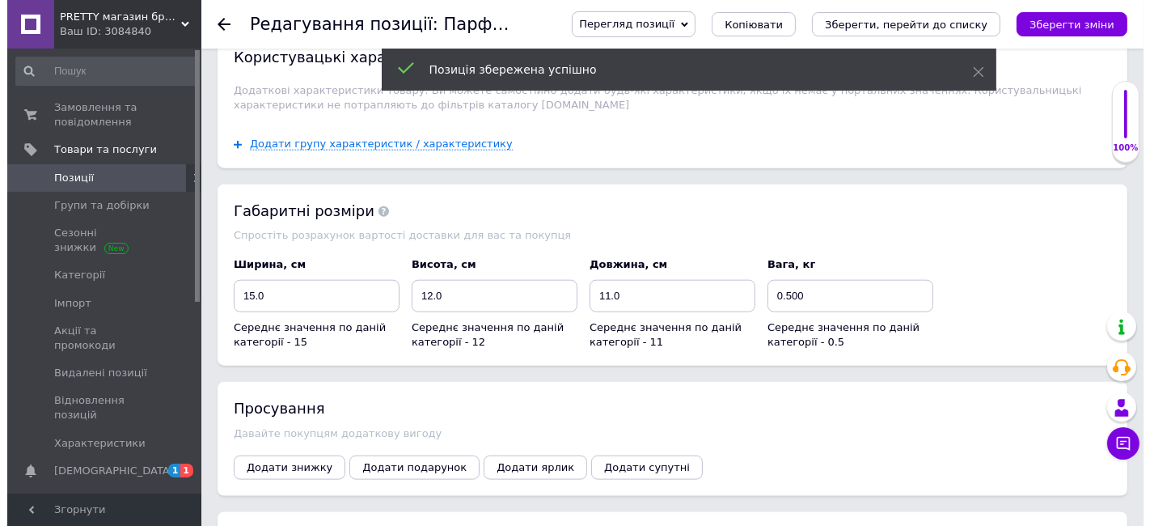
scroll to position [1976, 0]
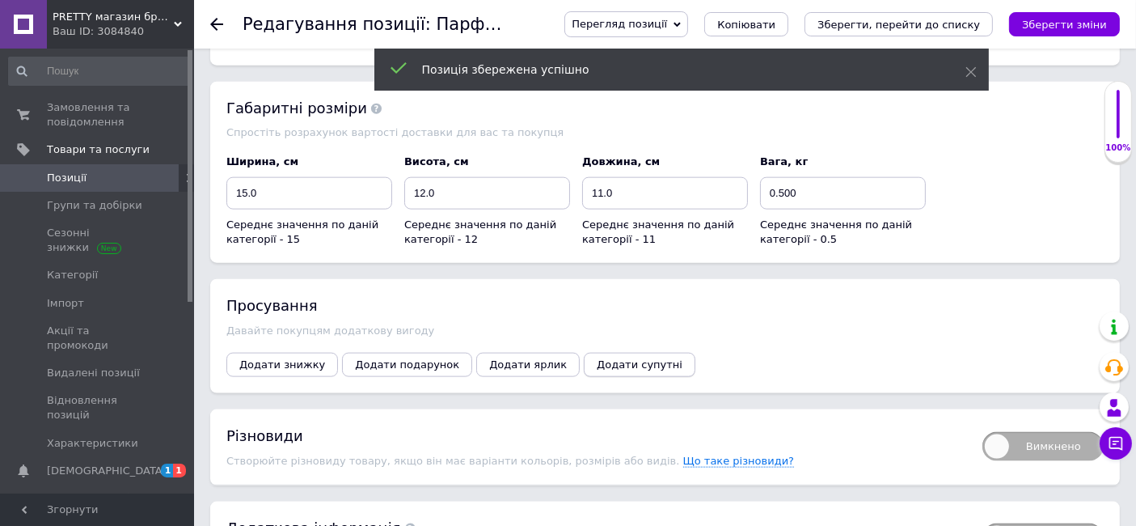
click at [620, 358] on span "Додати супутні" at bounding box center [640, 364] width 86 height 12
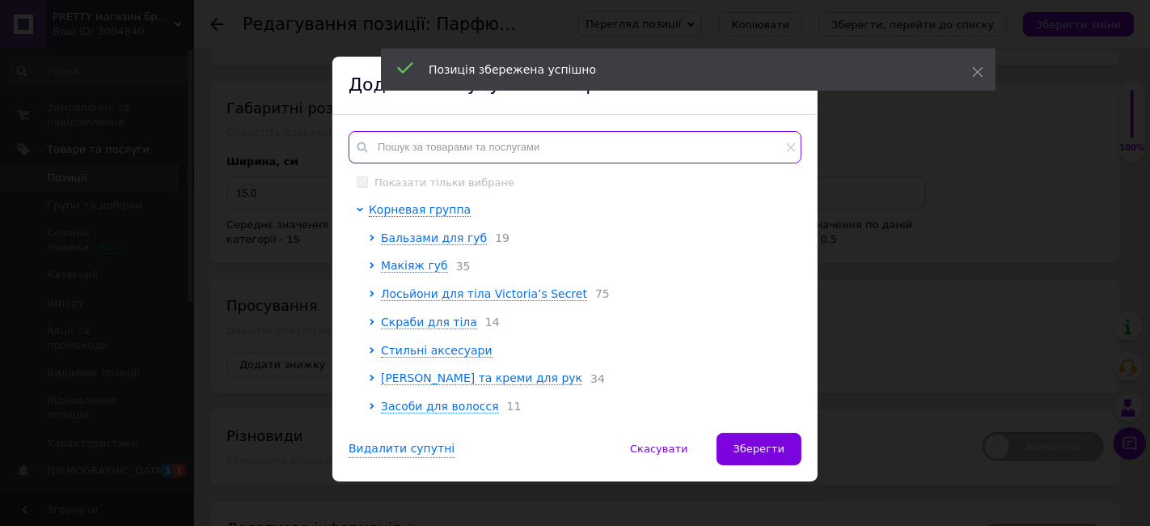
click at [404, 147] on input "text" at bounding box center [575, 147] width 453 height 32
paste input "Champagne Toast"
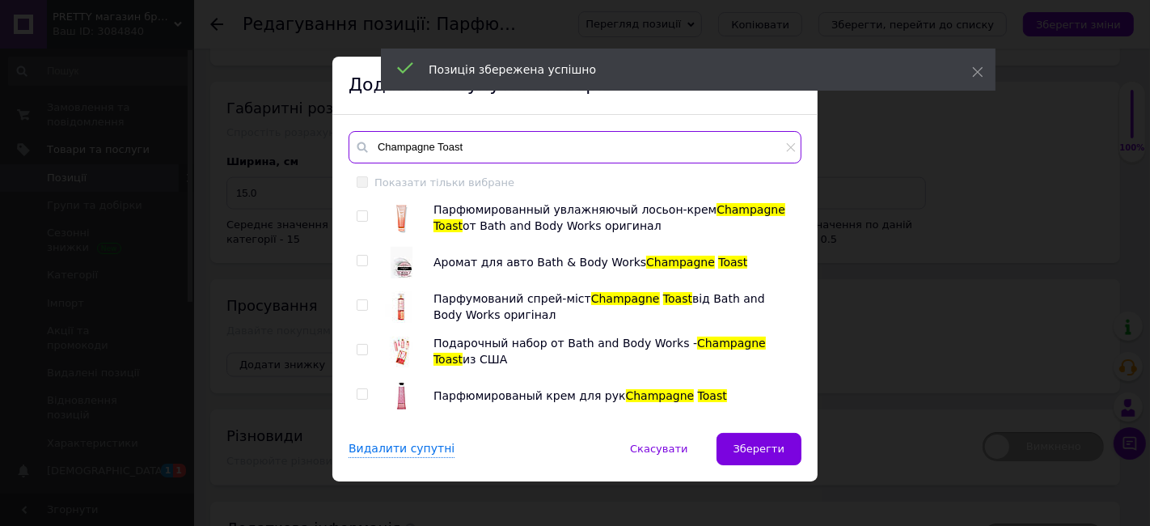
type input "Champagne Toast"
click at [360, 206] on div at bounding box center [365, 218] width 16 height 32
click at [357, 211] on input "checkbox" at bounding box center [362, 216] width 11 height 11
checkbox input "true"
click at [357, 305] on input "checkbox" at bounding box center [362, 305] width 11 height 11
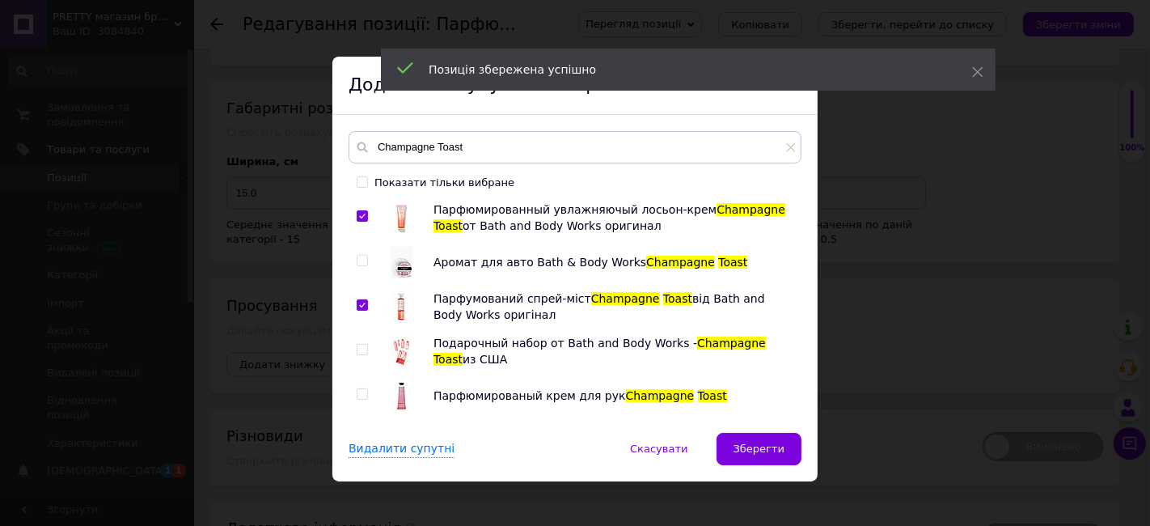
checkbox input "true"
click at [357, 349] on input "checkbox" at bounding box center [362, 349] width 11 height 11
checkbox input "true"
click at [360, 392] on input "checkbox" at bounding box center [362, 394] width 11 height 11
checkbox input "true"
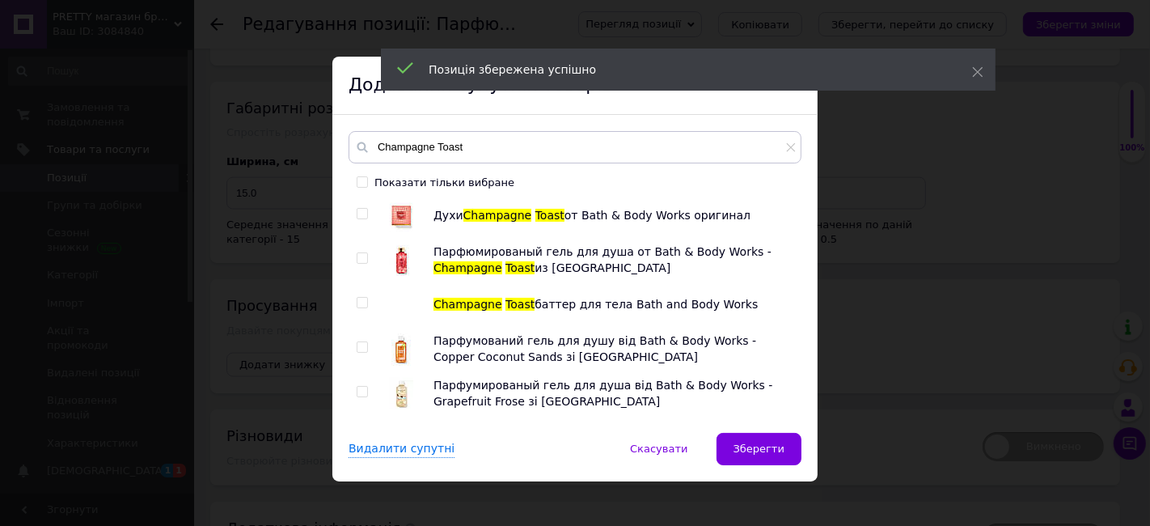
scroll to position [180, 0]
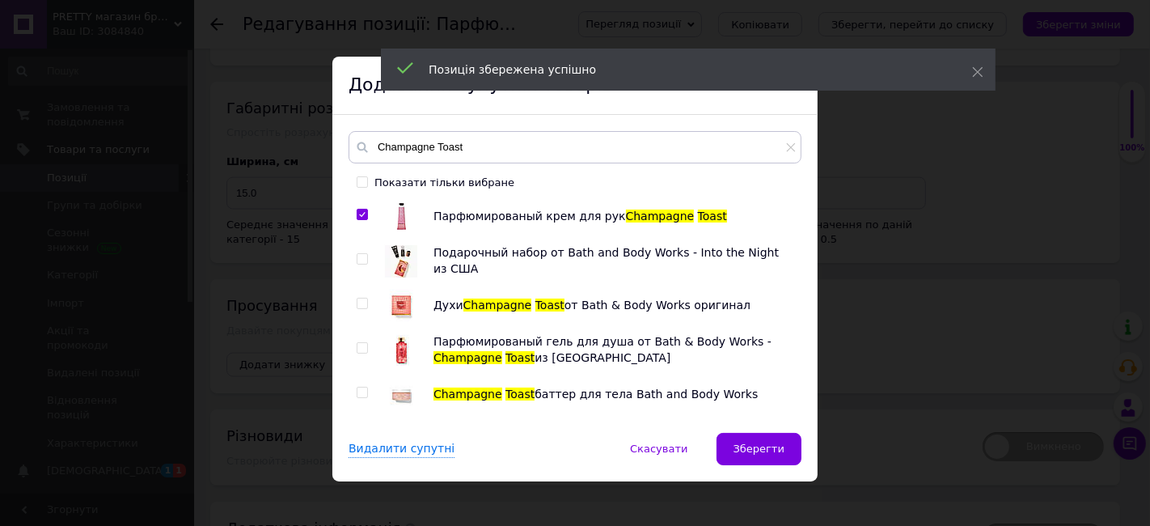
click at [360, 302] on input "checkbox" at bounding box center [362, 303] width 11 height 11
checkbox input "true"
click at [358, 344] on input "checkbox" at bounding box center [362, 348] width 11 height 11
checkbox input "true"
click at [360, 388] on input "checkbox" at bounding box center [362, 392] width 11 height 11
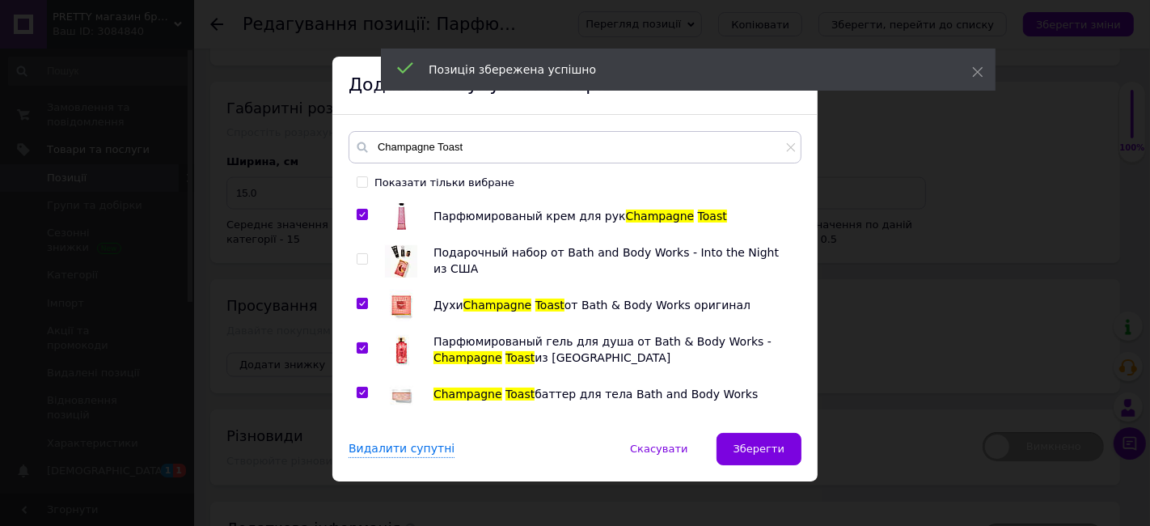
checkbox input "true"
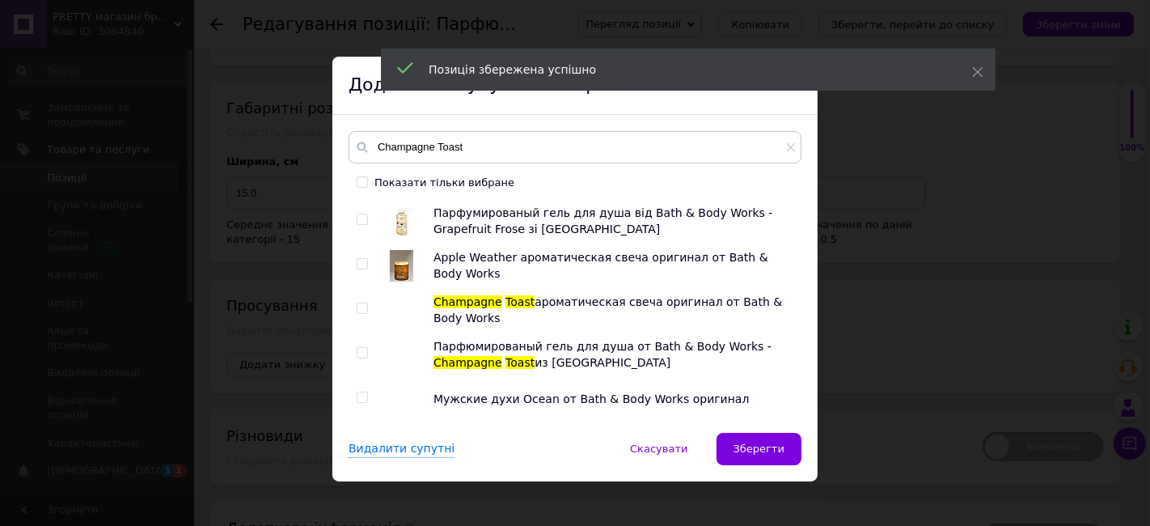
scroll to position [449, 0]
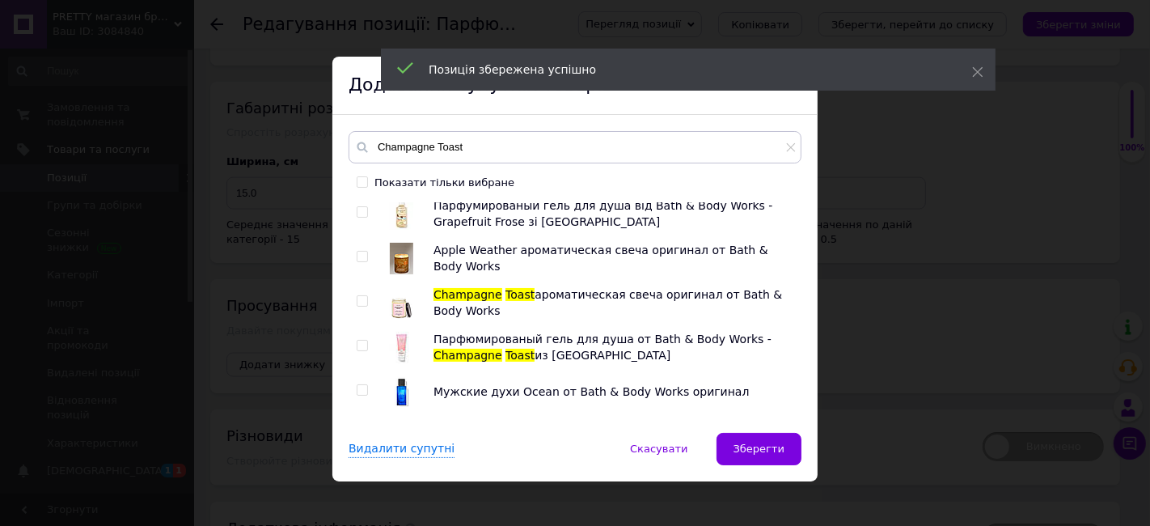
click at [360, 298] on input "checkbox" at bounding box center [362, 301] width 11 height 11
checkbox input "true"
click at [357, 344] on input "checkbox" at bounding box center [362, 345] width 11 height 11
checkbox input "true"
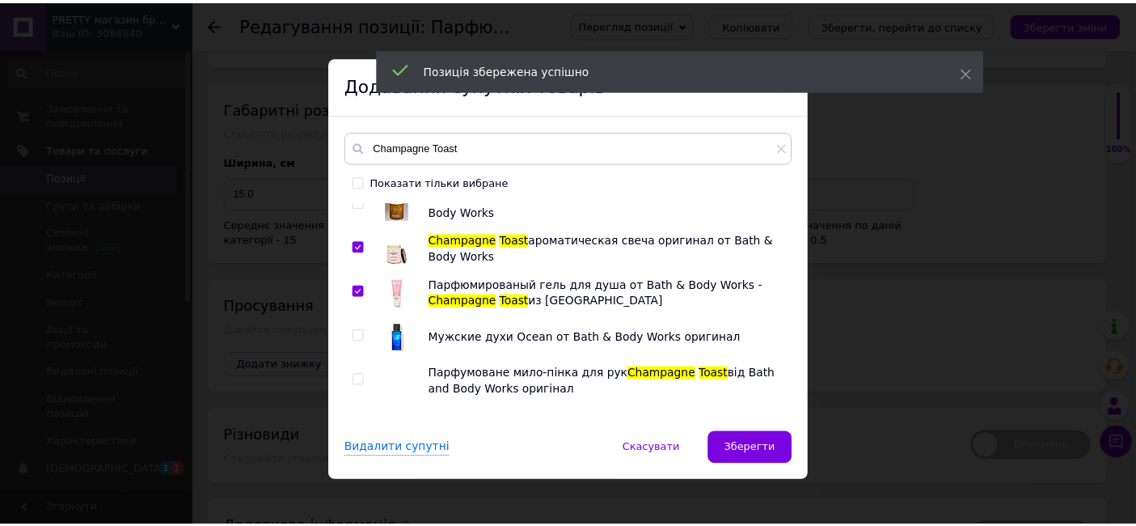
scroll to position [529, 0]
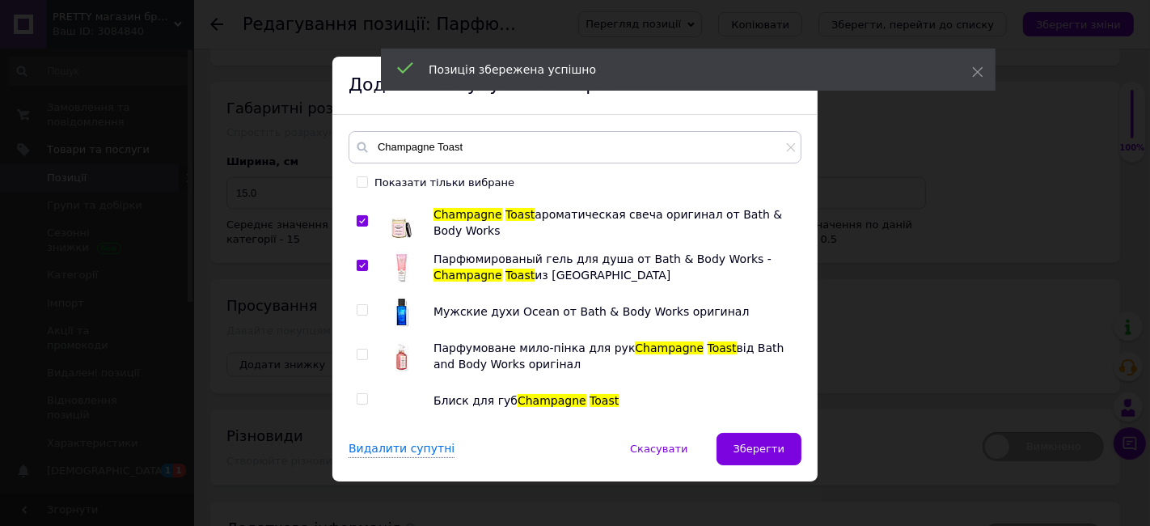
click at [368, 348] on div at bounding box center [365, 356] width 16 height 32
click at [361, 394] on input "checkbox" at bounding box center [362, 399] width 11 height 11
checkbox input "true"
click at [357, 353] on input "checkbox" at bounding box center [362, 354] width 11 height 11
checkbox input "true"
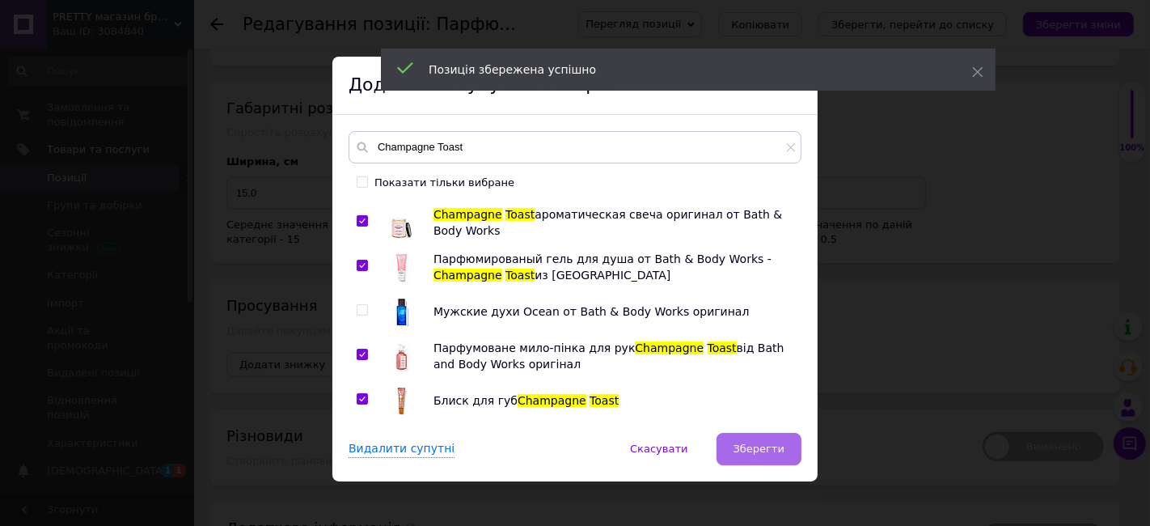
click at [778, 440] on button "Зберегти" at bounding box center [758, 449] width 85 height 32
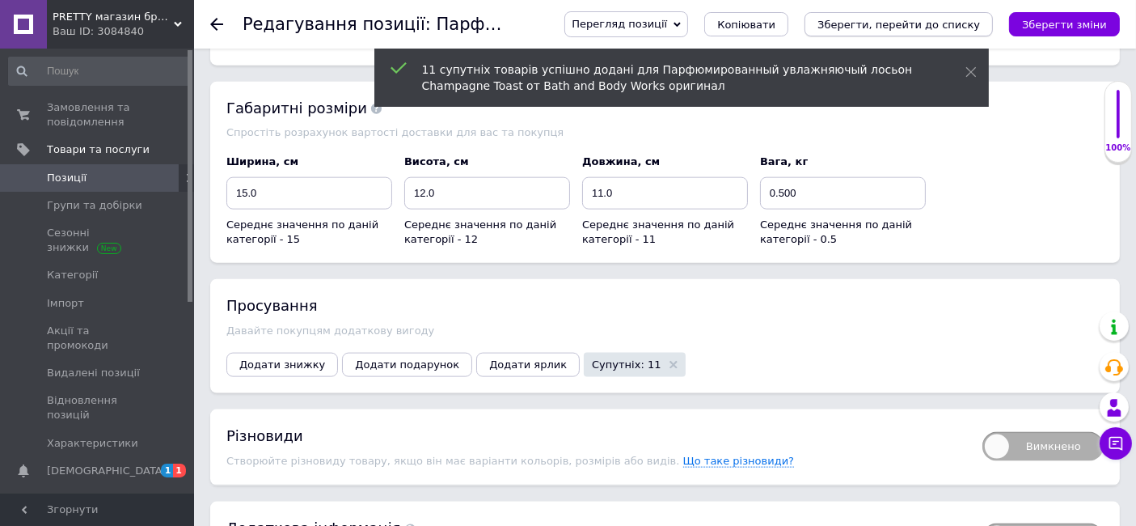
click at [919, 23] on icon "Зберегти, перейти до списку" at bounding box center [898, 25] width 163 height 12
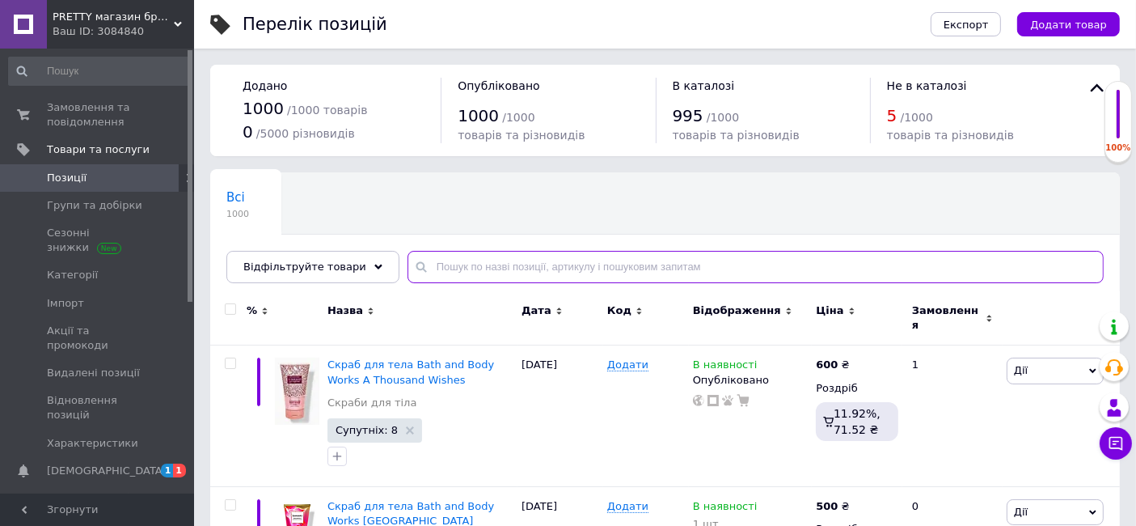
click at [431, 266] on input "text" at bounding box center [756, 267] width 696 height 32
paste input "Champagne Toast"
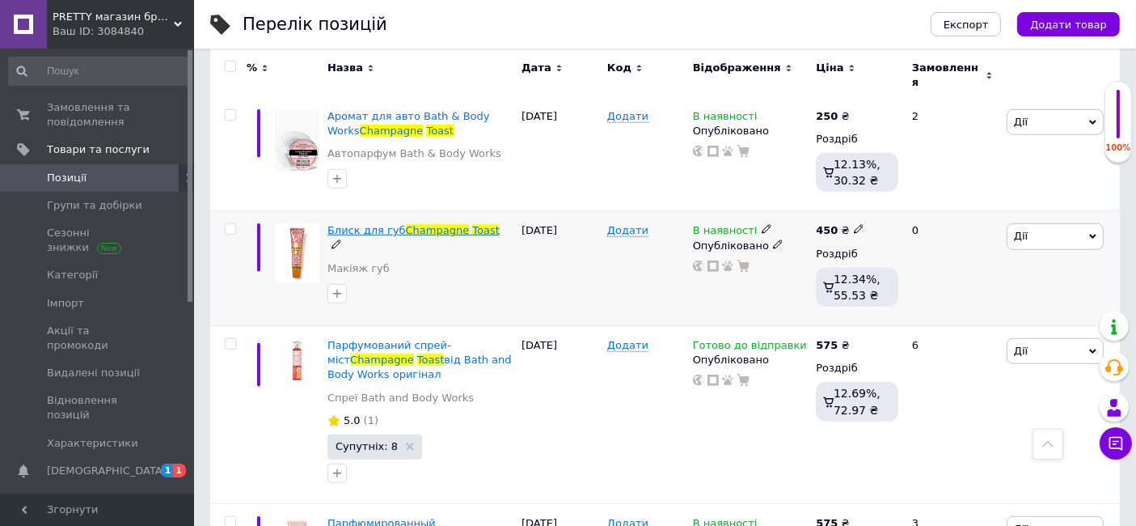
scroll to position [1257, 0]
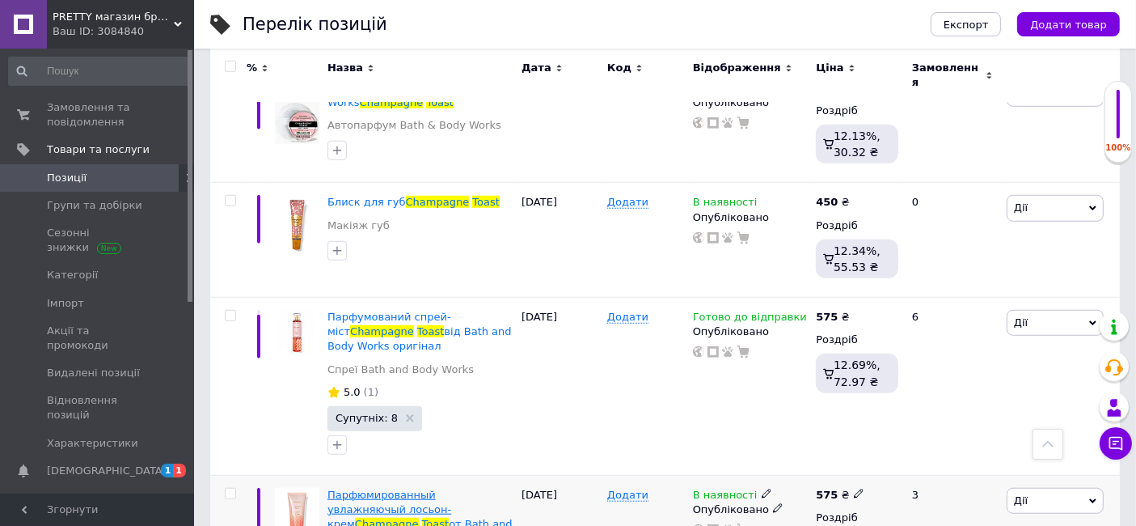
type input "Champagne Toast"
click at [389, 488] on span "Парфюмированный увлажняючый лосьон-крем" at bounding box center [389, 508] width 124 height 41
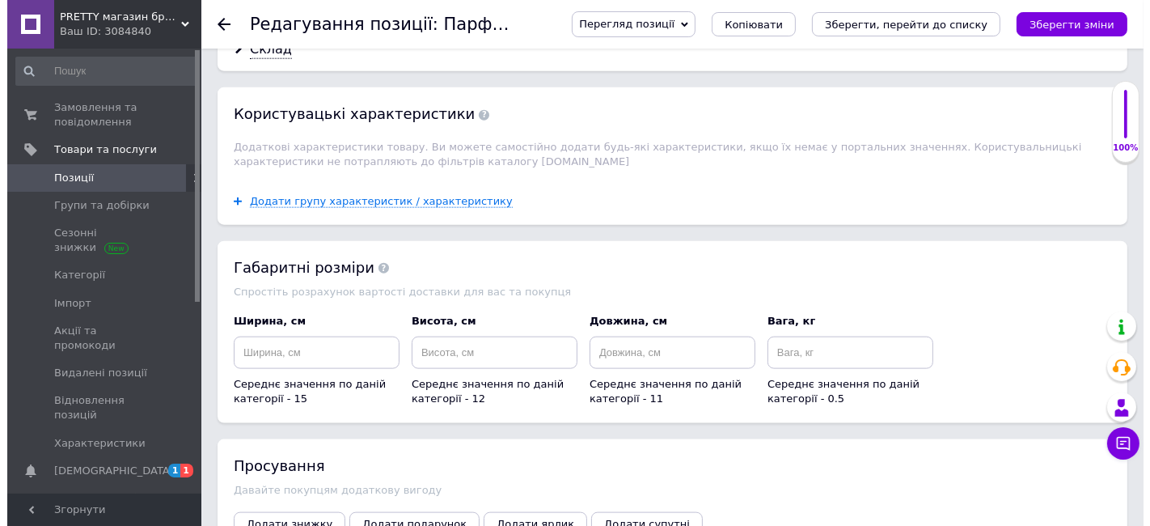
scroll to position [1976, 0]
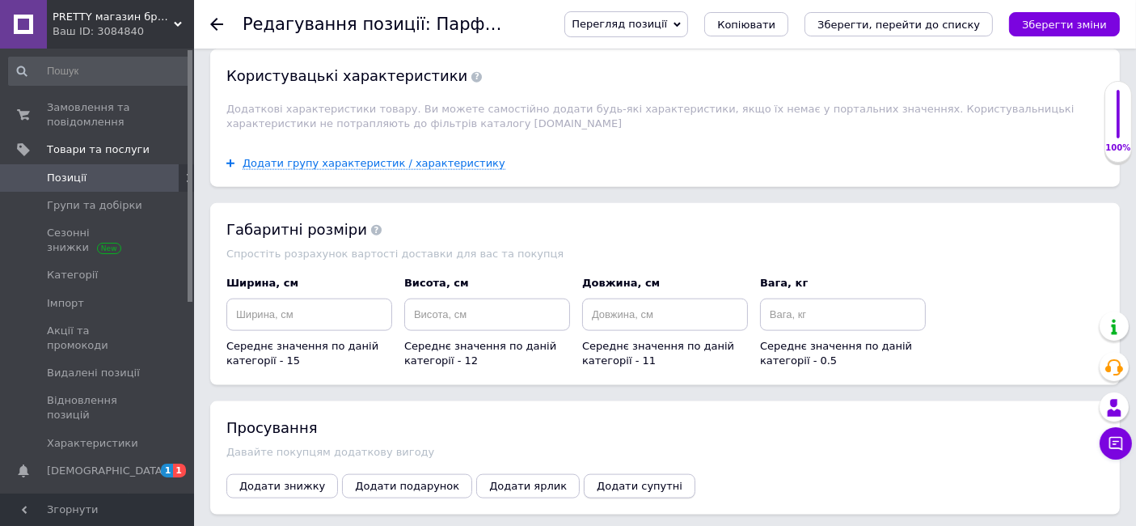
click at [597, 479] on span "Додати супутні" at bounding box center [640, 485] width 86 height 12
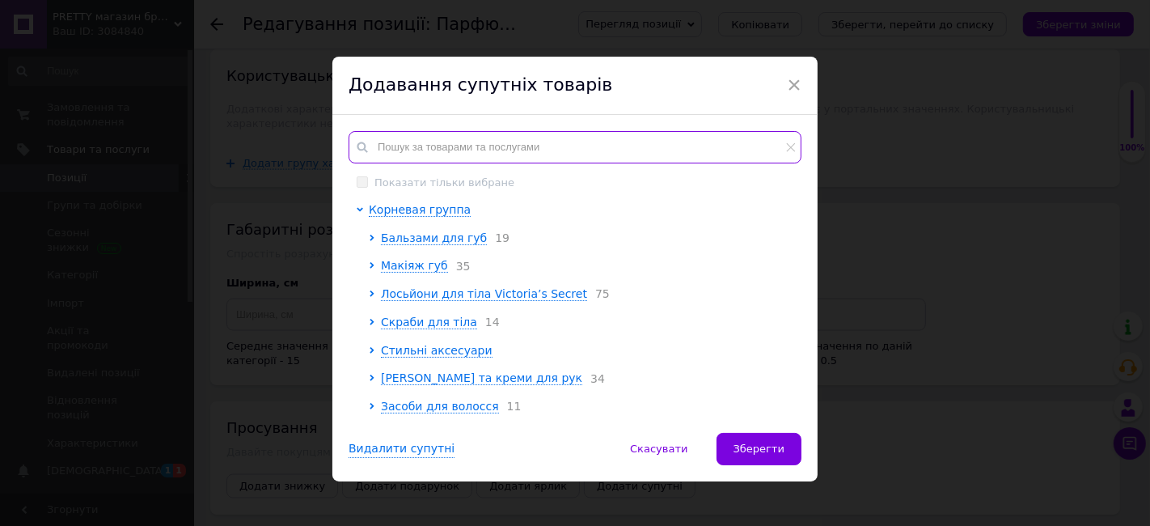
click at [388, 144] on input "text" at bounding box center [575, 147] width 453 height 32
paste input "Champagne Toast"
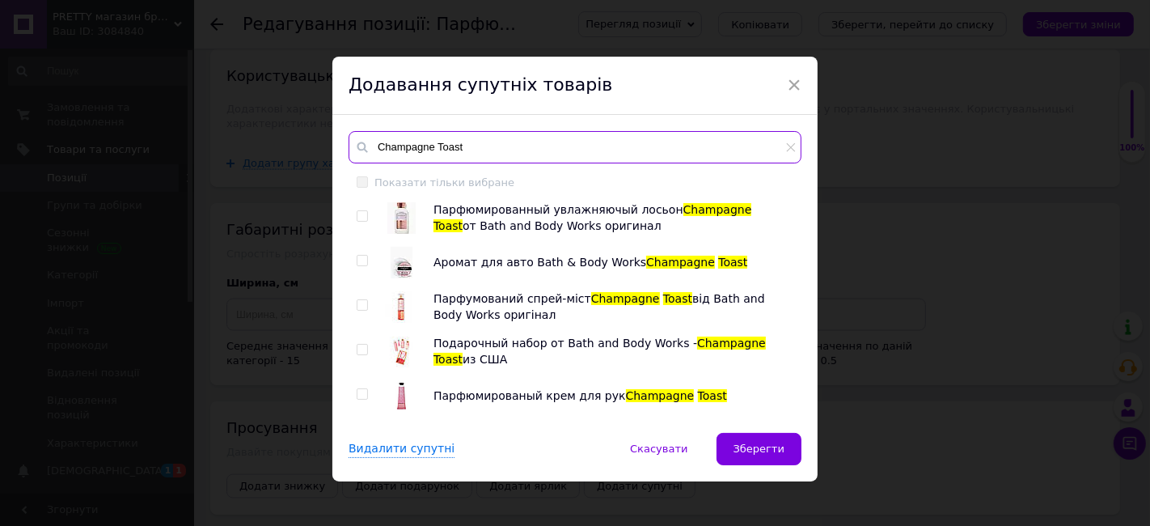
type input "Champagne Toast"
click at [361, 212] on input "checkbox" at bounding box center [362, 216] width 11 height 11
checkbox input "true"
click at [357, 303] on input "checkbox" at bounding box center [362, 305] width 11 height 11
checkbox input "true"
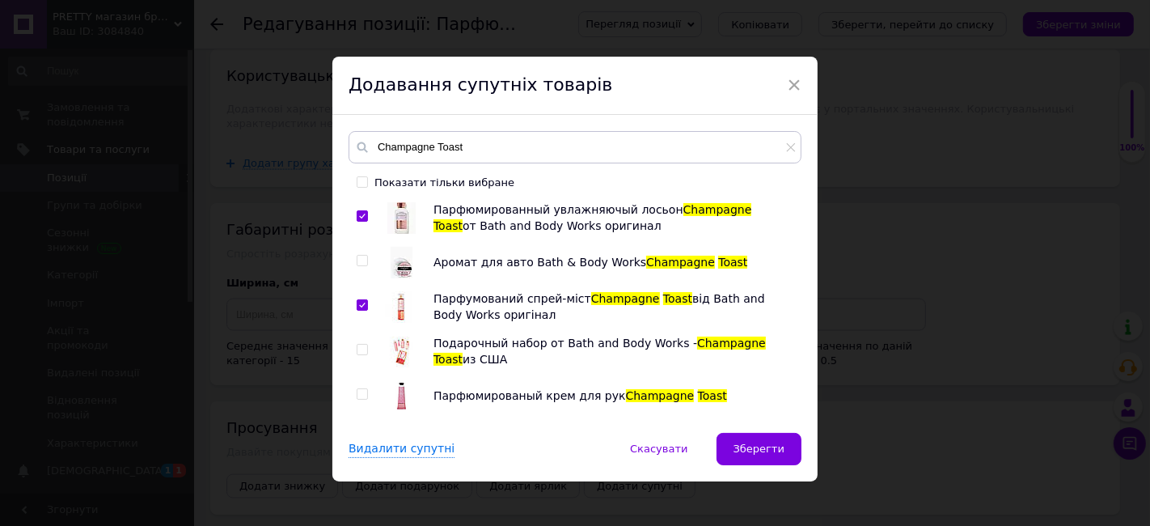
click at [361, 347] on input "checkbox" at bounding box center [362, 349] width 11 height 11
checkbox input "true"
click at [357, 392] on input "checkbox" at bounding box center [362, 394] width 11 height 11
checkbox input "true"
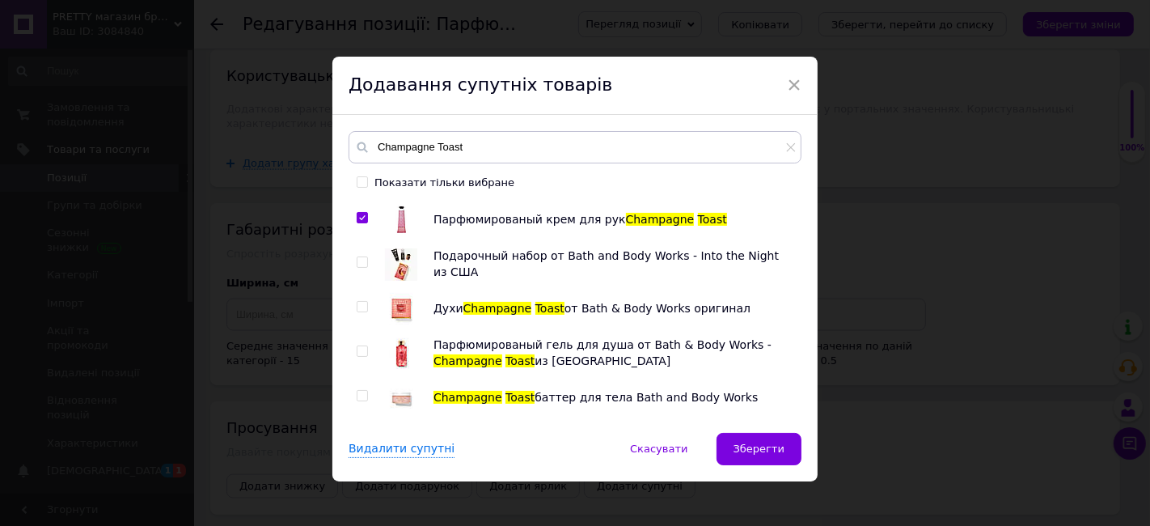
scroll to position [180, 0]
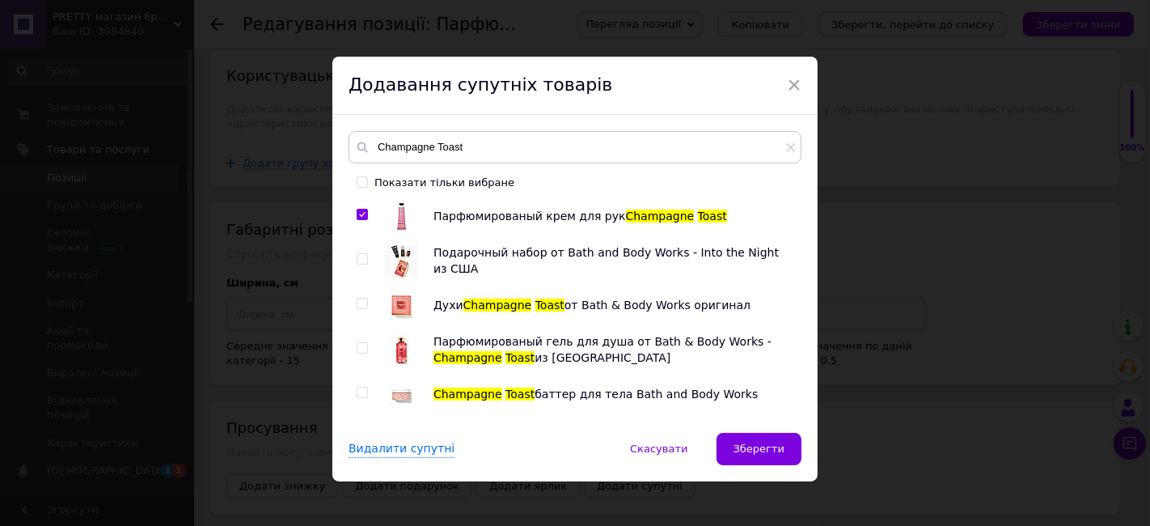
click at [357, 303] on input "checkbox" at bounding box center [362, 303] width 11 height 11
checkbox input "true"
click at [361, 344] on input "checkbox" at bounding box center [362, 348] width 11 height 11
checkbox input "true"
click at [358, 389] on input "checkbox" at bounding box center [362, 392] width 11 height 11
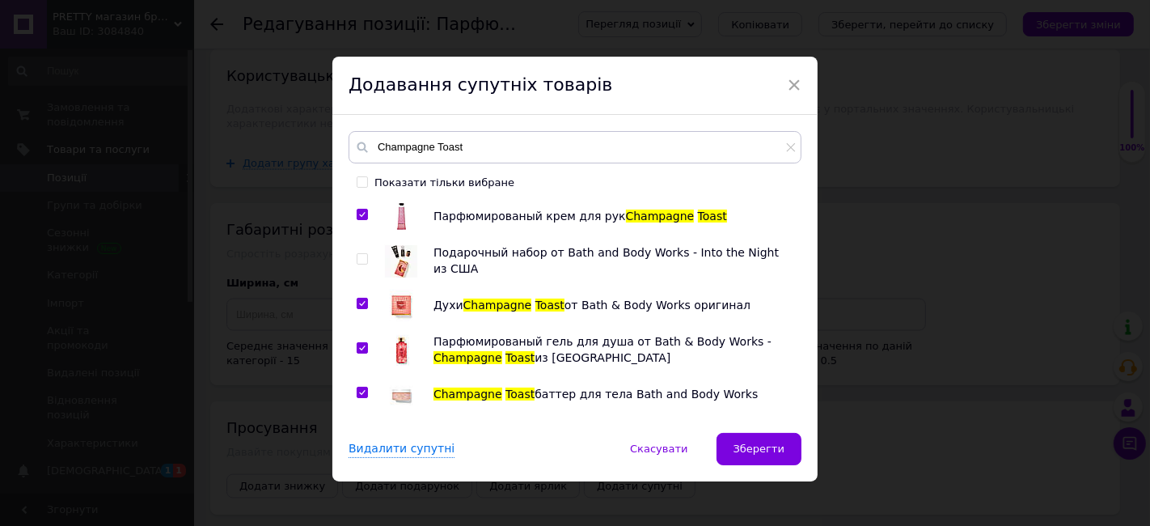
checkbox input "true"
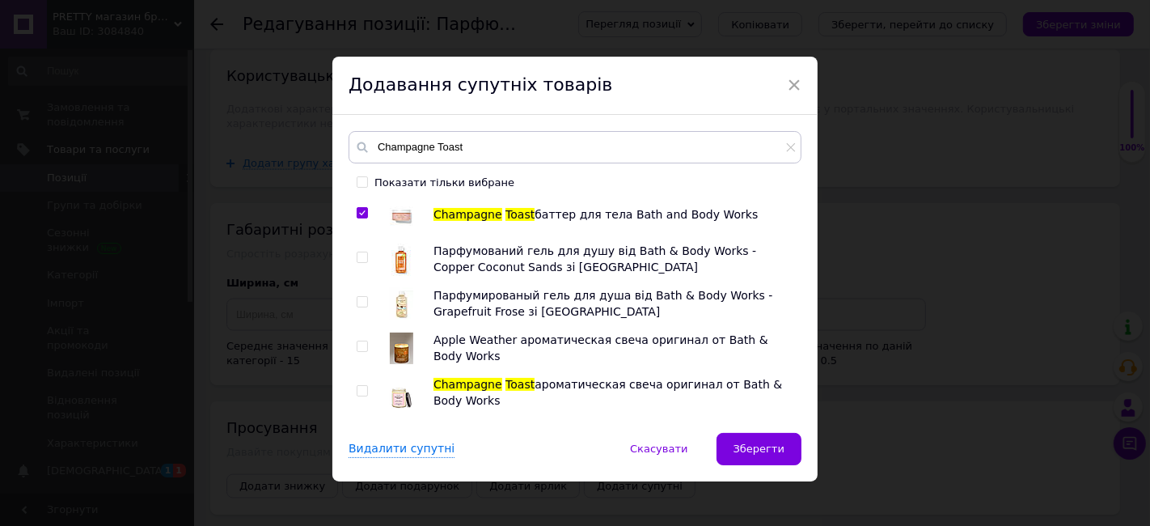
scroll to position [449, 0]
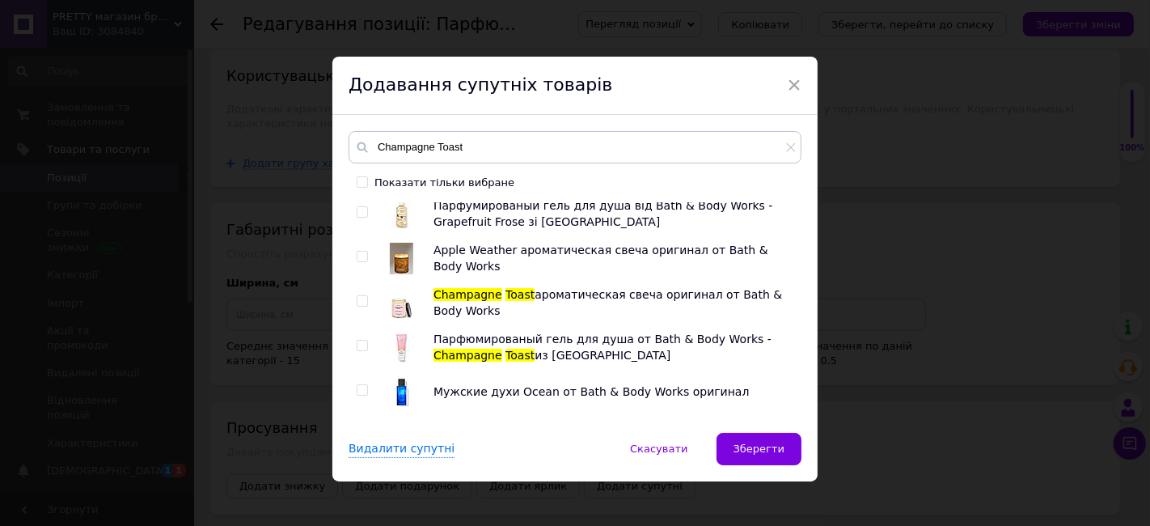
click at [357, 299] on input "checkbox" at bounding box center [362, 301] width 11 height 11
checkbox input "true"
click at [360, 346] on input "checkbox" at bounding box center [362, 345] width 11 height 11
checkbox input "true"
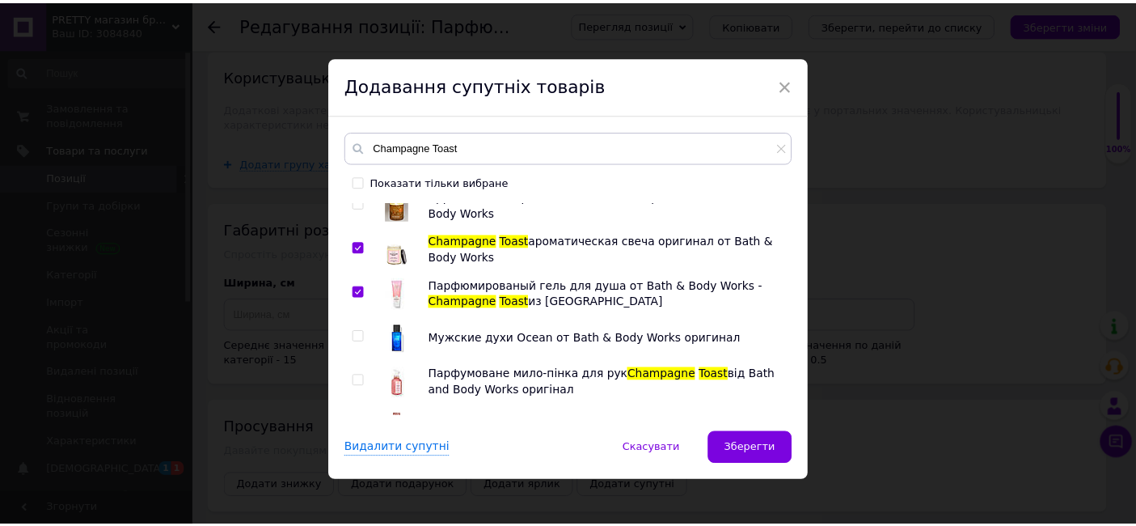
scroll to position [529, 0]
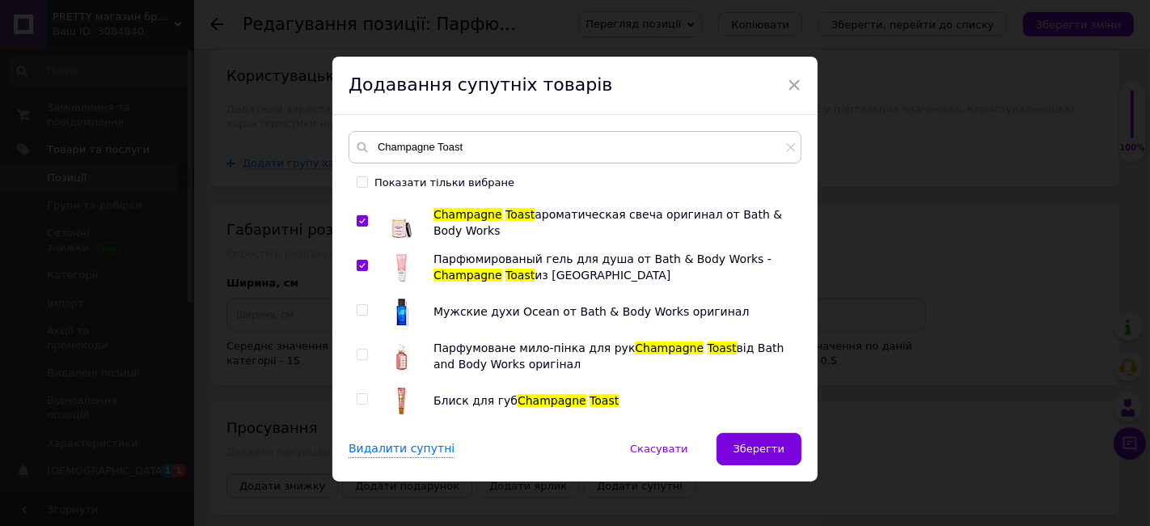
click at [357, 350] on input "checkbox" at bounding box center [362, 354] width 11 height 11
checkbox input "true"
click at [357, 397] on input "checkbox" at bounding box center [362, 399] width 11 height 11
checkbox input "true"
click at [752, 442] on span "Зберегти" at bounding box center [758, 448] width 51 height 12
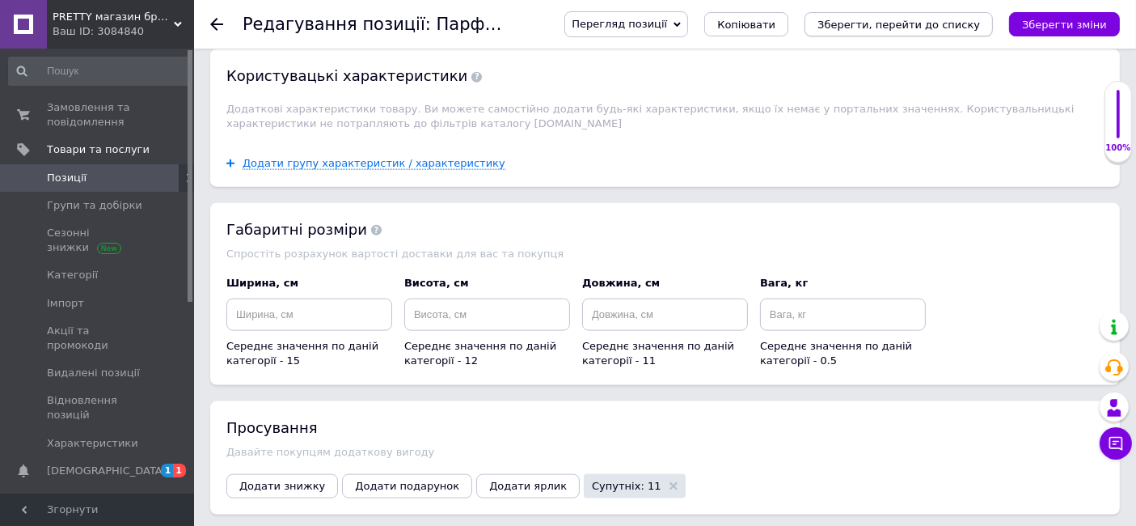
click at [917, 26] on icon "Зберегти, перейти до списку" at bounding box center [898, 25] width 163 height 12
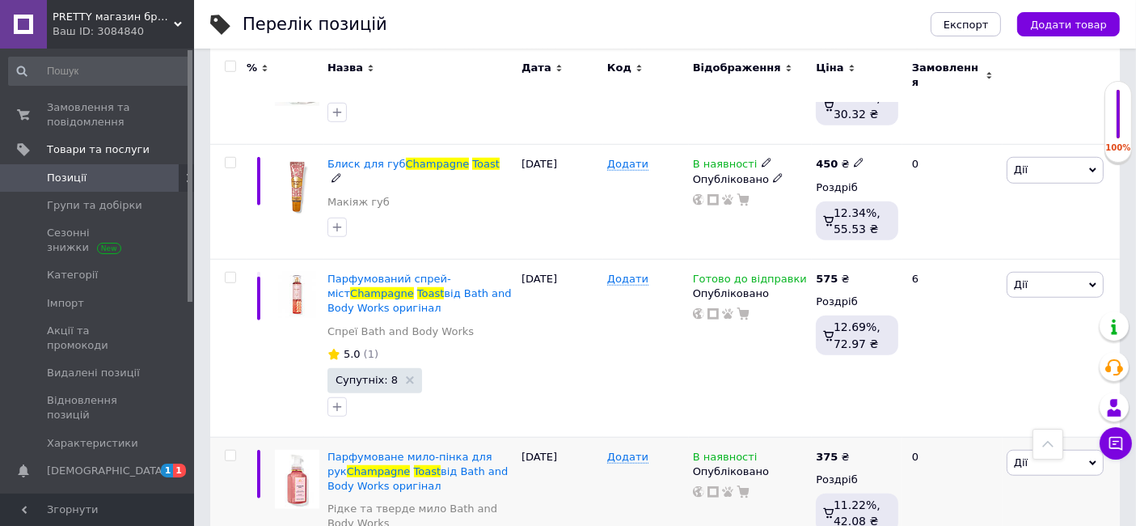
scroll to position [1347, 0]
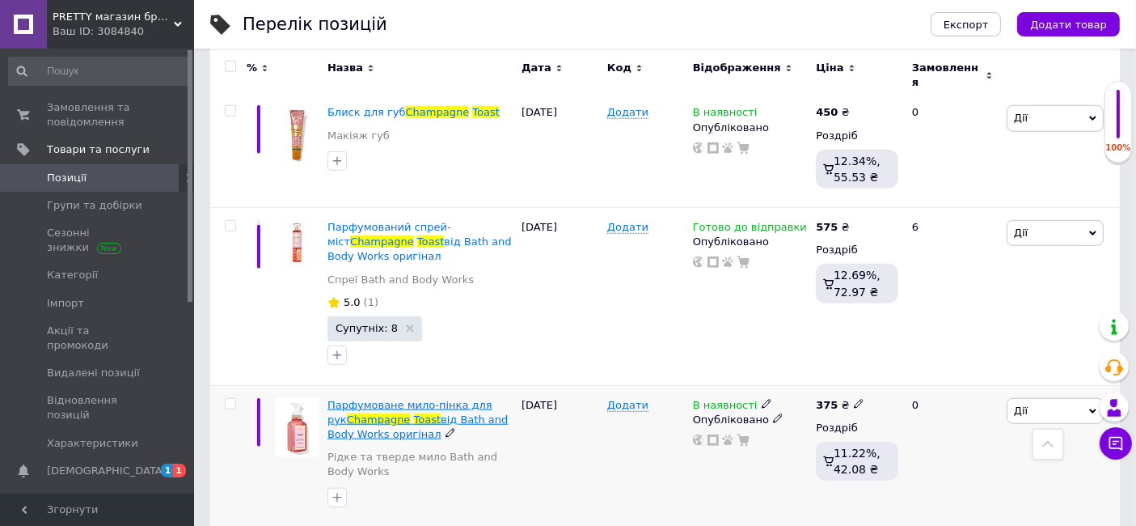
click at [377, 399] on span "Парфумоване мило-пінка для рук" at bounding box center [409, 412] width 165 height 27
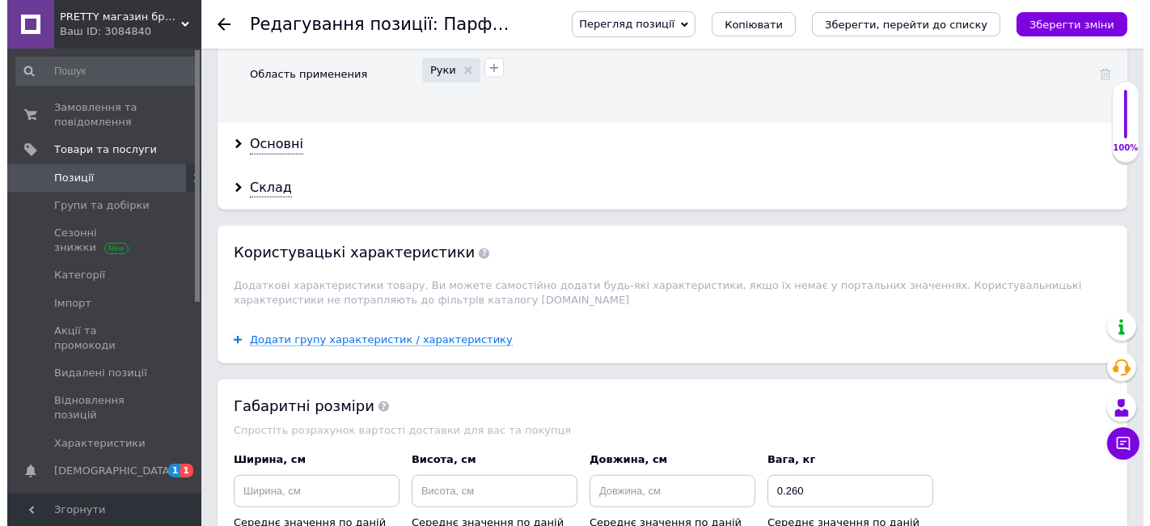
scroll to position [1886, 0]
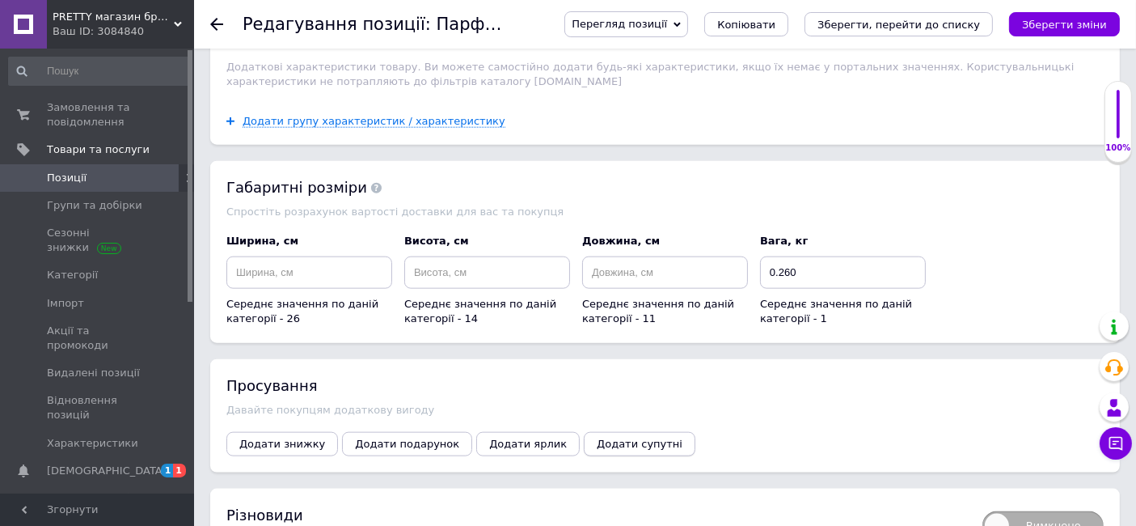
click at [597, 437] on span "Додати супутні" at bounding box center [640, 443] width 86 height 12
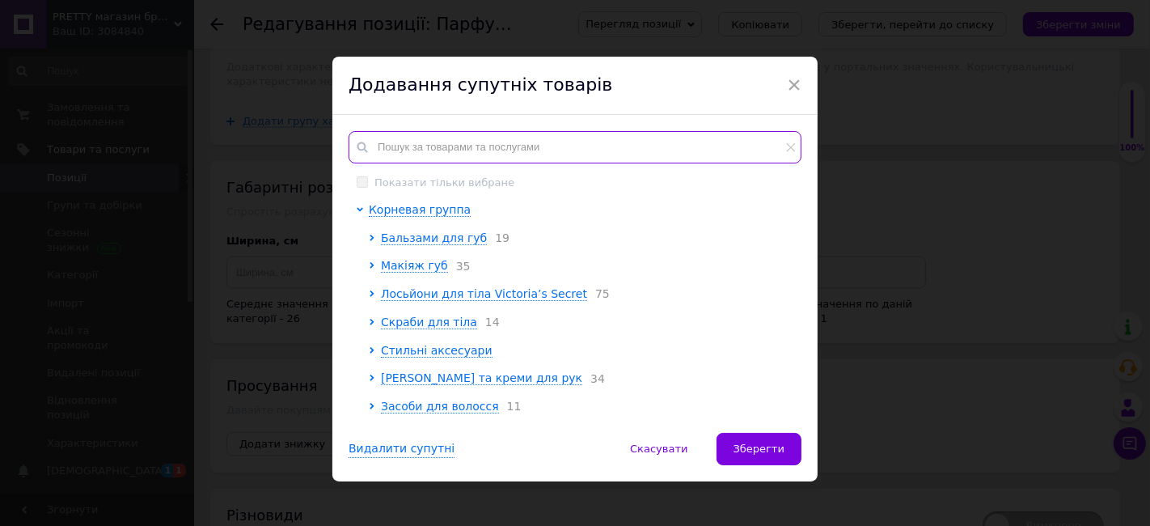
click at [381, 135] on input "text" at bounding box center [575, 147] width 453 height 32
paste input "Champagne Toast"
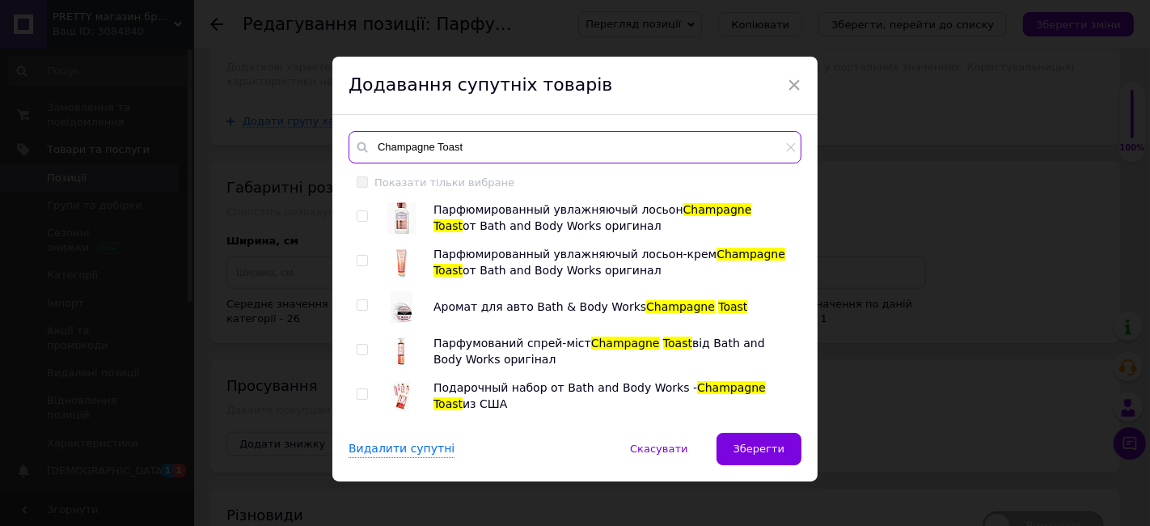
type input "Champagne Toast"
click at [360, 215] on input "checkbox" at bounding box center [362, 216] width 11 height 11
checkbox input "true"
click at [359, 262] on input "checkbox" at bounding box center [362, 261] width 11 height 11
checkbox input "true"
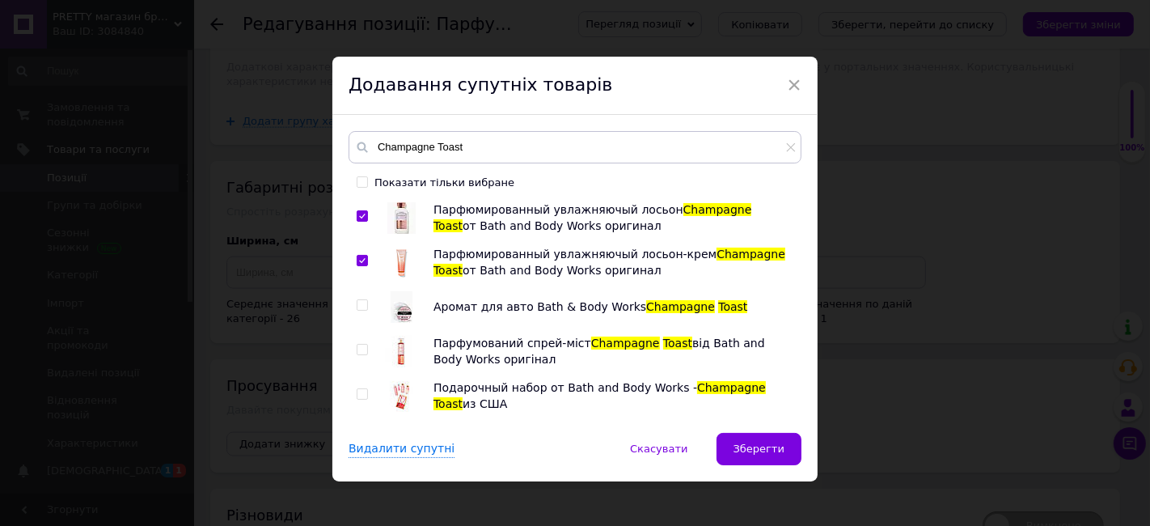
click at [357, 348] on input "checkbox" at bounding box center [362, 349] width 11 height 11
checkbox input "true"
click at [360, 395] on input "checkbox" at bounding box center [362, 394] width 11 height 11
checkbox input "true"
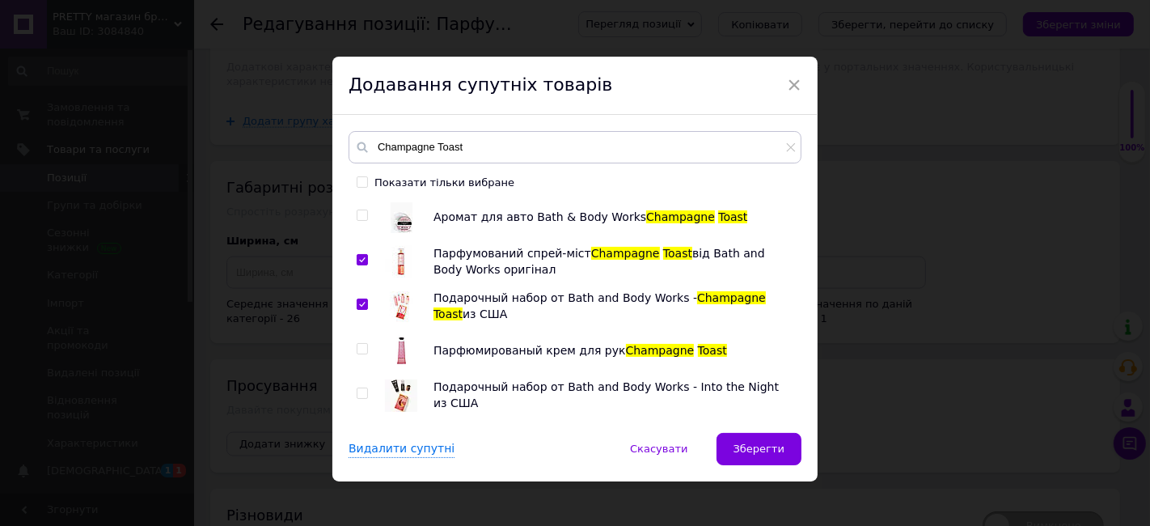
click at [357, 346] on input "checkbox" at bounding box center [362, 349] width 11 height 11
checkbox input "true"
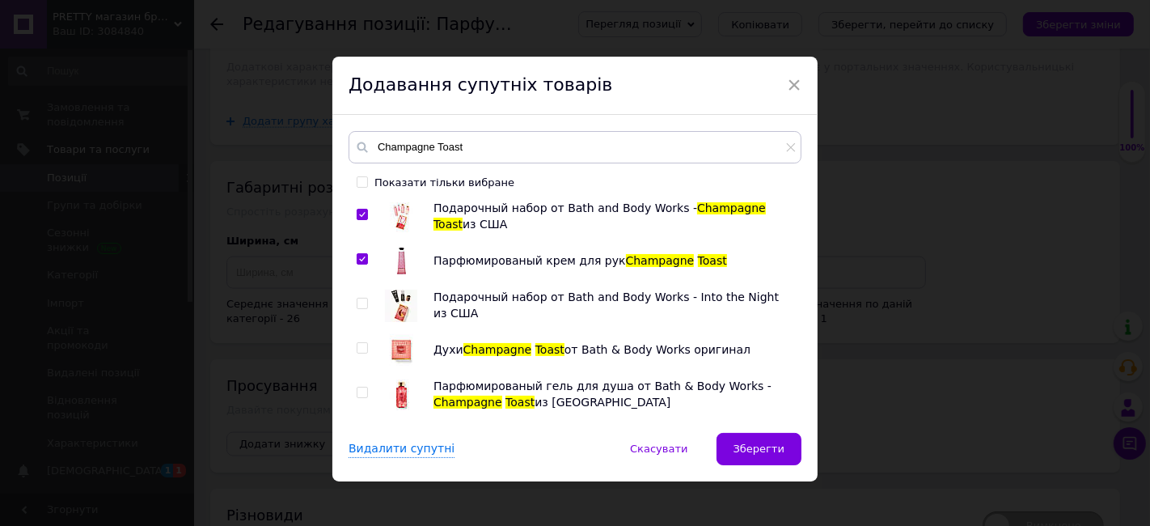
click at [361, 343] on input "checkbox" at bounding box center [362, 348] width 11 height 11
checkbox input "true"
click at [357, 393] on input "checkbox" at bounding box center [362, 392] width 11 height 11
checkbox input "true"
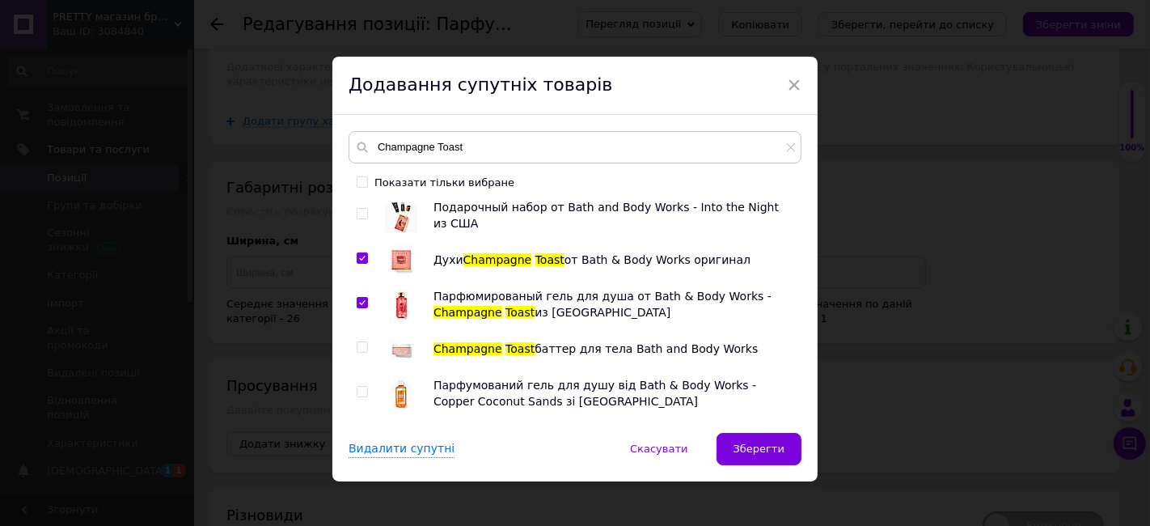
click at [362, 345] on input "checkbox" at bounding box center [362, 347] width 11 height 11
checkbox input "true"
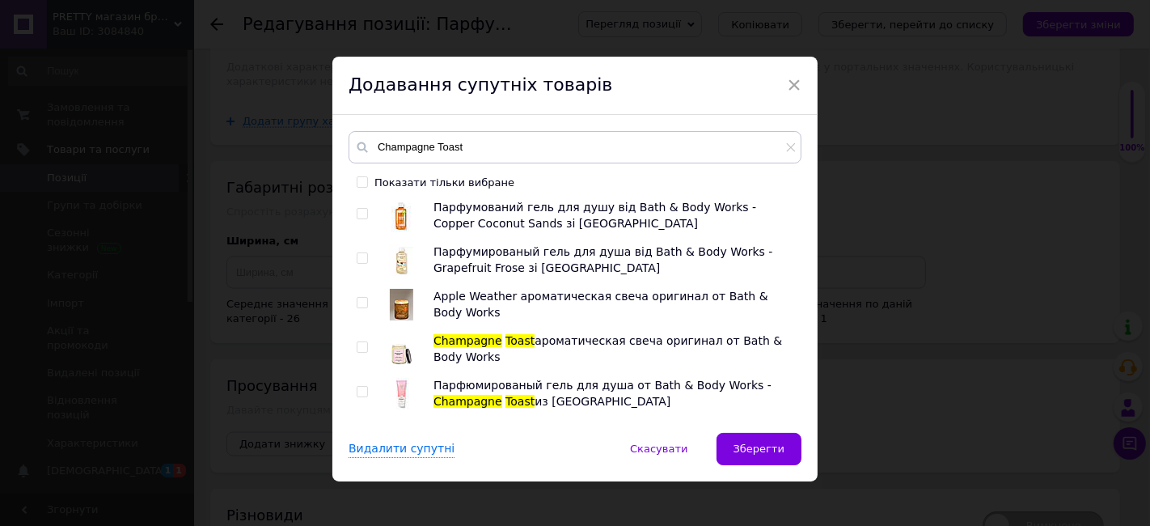
scroll to position [449, 0]
click at [357, 342] on input "checkbox" at bounding box center [362, 345] width 11 height 11
checkbox input "true"
click at [360, 385] on input "checkbox" at bounding box center [362, 390] width 11 height 11
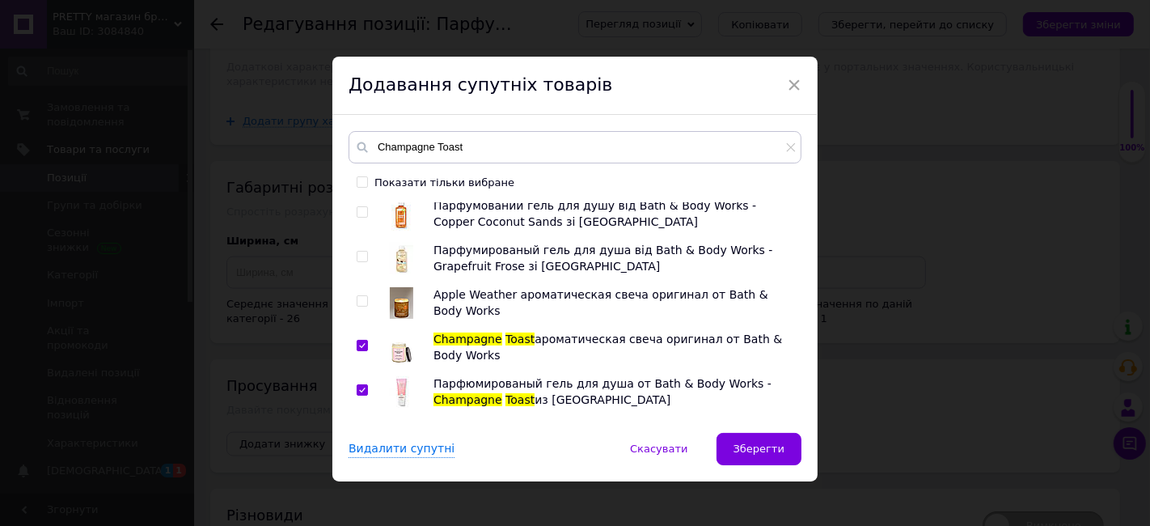
checkbox input "true"
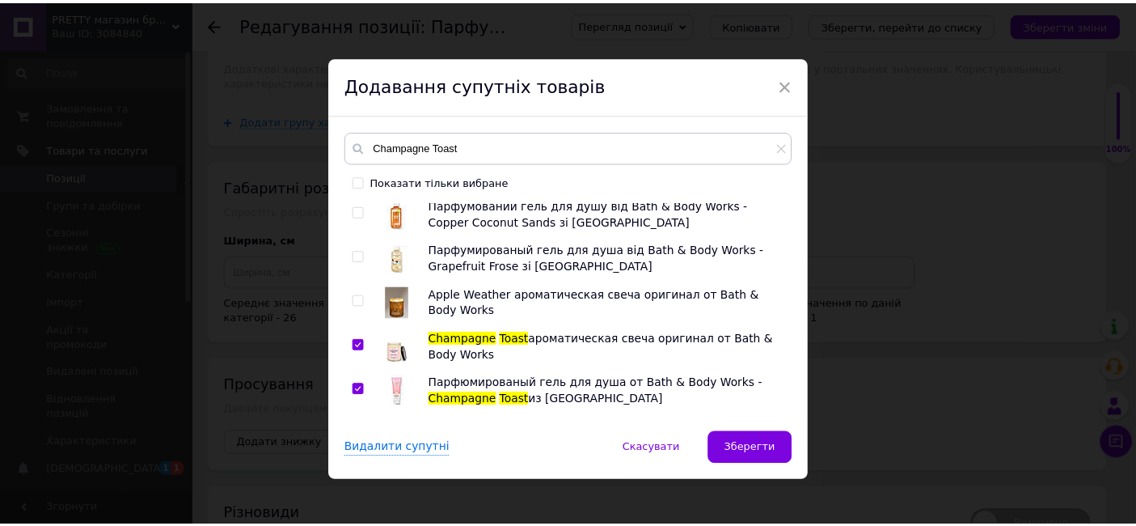
scroll to position [529, 0]
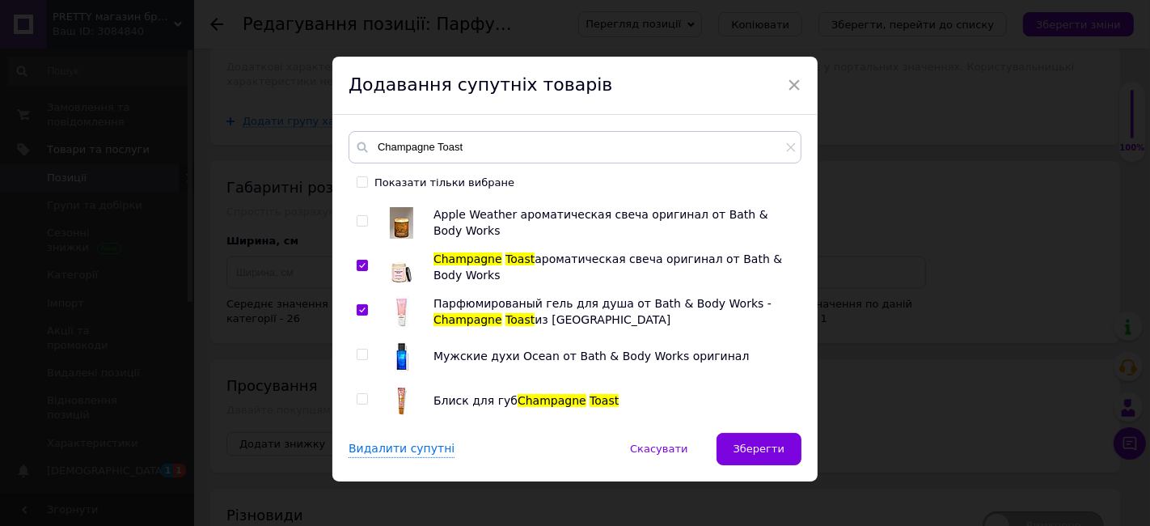
click at [358, 395] on input "checkbox" at bounding box center [362, 399] width 11 height 11
checkbox input "true"
click at [754, 450] on span "Зберегти" at bounding box center [758, 448] width 51 height 12
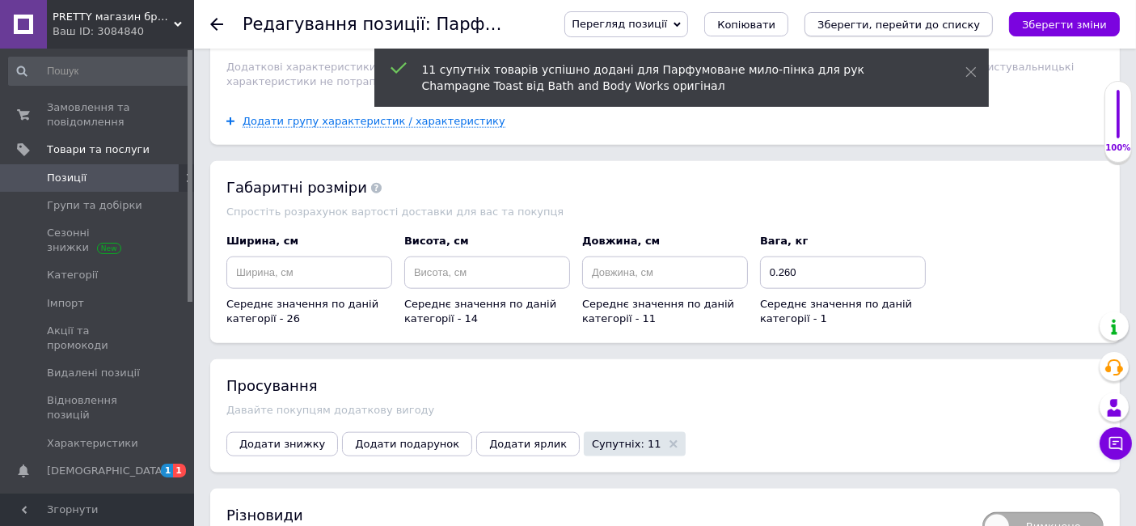
click at [901, 26] on icon "Зберегти, перейти до списку" at bounding box center [898, 25] width 163 height 12
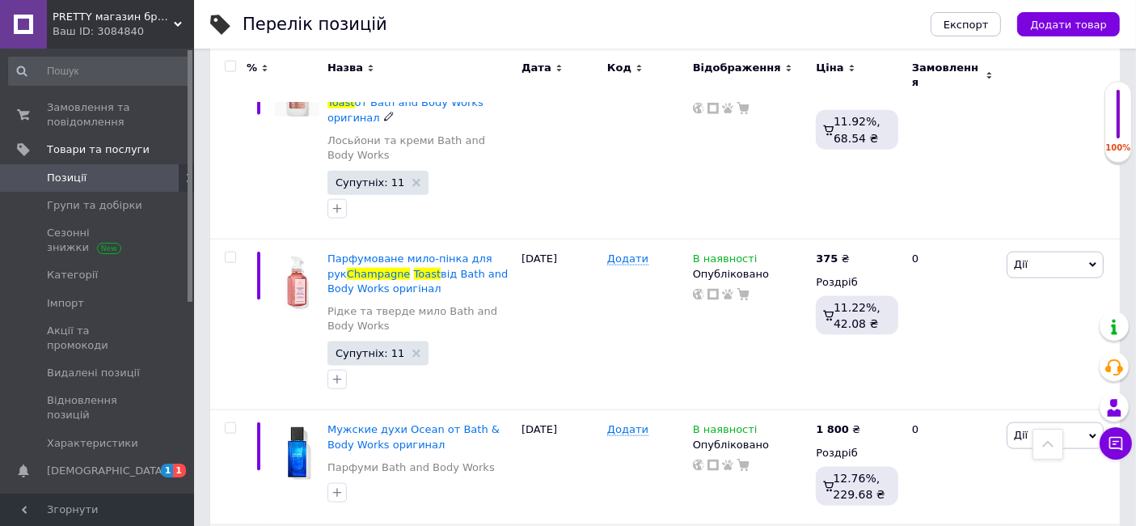
scroll to position [2066, 0]
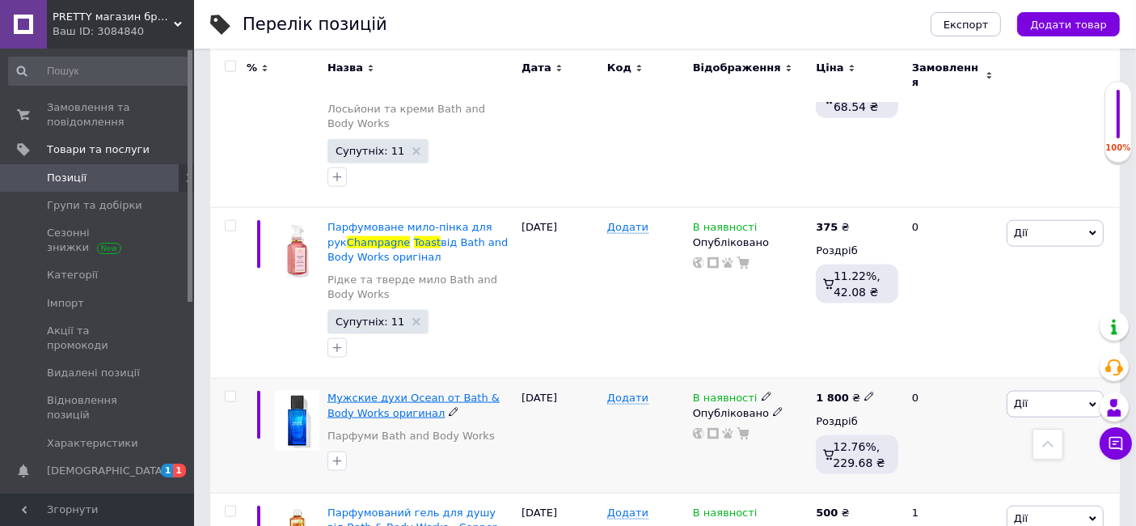
click at [357, 391] on span "Мужские духи Ocean от Bath & Body Works оригинал" at bounding box center [413, 404] width 172 height 27
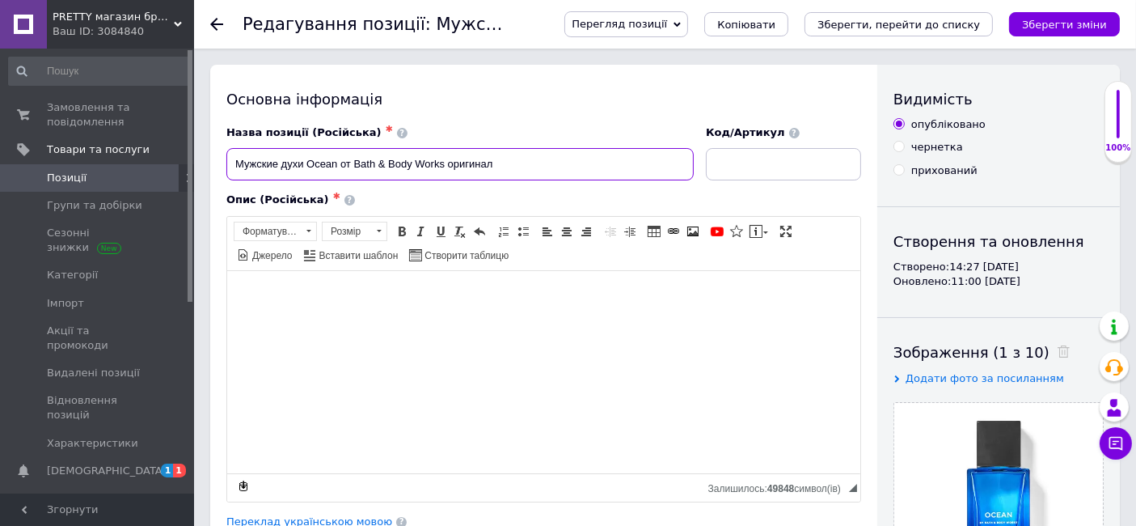
drag, startPoint x: 304, startPoint y: 158, endPoint x: 336, endPoint y: 176, distance: 37.3
click at [336, 176] on input "Мужские духи Ocean от Bath & Body Works оригинал" at bounding box center [459, 164] width 467 height 32
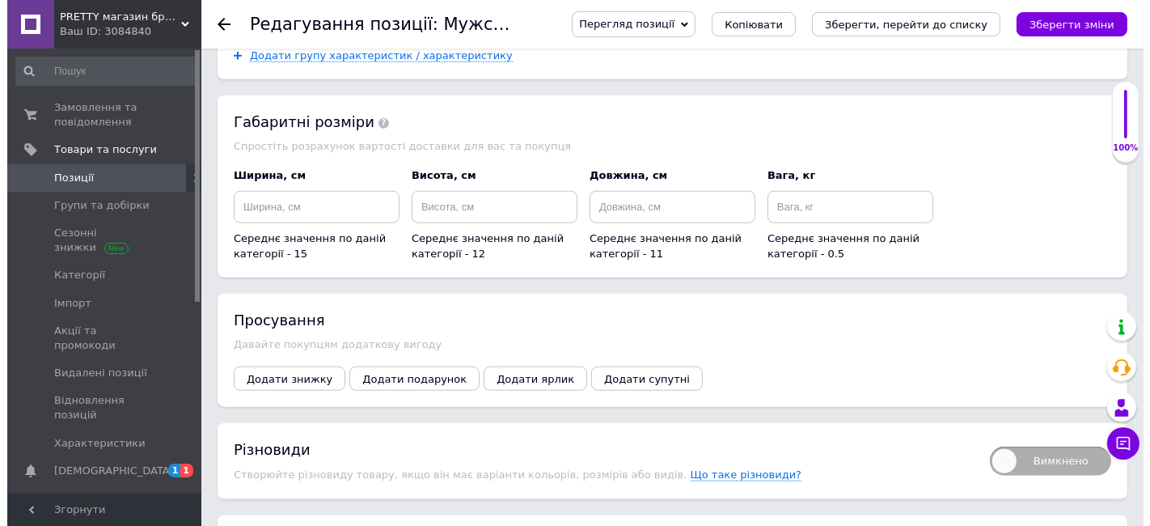
scroll to position [1617, 0]
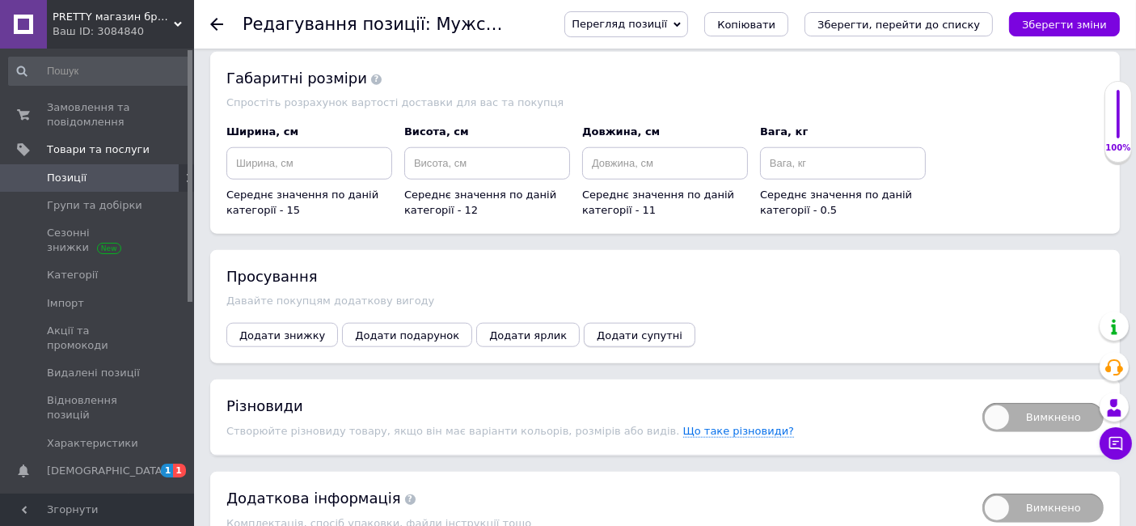
click at [597, 329] on span "Додати супутні" at bounding box center [640, 335] width 86 height 12
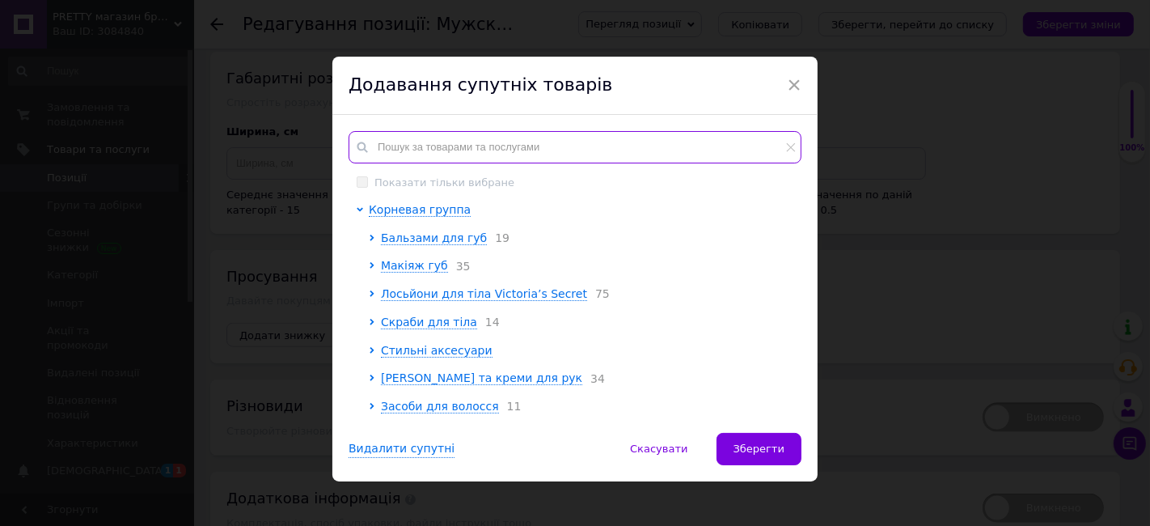
click at [402, 142] on input "text" at bounding box center [575, 147] width 453 height 32
paste input "Ocean"
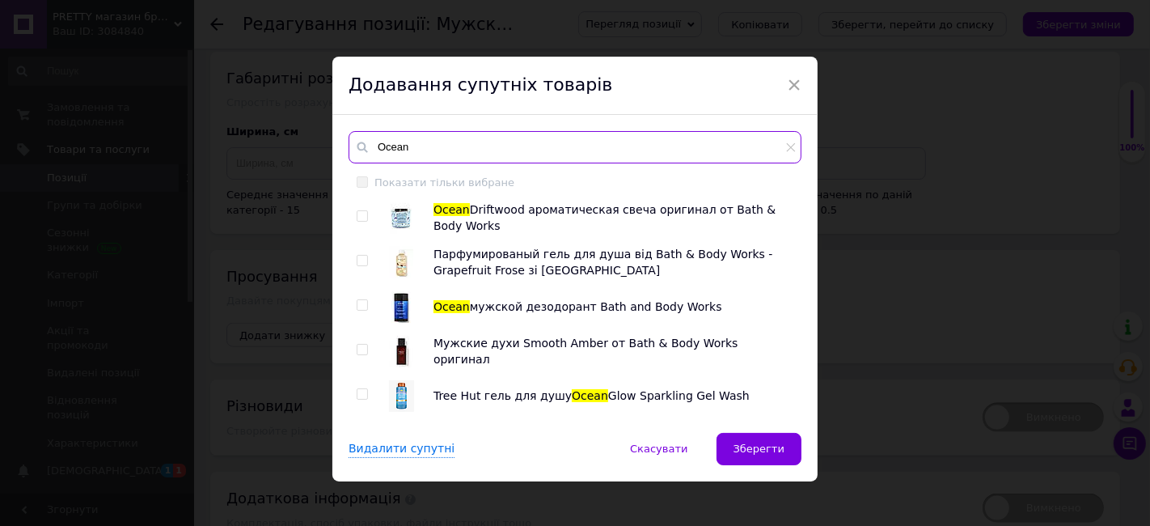
type input "Ocean"
click at [357, 302] on input "checkbox" at bounding box center [362, 305] width 11 height 11
checkbox input "true"
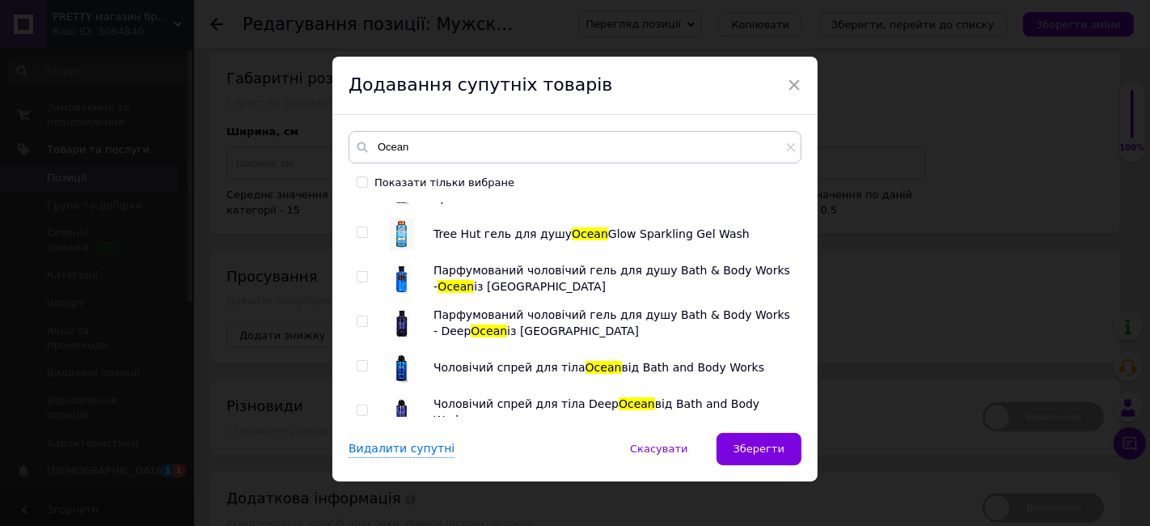
scroll to position [180, 0]
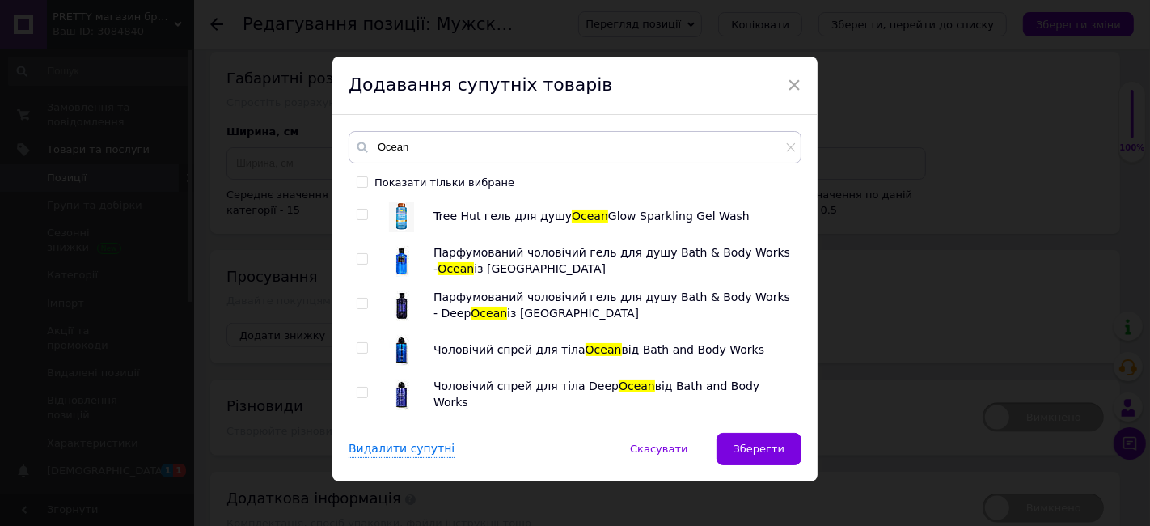
click at [358, 259] on input "checkbox" at bounding box center [362, 259] width 11 height 11
checkbox input "true"
click at [360, 345] on input "checkbox" at bounding box center [362, 348] width 11 height 11
checkbox input "true"
click at [361, 393] on input "checkbox" at bounding box center [362, 392] width 11 height 11
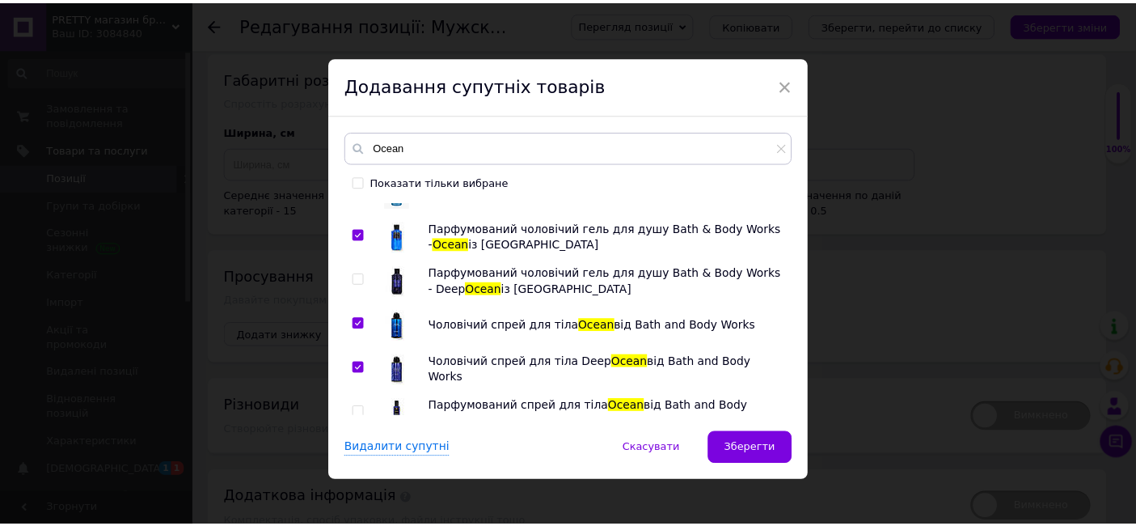
scroll to position [218, 0]
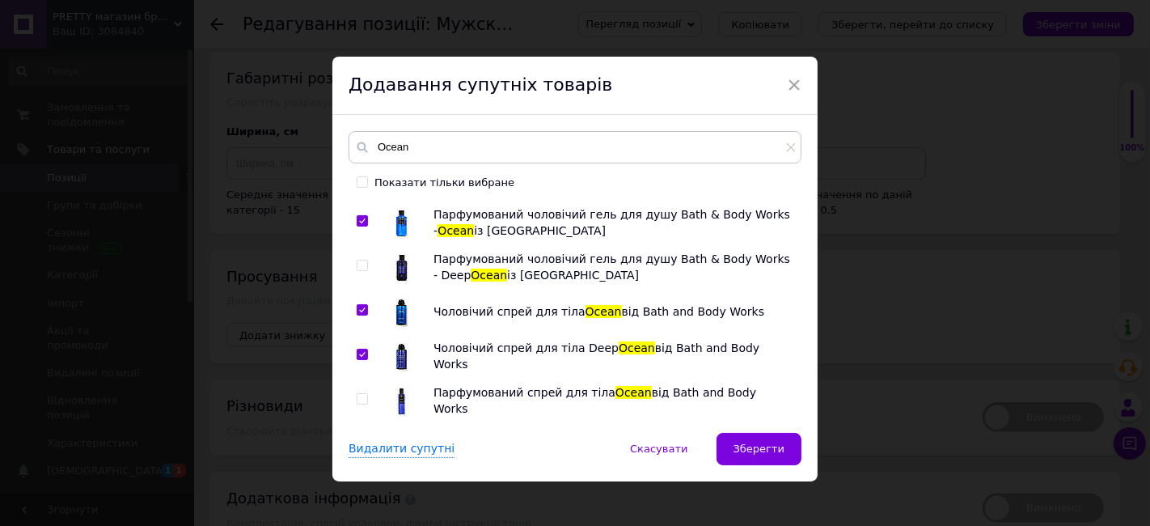
click at [358, 349] on input "checkbox" at bounding box center [362, 354] width 11 height 11
checkbox input "false"
click at [357, 395] on input "checkbox" at bounding box center [362, 399] width 11 height 11
checkbox input "true"
click at [760, 445] on span "Зберегти" at bounding box center [758, 448] width 51 height 12
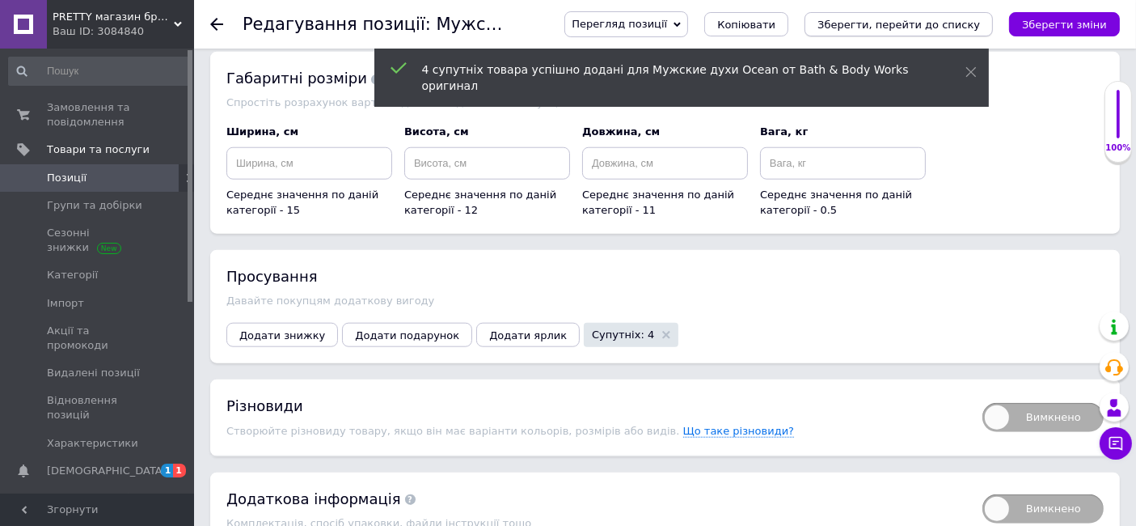
click at [944, 22] on icon "Зберегти, перейти до списку" at bounding box center [898, 25] width 163 height 12
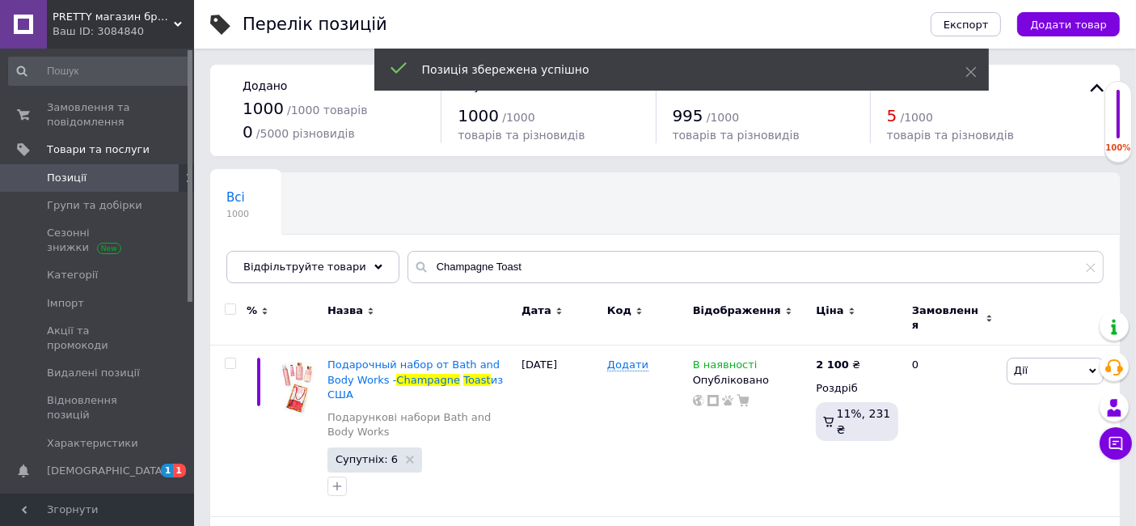
drag, startPoint x: 407, startPoint y: 262, endPoint x: 826, endPoint y: 283, distance: 420.2
click at [826, 283] on div "Всі 1000 Ok Відфільтровано... Зберегти Нічого не знайдено Можливо, помилка у сл…" at bounding box center [665, 227] width 910 height 111
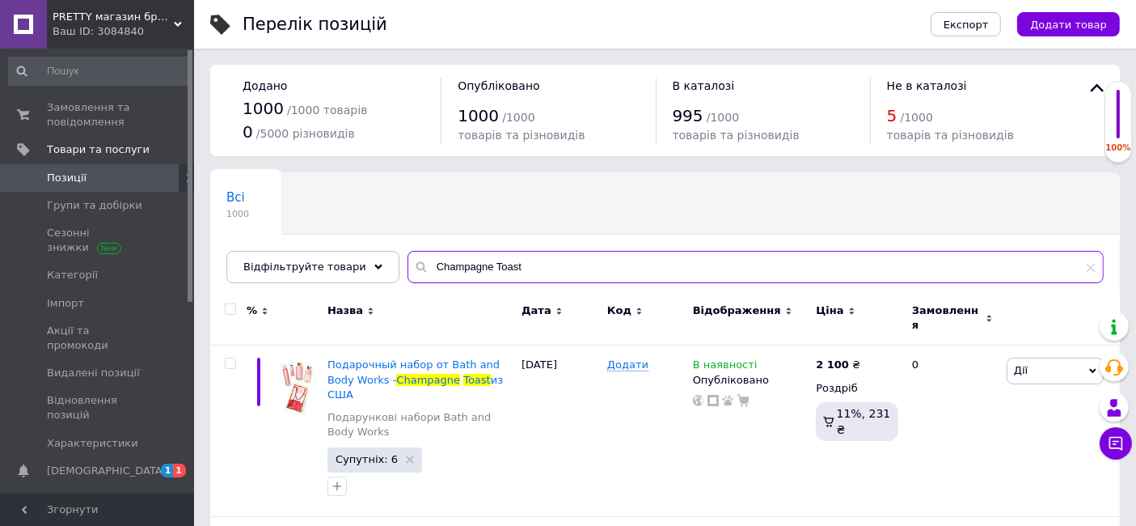
click at [509, 268] on input "Champagne Toast" at bounding box center [756, 267] width 696 height 32
type input "C"
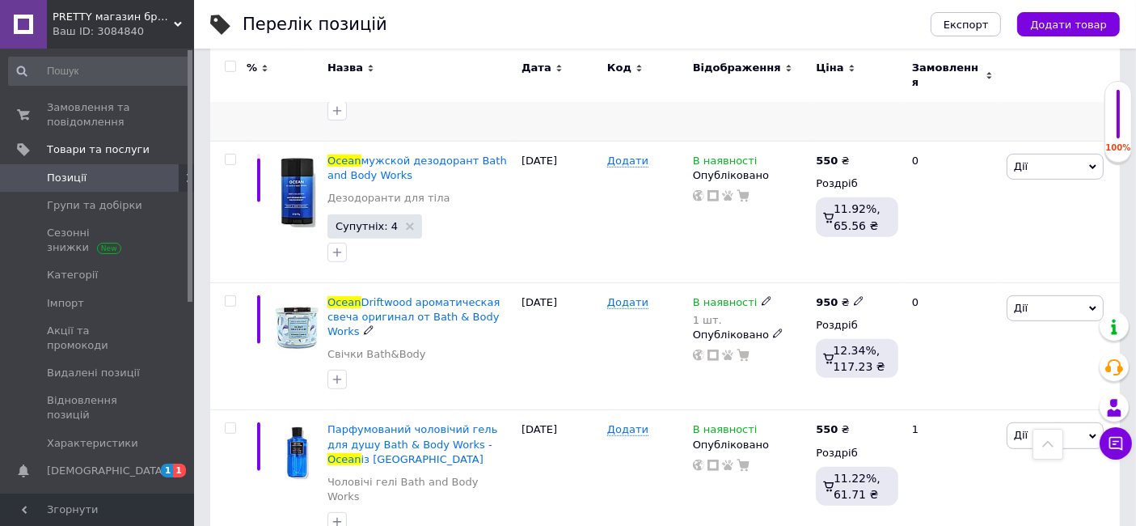
scroll to position [809, 0]
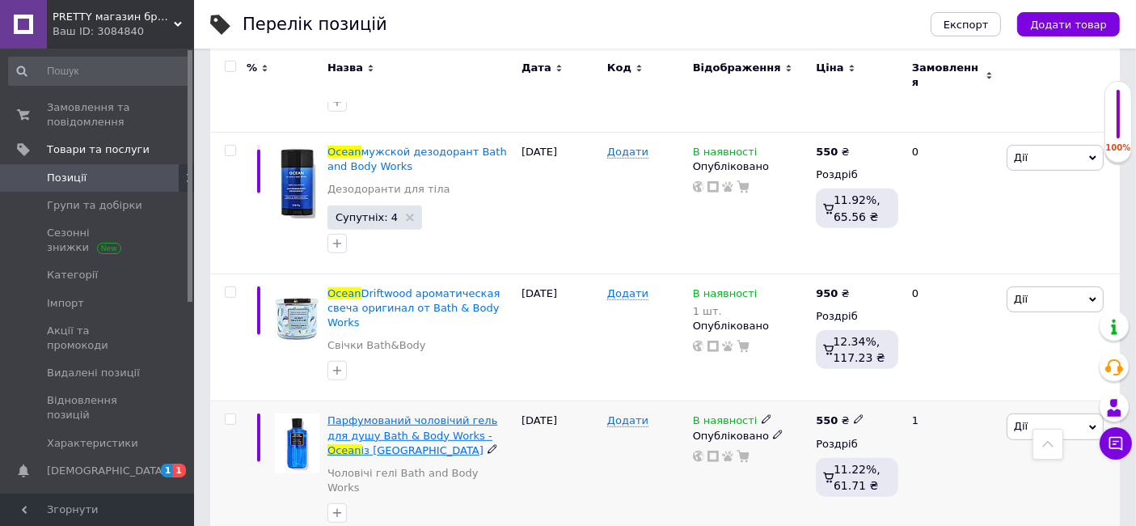
type input "Ocean"
click at [370, 414] on span "Парфумований чоловічий гель для душу Bath & Body Works -" at bounding box center [412, 427] width 170 height 27
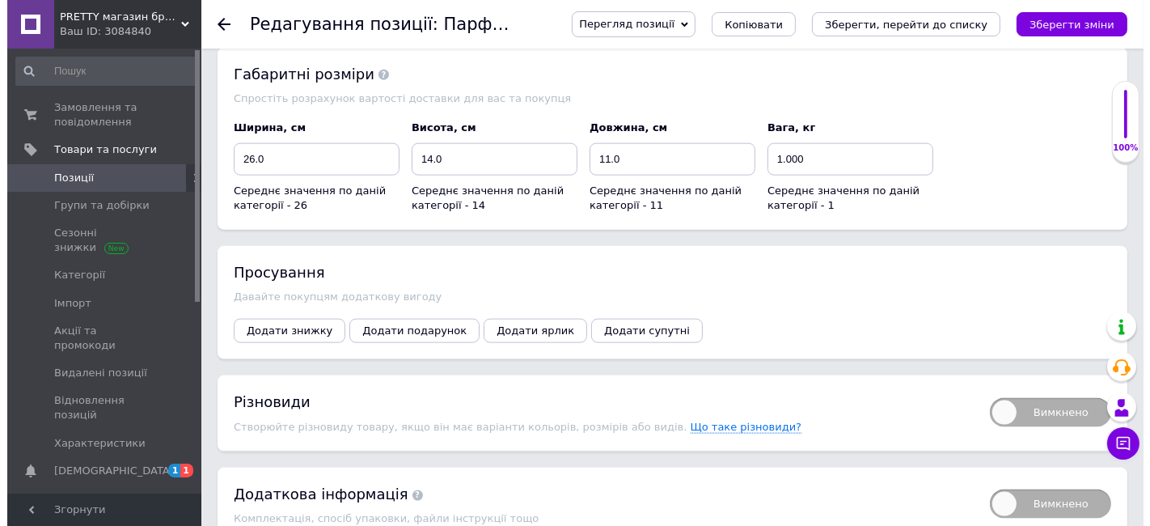
scroll to position [2245, 0]
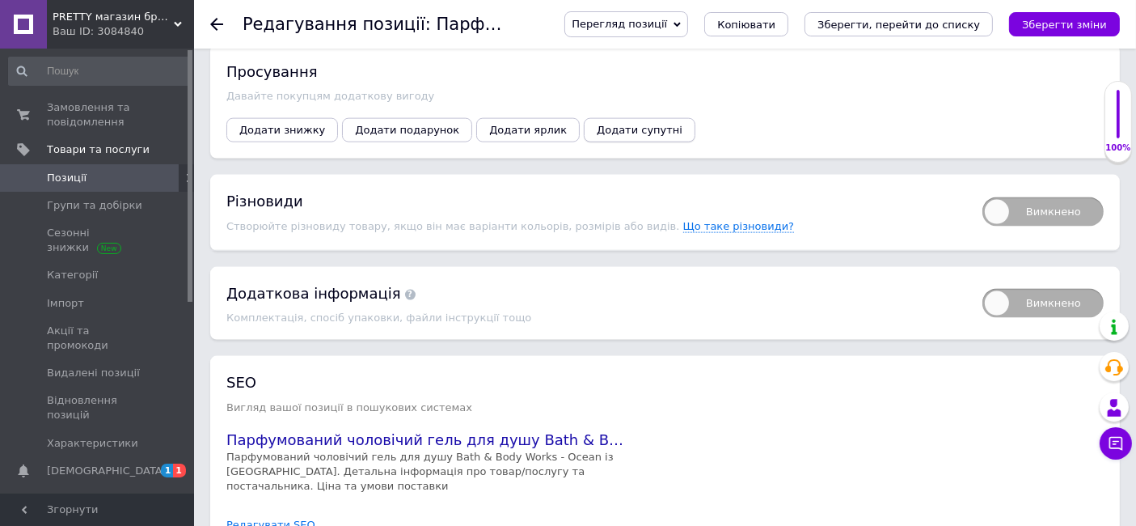
click at [607, 124] on span "Додати супутні" at bounding box center [640, 130] width 86 height 12
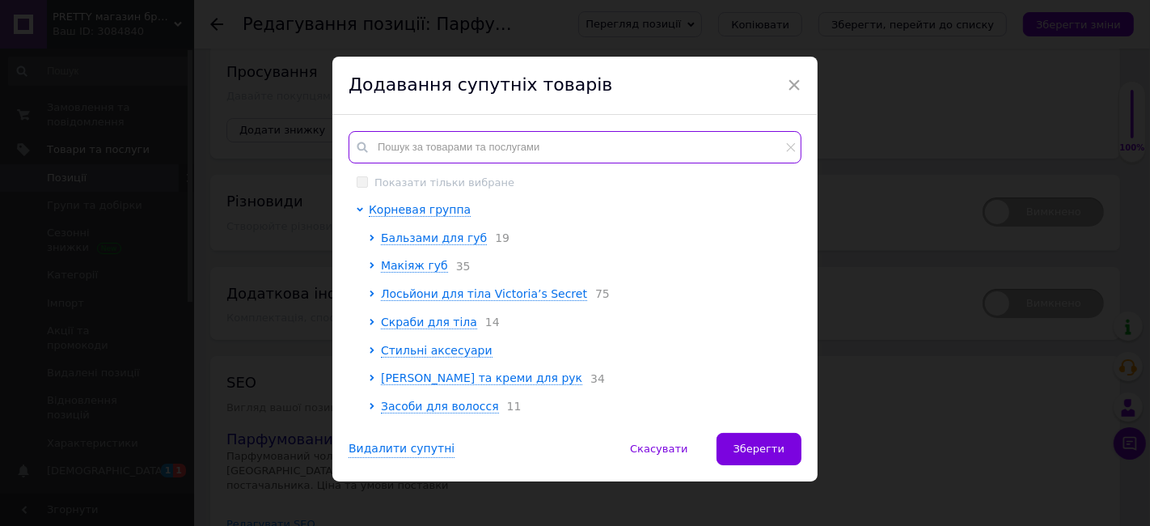
click at [427, 137] on input "text" at bounding box center [575, 147] width 453 height 32
paste input "Ocean"
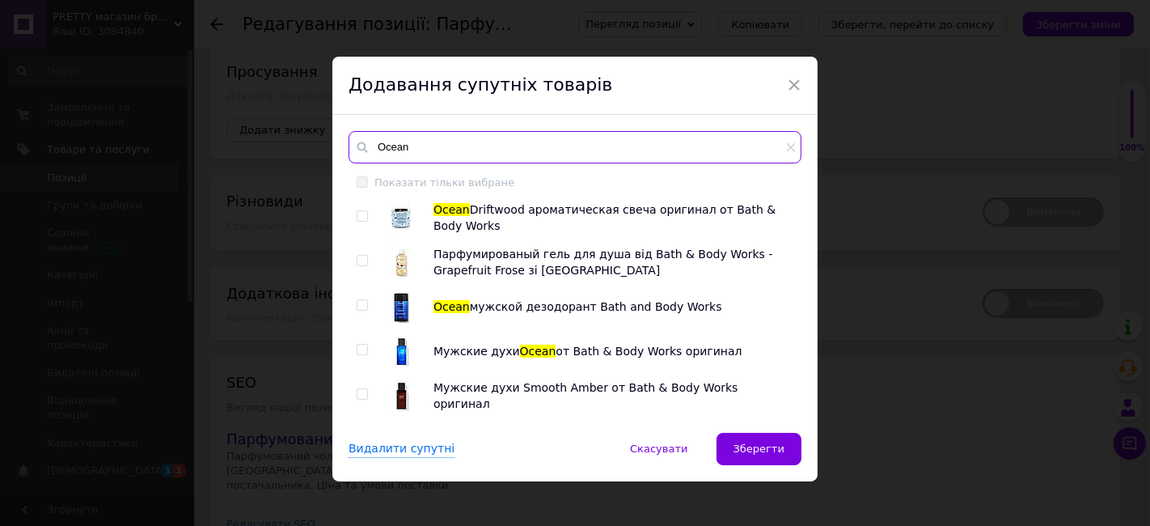
type input "Ocean"
click at [358, 304] on input "checkbox" at bounding box center [362, 305] width 11 height 11
checkbox input "true"
click at [357, 347] on input "checkbox" at bounding box center [362, 349] width 11 height 11
checkbox input "true"
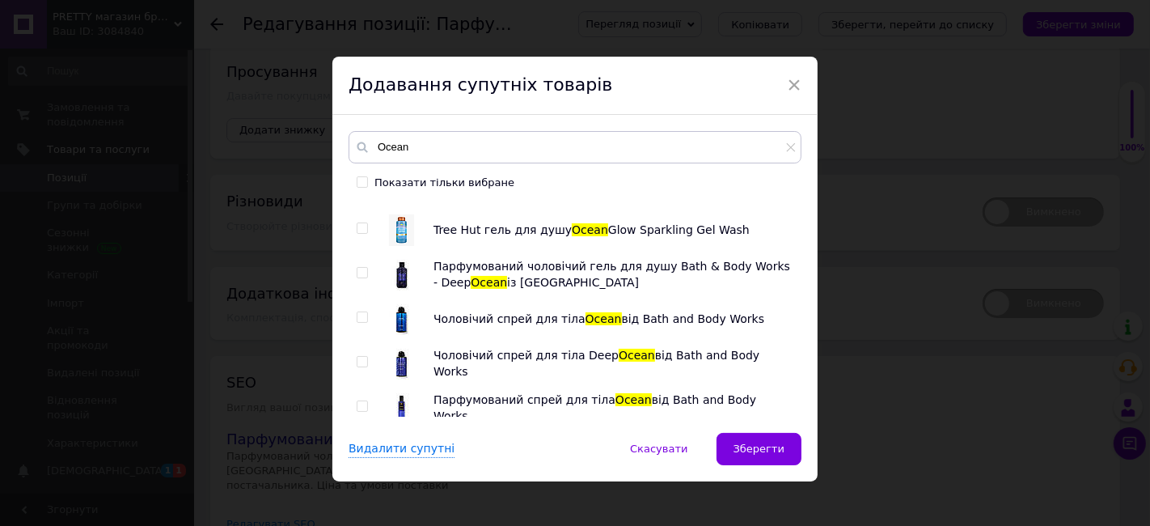
scroll to position [218, 0]
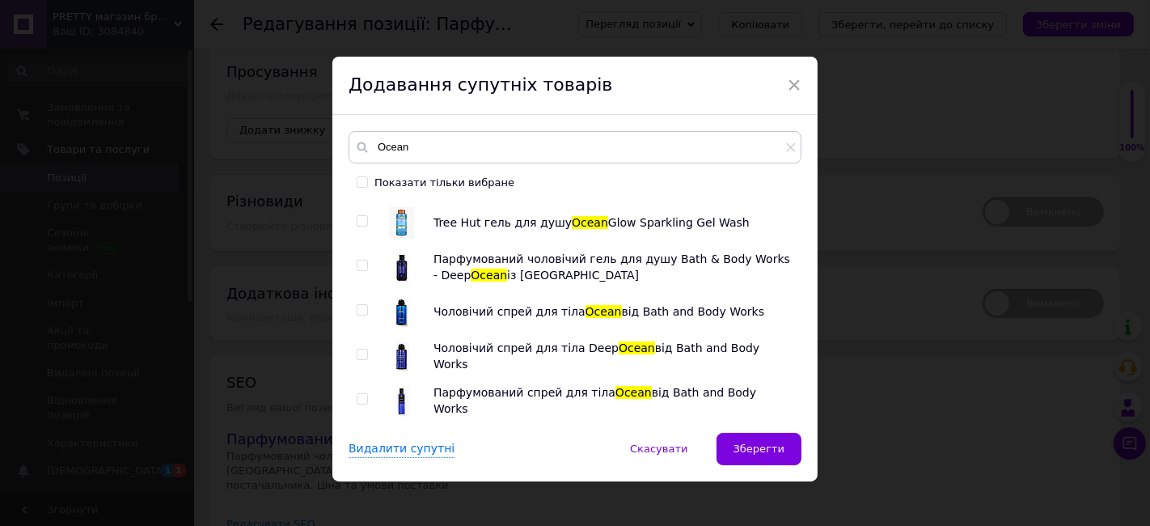
click at [358, 306] on input "checkbox" at bounding box center [362, 310] width 11 height 11
checkbox input "true"
click at [358, 396] on input "checkbox" at bounding box center [362, 399] width 11 height 11
checkbox input "true"
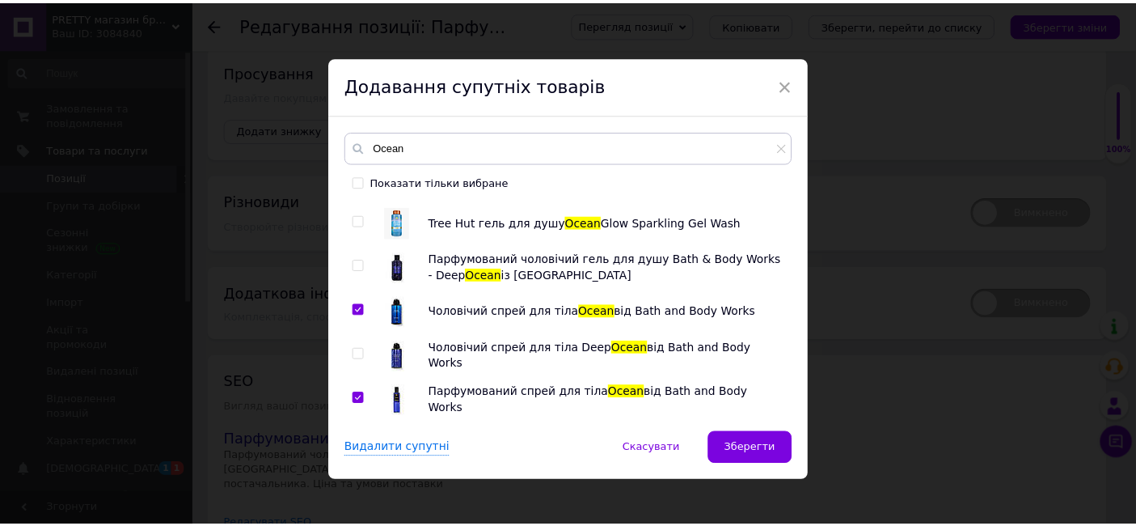
scroll to position [11, 0]
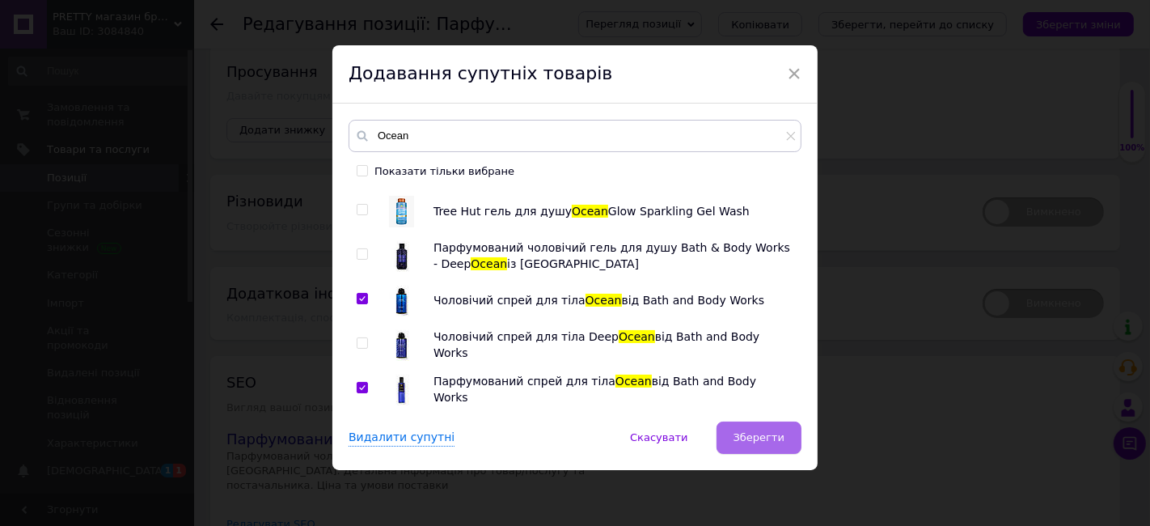
click at [767, 436] on span "Зберегти" at bounding box center [758, 437] width 51 height 12
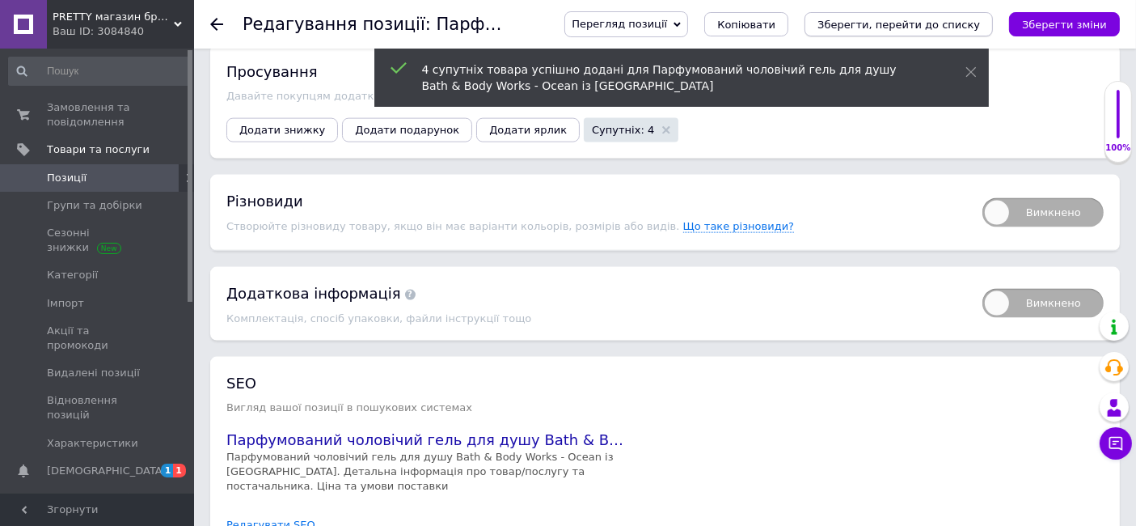
click at [942, 23] on icon "Зберегти, перейти до списку" at bounding box center [898, 25] width 163 height 12
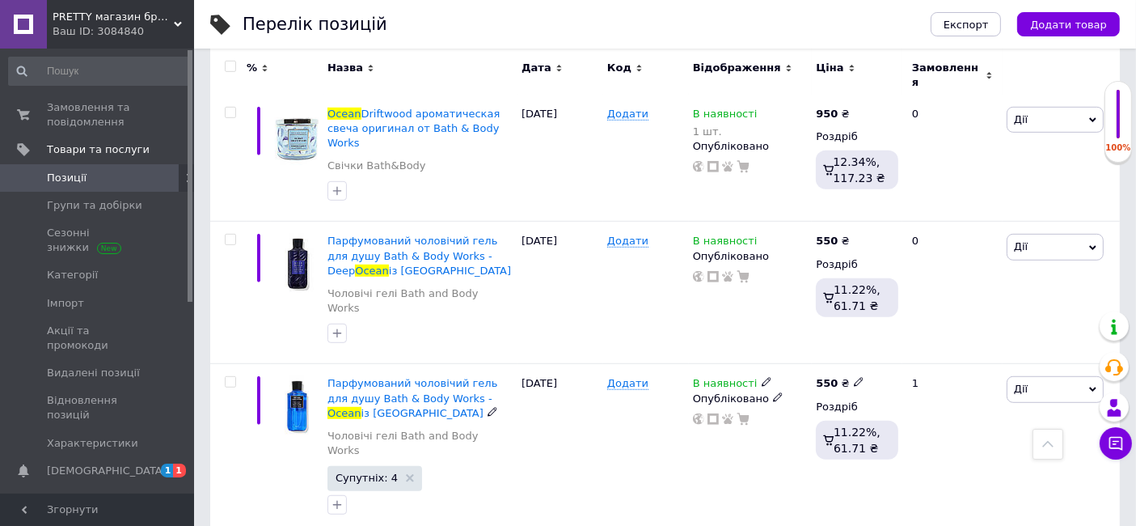
scroll to position [898, 0]
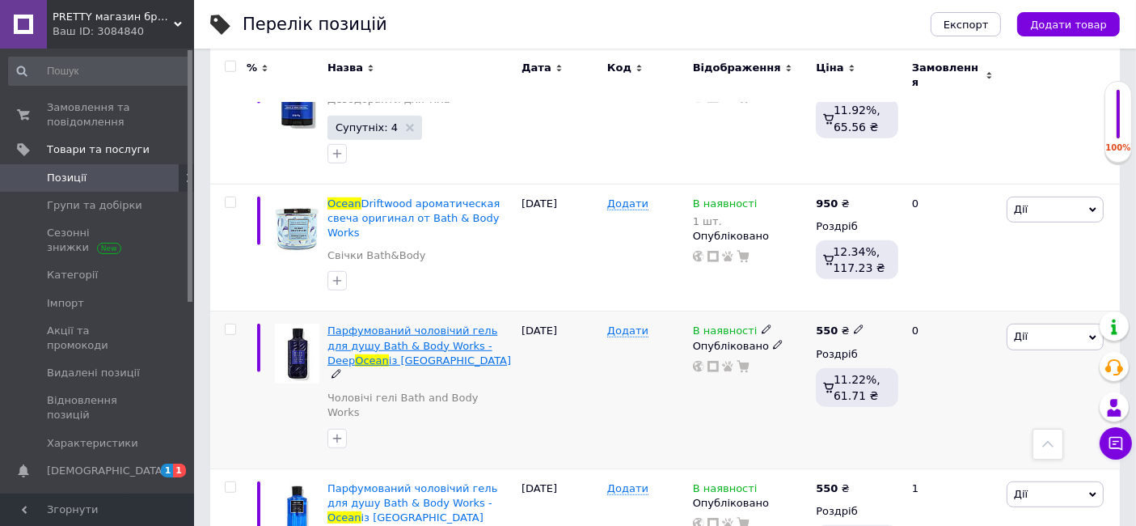
click at [370, 324] on span "Парфумований чоловічий гель для душу Bath & Body Works - Deep" at bounding box center [412, 344] width 170 height 41
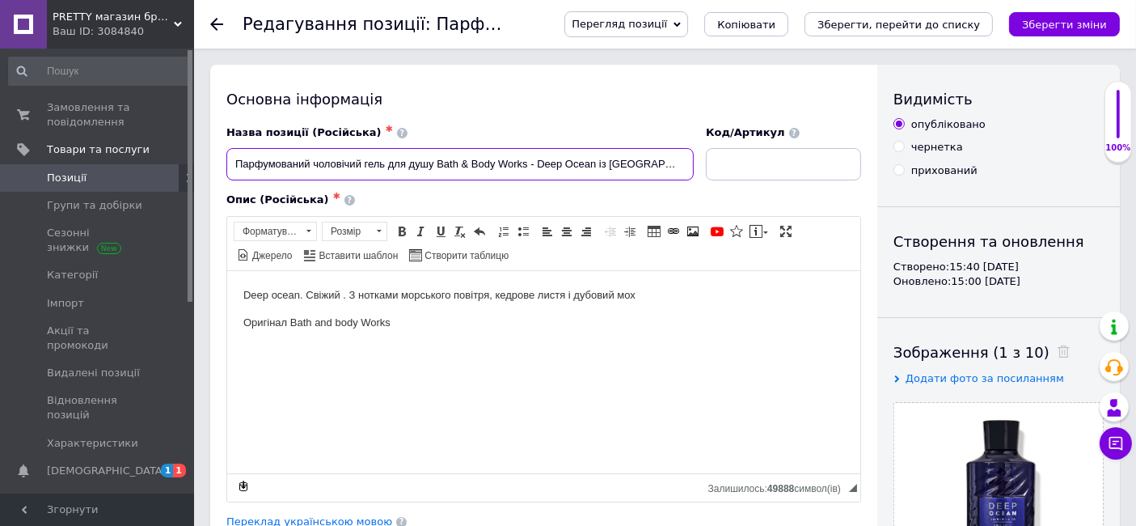
drag, startPoint x: 536, startPoint y: 163, endPoint x: 594, endPoint y: 181, distance: 60.9
click at [594, 181] on div "Назва позиції (Російська) ✱ Парфумований чоловічий гель для душу Bath & Body Wo…" at bounding box center [460, 153] width 479 height 67
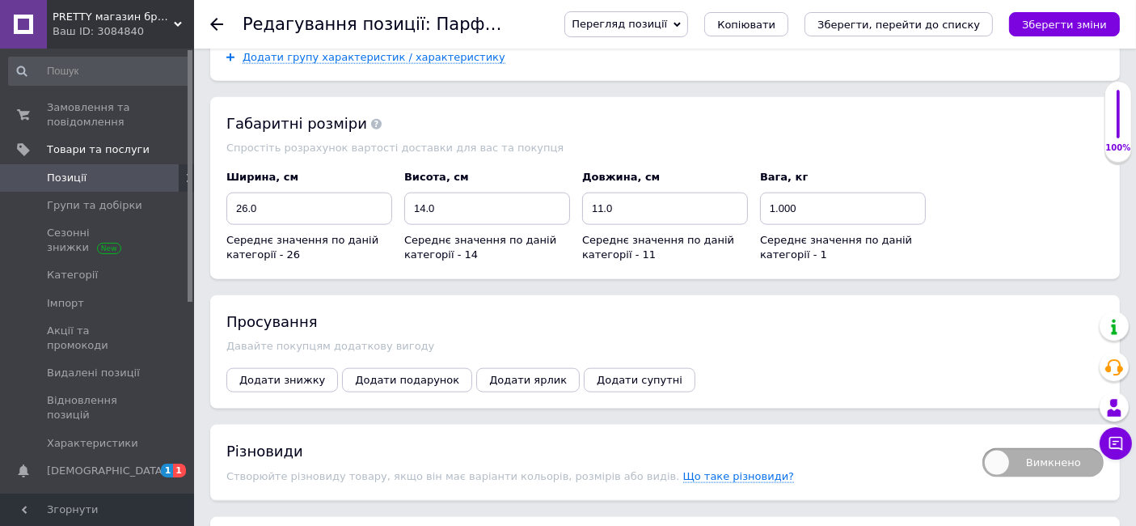
scroll to position [2066, 0]
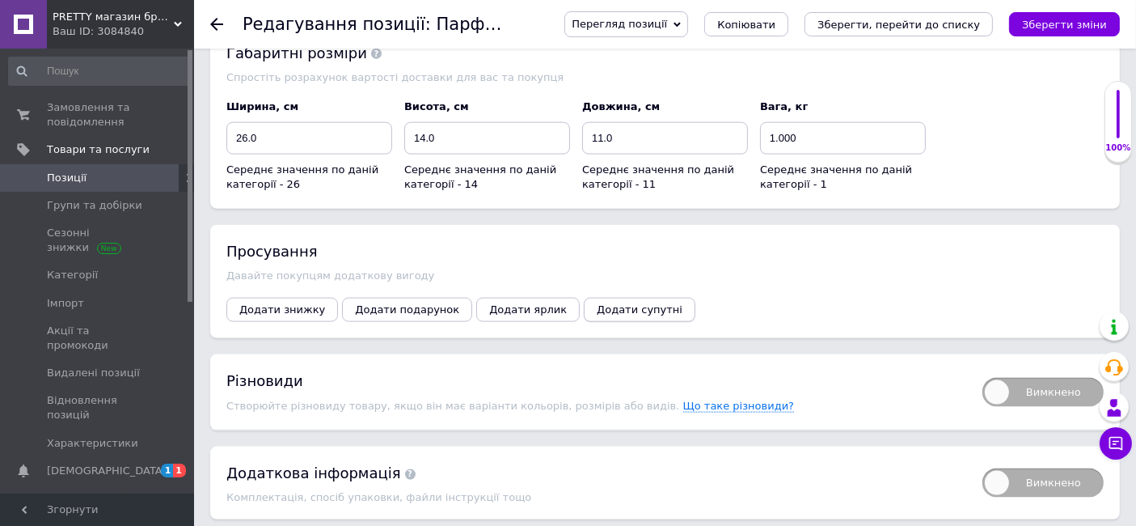
click at [599, 303] on span "Додати супутні" at bounding box center [640, 309] width 86 height 12
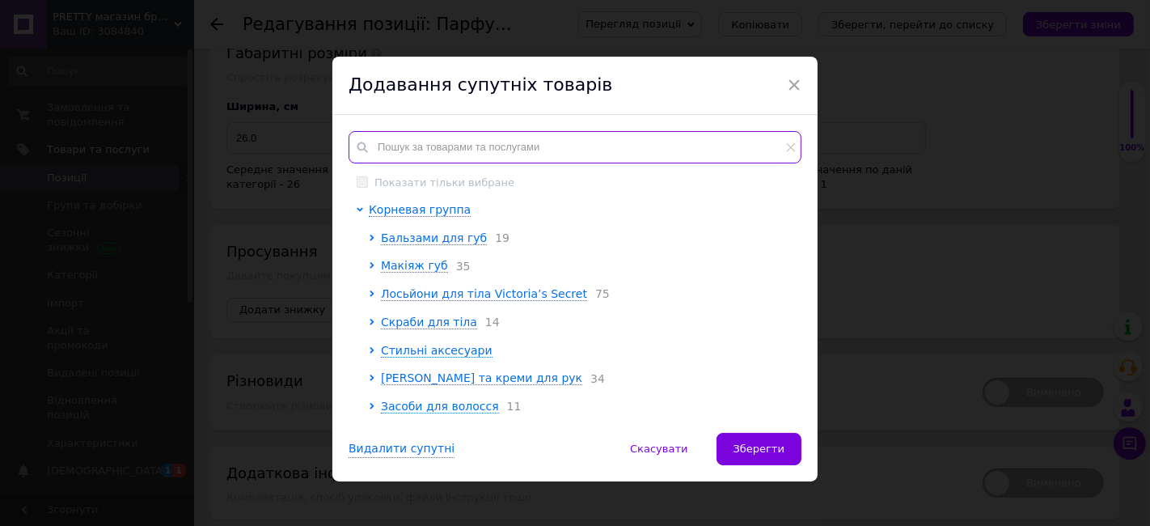
click at [401, 147] on input "text" at bounding box center [575, 147] width 453 height 32
paste input "Deep Ocean"
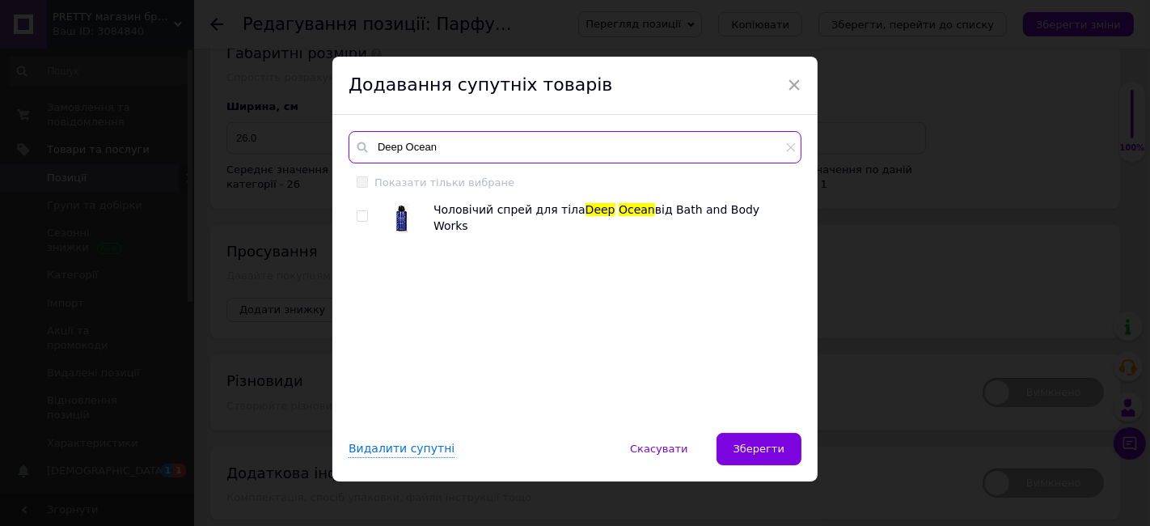
type input "Deep Ocean"
click at [351, 223] on div "Чоловічий спрей для тіла Deep Ocean від Bath and Body Works" at bounding box center [575, 309] width 452 height 214
click at [357, 211] on input "checkbox" at bounding box center [362, 216] width 11 height 11
checkbox input "true"
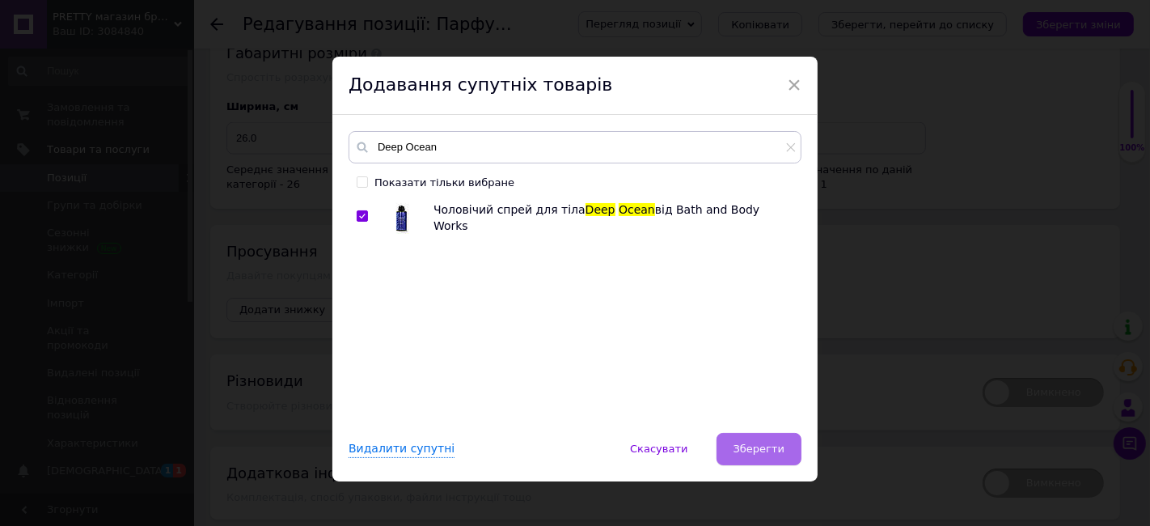
click at [738, 453] on span "Зберегти" at bounding box center [758, 448] width 51 height 12
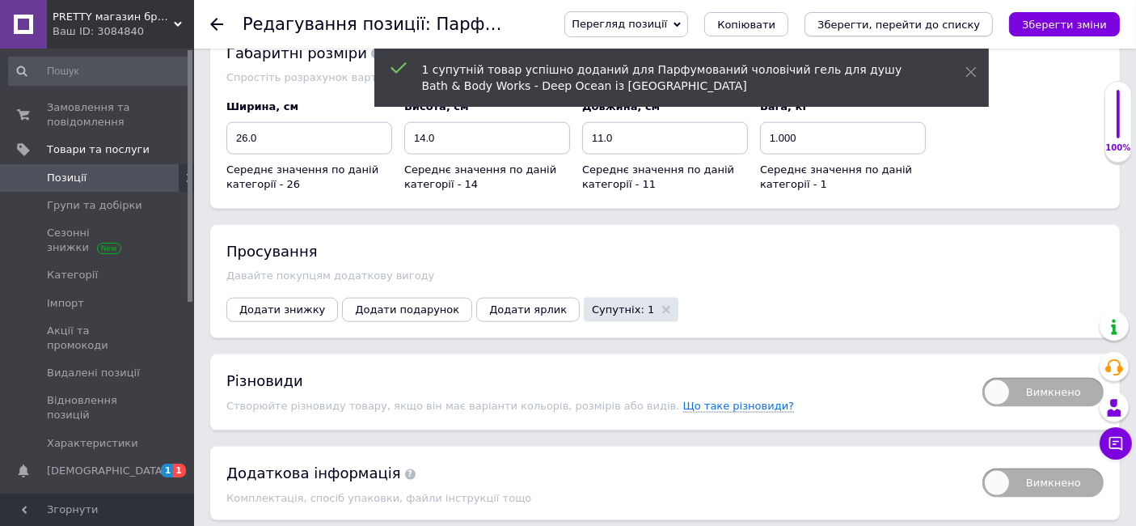
click at [948, 28] on icon "Зберегти, перейти до списку" at bounding box center [898, 25] width 163 height 12
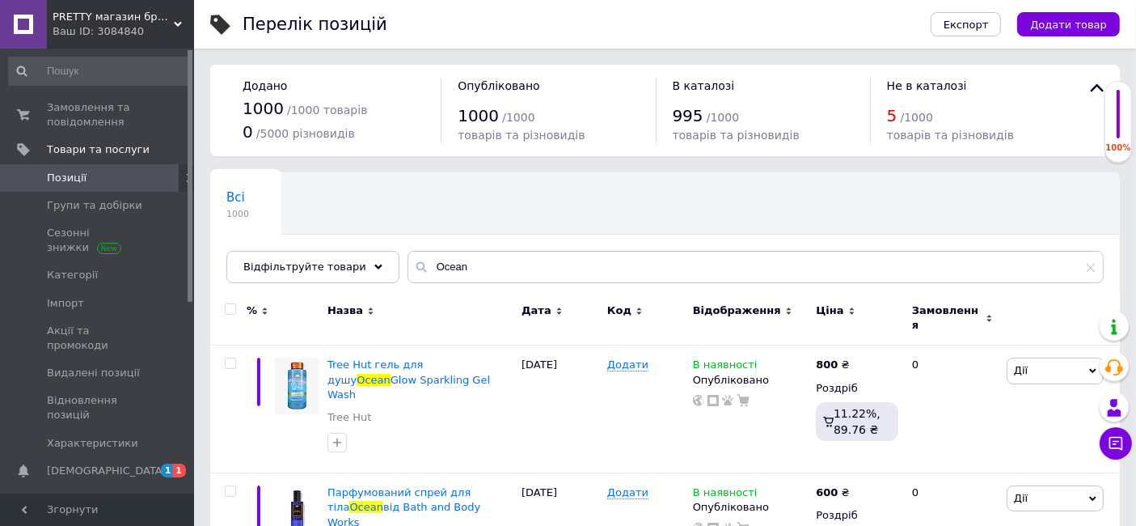
click at [140, 180] on span "Позиції" at bounding box center [98, 178] width 103 height 15
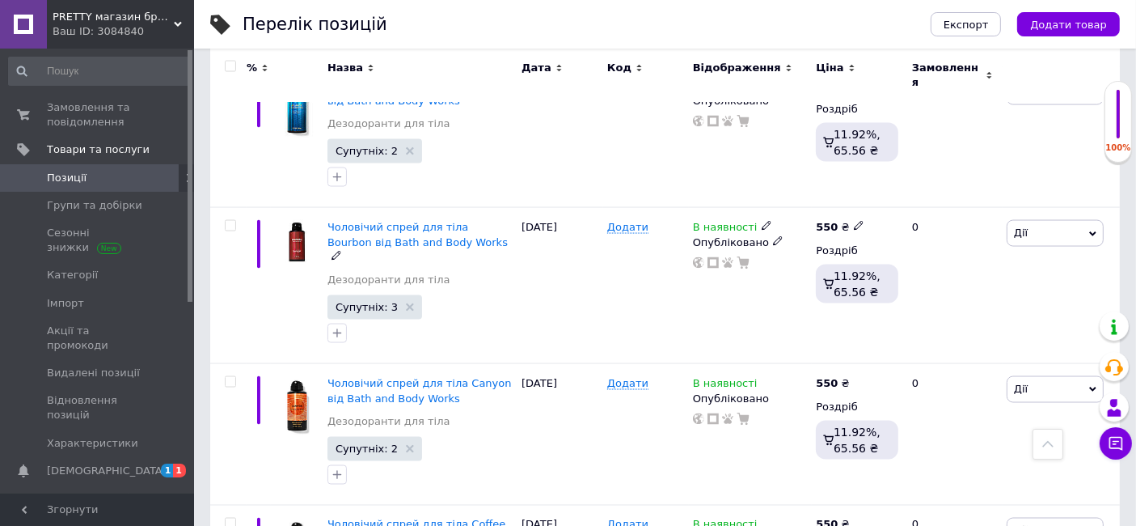
scroll to position [2630, 0]
